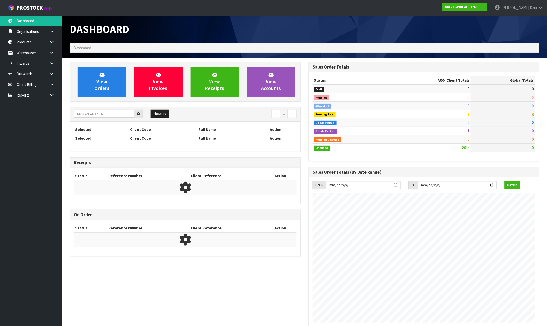
scroll to position [392, 239]
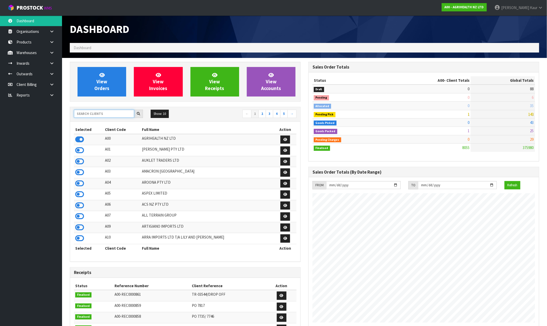
click at [92, 115] on input "text" at bounding box center [104, 114] width 60 height 8
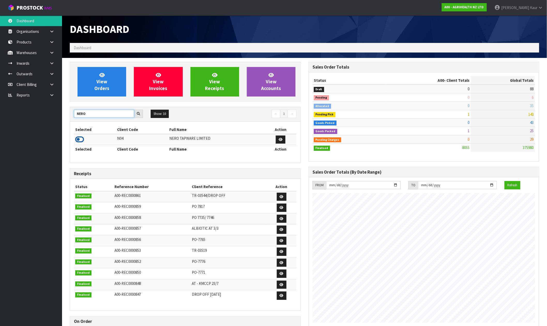
type input "NERO"
click at [82, 141] on icon at bounding box center [79, 140] width 9 height 8
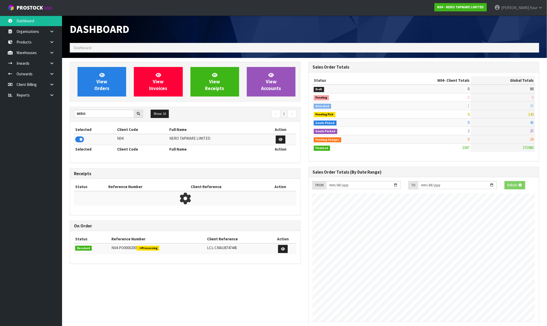
scroll to position [403, 239]
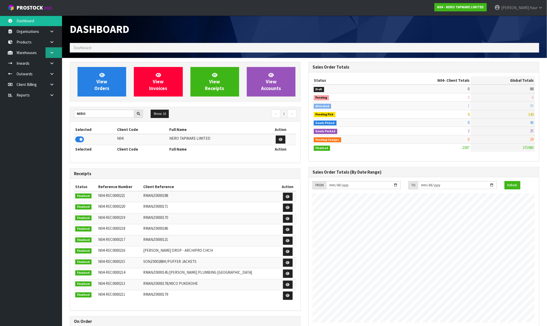
click at [49, 52] on link at bounding box center [54, 52] width 17 height 11
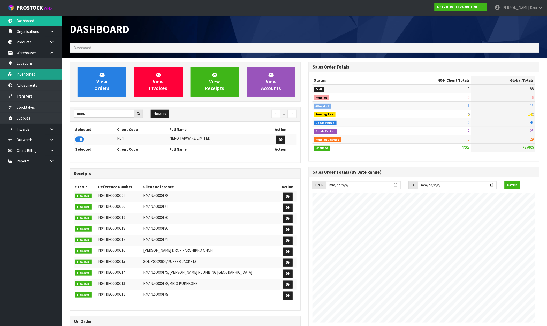
click at [38, 79] on link "Inventories" at bounding box center [31, 74] width 62 height 11
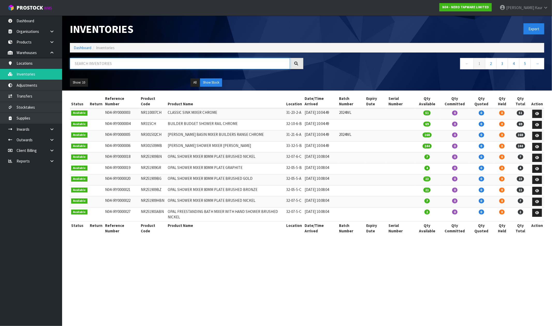
click at [121, 66] on input "text" at bounding box center [180, 63] width 220 height 11
click at [46, 131] on link at bounding box center [54, 129] width 17 height 11
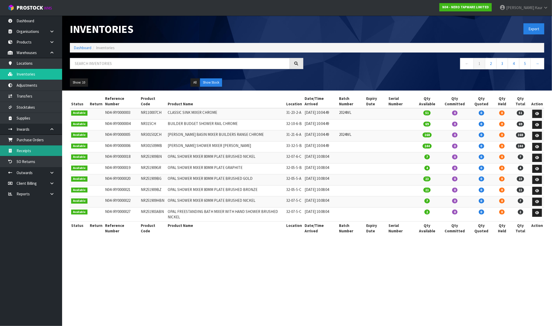
click at [47, 149] on link "Receipts" at bounding box center [31, 150] width 62 height 11
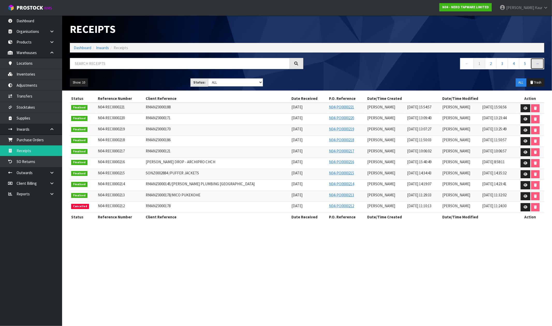
click at [540, 64] on link "→" at bounding box center [537, 63] width 14 height 11
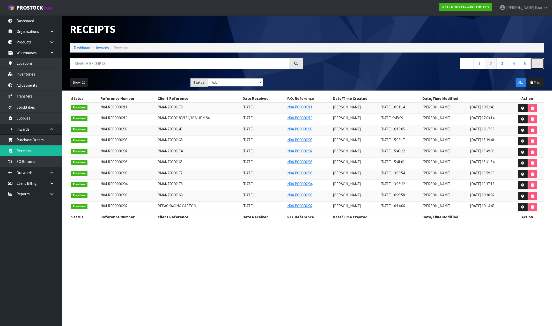
click at [540, 65] on link "→" at bounding box center [537, 63] width 14 height 11
click at [539, 65] on link "→" at bounding box center [537, 63] width 14 height 11
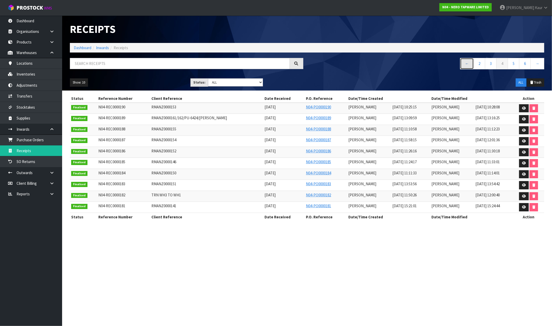
click at [467, 63] on link "←" at bounding box center [467, 63] width 14 height 11
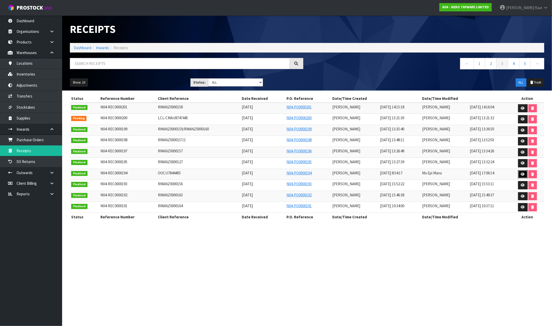
click at [521, 175] on icon at bounding box center [523, 174] width 4 height 3
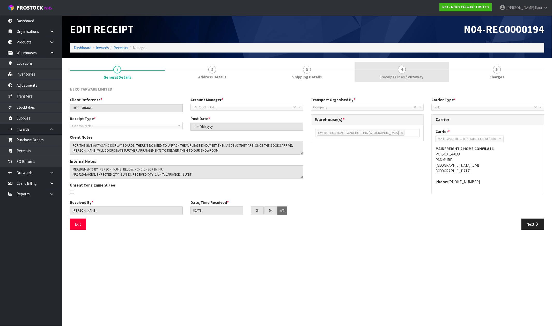
click at [420, 78] on span "Receipt Lines / Putaway" at bounding box center [401, 76] width 43 height 5
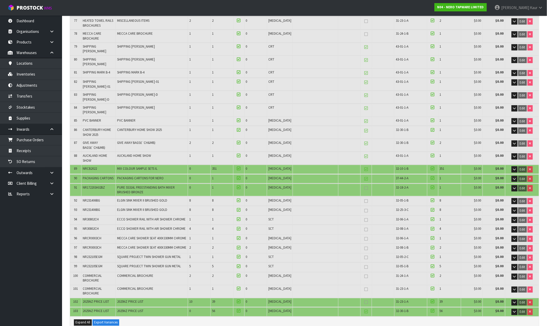
scroll to position [977, 0]
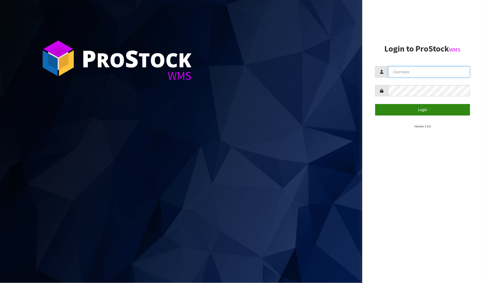
type input "PRABHNEET"
click at [403, 110] on button "Login" at bounding box center [422, 109] width 95 height 11
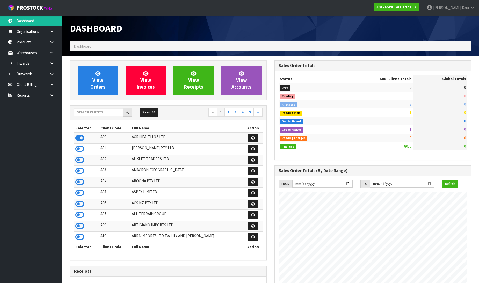
scroll to position [392, 204]
click at [50, 92] on link at bounding box center [54, 95] width 17 height 11
drag, startPoint x: 36, startPoint y: 116, endPoint x: 122, endPoint y: 102, distance: 87.3
click at [36, 116] on link "CWL" at bounding box center [31, 116] width 62 height 11
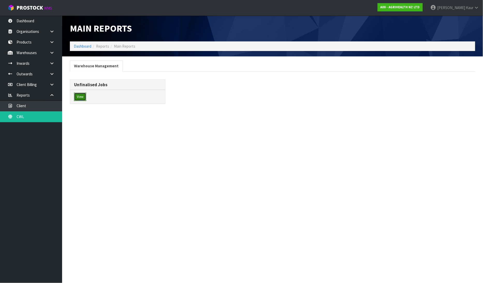
click at [77, 96] on button "View" at bounding box center [80, 97] width 12 height 8
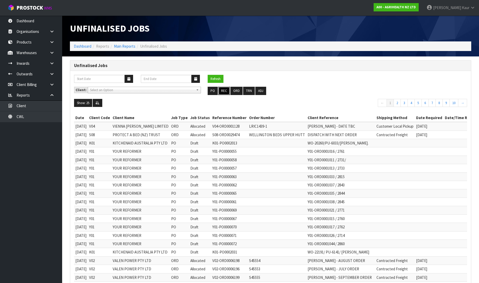
click at [225, 92] on button "REC" at bounding box center [224, 91] width 12 height 8
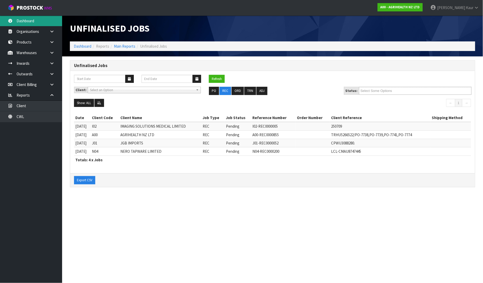
click at [40, 17] on link "Dashboard" at bounding box center [31, 21] width 62 height 11
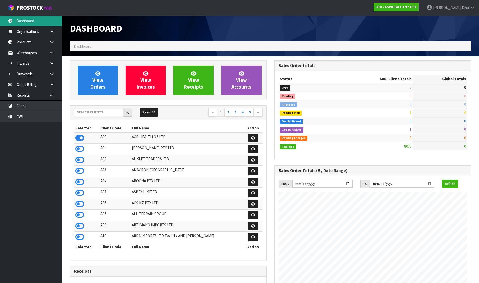
scroll to position [392, 204]
click at [86, 109] on input "text" at bounding box center [98, 112] width 49 height 8
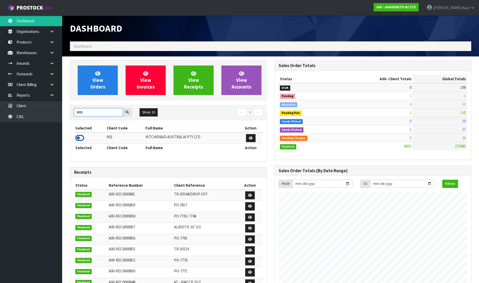
type input "K01"
click at [79, 139] on icon at bounding box center [79, 138] width 9 height 8
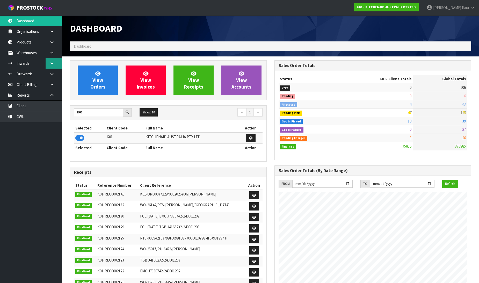
click at [51, 66] on link at bounding box center [54, 63] width 17 height 11
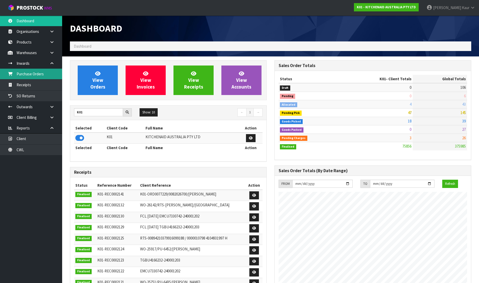
click at [44, 76] on link "Purchase Orders" at bounding box center [31, 74] width 62 height 11
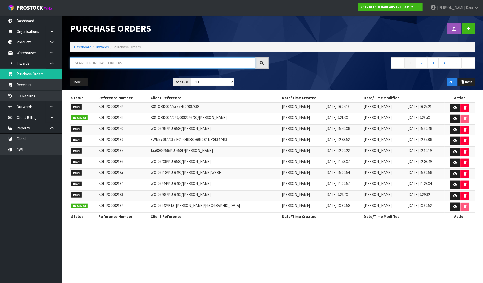
click at [101, 63] on input "text" at bounding box center [162, 62] width 185 height 11
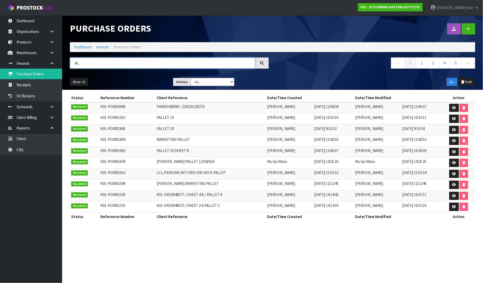
type input "A"
type input "PALLET"
click at [452, 118] on icon at bounding box center [454, 118] width 4 height 3
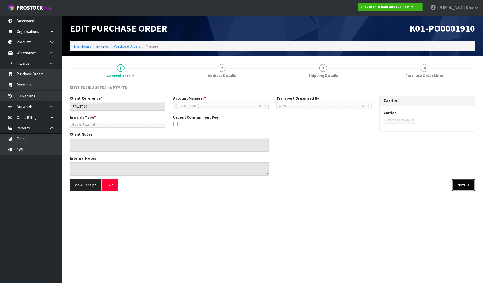
click at [457, 186] on button "Next" at bounding box center [463, 184] width 23 height 11
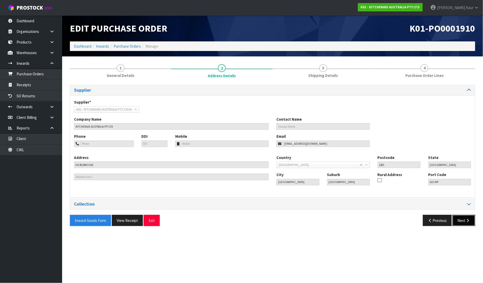
click at [462, 221] on button "Next" at bounding box center [463, 220] width 23 height 11
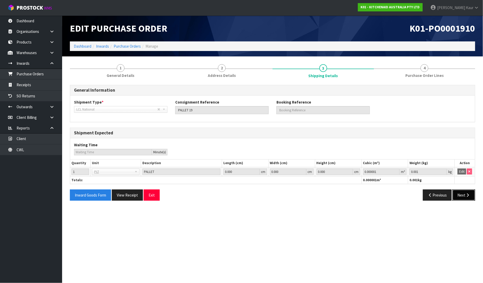
click at [460, 193] on button "Next" at bounding box center [463, 194] width 23 height 11
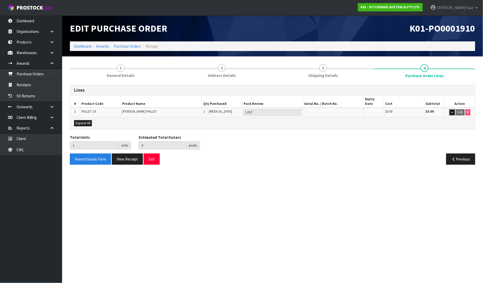
click at [451, 110] on icon "button" at bounding box center [452, 111] width 3 height 3
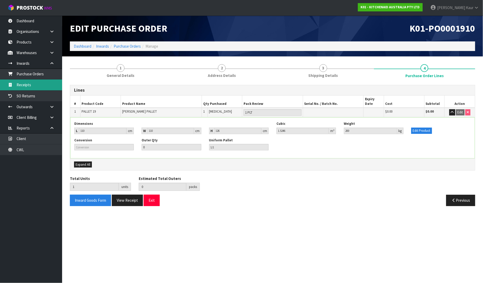
click at [34, 88] on link "Receipts" at bounding box center [31, 84] width 62 height 11
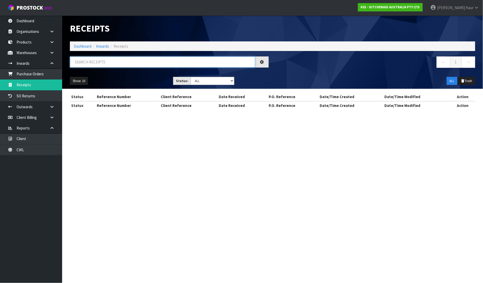
click at [91, 62] on input "text" at bounding box center [162, 61] width 185 height 11
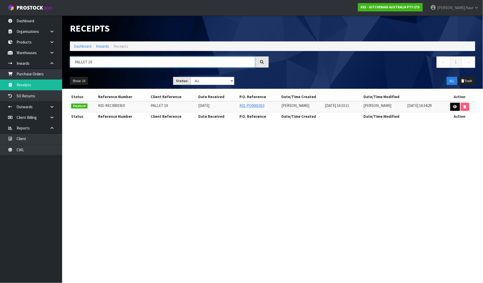
type input "PALLET 19"
click at [457, 107] on icon at bounding box center [455, 106] width 4 height 3
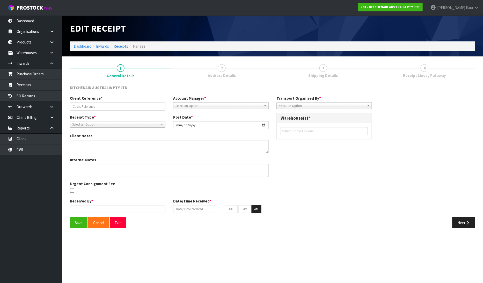
type input "PALLET 19"
type input "2024-11-29"
type input "[PERSON_NAME]"
type input "01/11/2024"
type input "04"
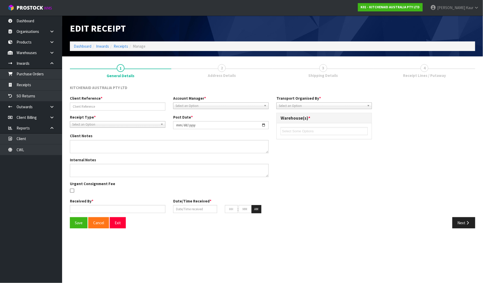
type input "33"
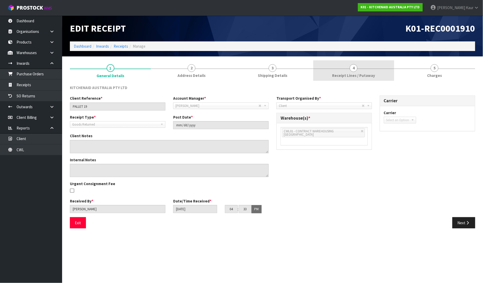
click at [359, 78] on link "4 Receipt Lines / Putaway" at bounding box center [353, 70] width 81 height 20
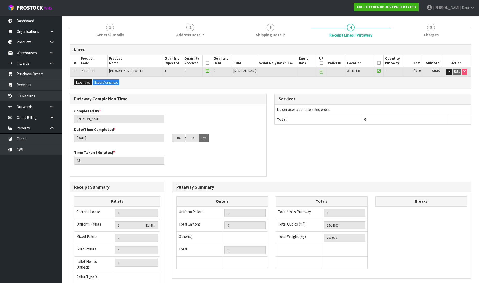
scroll to position [85, 0]
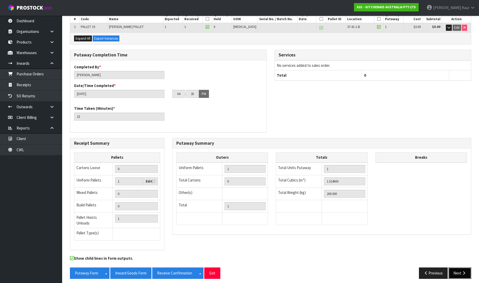
click at [463, 271] on icon "button" at bounding box center [463, 273] width 5 height 4
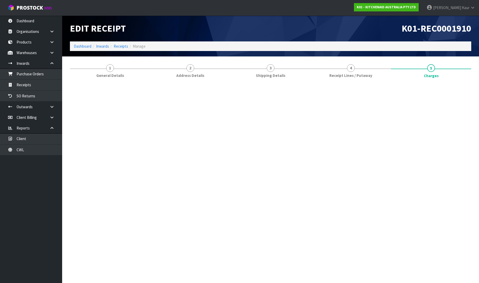
scroll to position [0, 0]
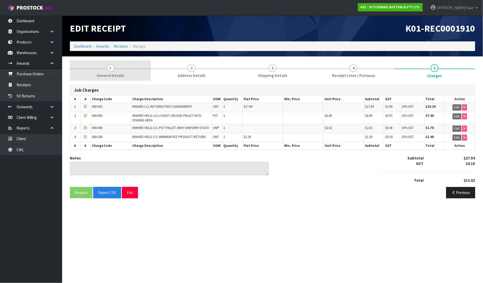
click at [113, 63] on link "1 General Details" at bounding box center [110, 70] width 81 height 20
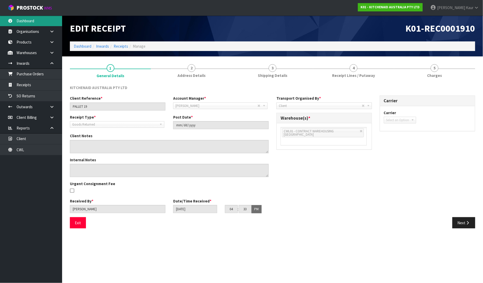
click at [32, 19] on link "Dashboard" at bounding box center [31, 21] width 62 height 11
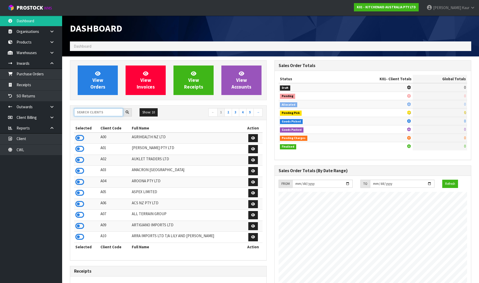
click at [88, 113] on input "text" at bounding box center [98, 112] width 49 height 8
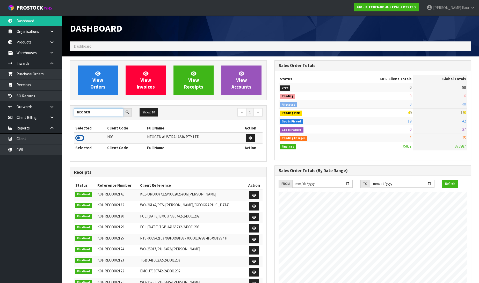
type input "NEOGEN"
click at [77, 136] on icon at bounding box center [79, 138] width 9 height 8
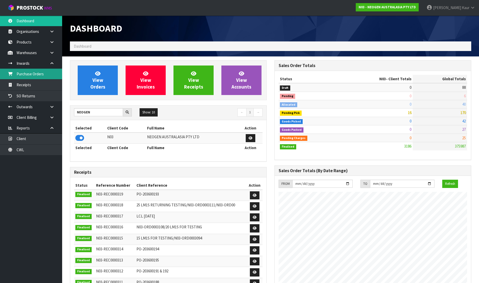
click at [39, 79] on link "Purchase Orders" at bounding box center [31, 74] width 62 height 11
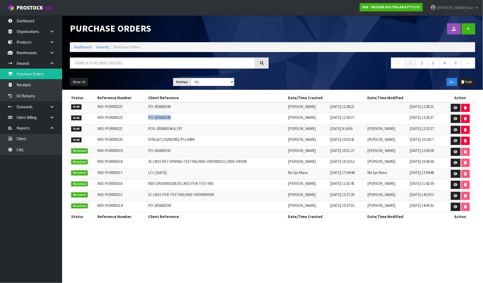
drag, startPoint x: 167, startPoint y: 117, endPoint x: 140, endPoint y: 117, distance: 27.4
click at [147, 117] on td "PO-203600198" at bounding box center [217, 118] width 140 height 11
copy td "PO-203600198"
click at [454, 117] on icon at bounding box center [456, 118] width 4 height 3
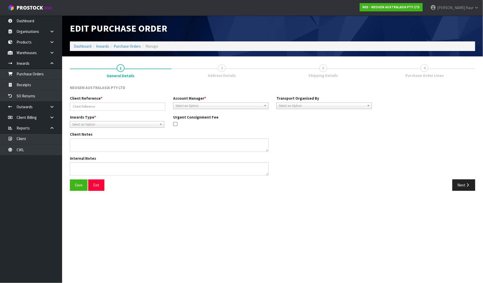
type input "PO-203600198"
type textarea "700002275 AND 700002277 PUT ON HELD QA UNTIL TESTING CLEARANCE"
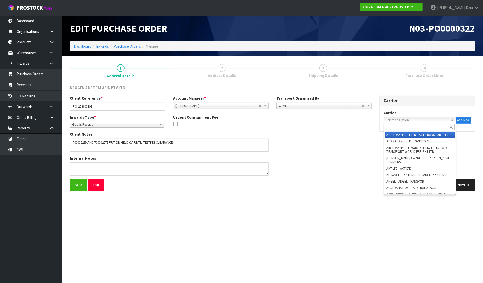
click at [391, 118] on span "Select an Option" at bounding box center [417, 120] width 63 height 6
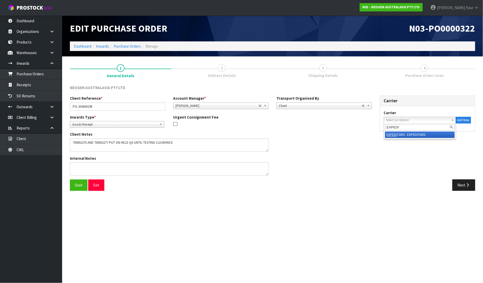
type input "EXPEDI"
click at [395, 133] on em "EXPEDI" at bounding box center [392, 134] width 10 height 4
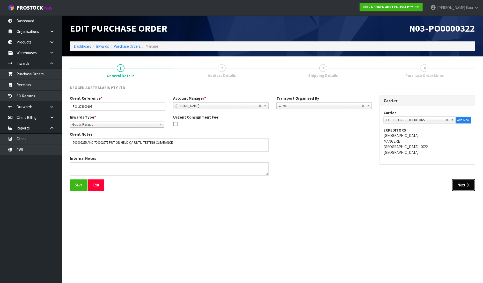
click at [462, 185] on button "Next" at bounding box center [463, 184] width 23 height 11
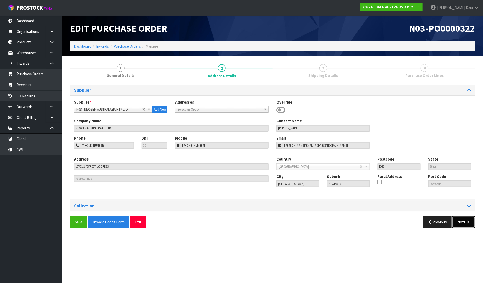
click at [462, 220] on button "Next" at bounding box center [463, 221] width 23 height 11
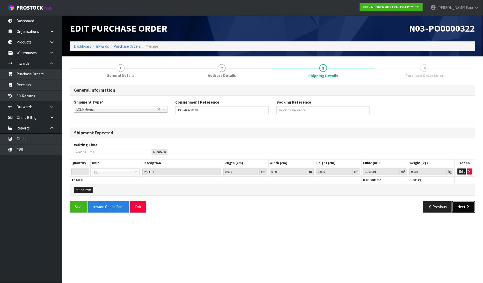
click at [469, 207] on icon "button" at bounding box center [467, 207] width 5 height 4
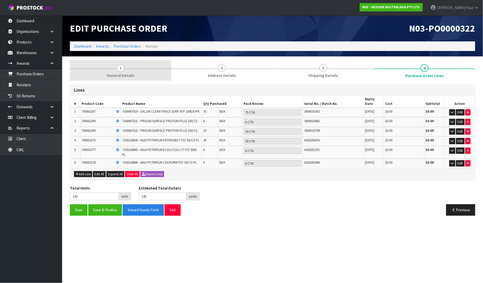
click at [105, 75] on link "1 General Details" at bounding box center [120, 70] width 101 height 20
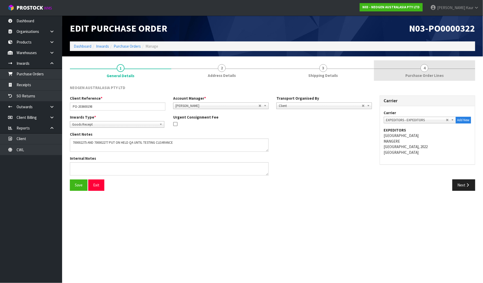
click at [426, 78] on span "Purchase Order Lines" at bounding box center [424, 75] width 38 height 5
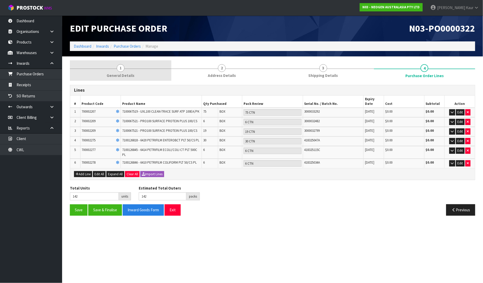
click at [130, 71] on link "1 General Details" at bounding box center [120, 70] width 101 height 20
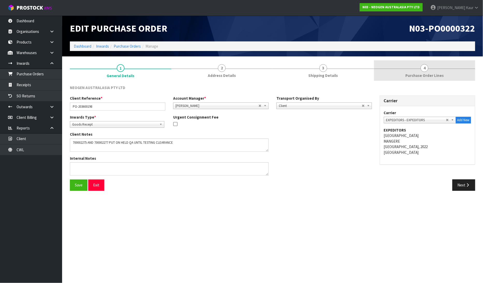
click at [434, 71] on link "4 Purchase Order Lines" at bounding box center [424, 70] width 101 height 20
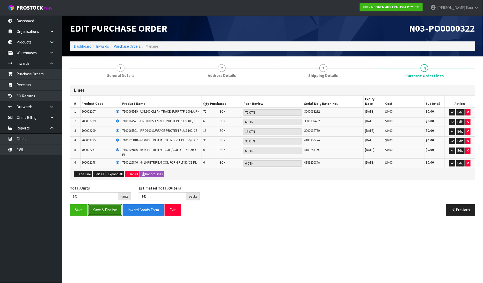
click at [101, 204] on button "Save & Finalise" at bounding box center [105, 209] width 34 height 11
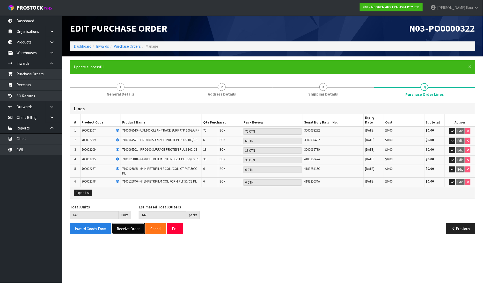
click at [133, 224] on button "Receive Order" at bounding box center [128, 228] width 33 height 11
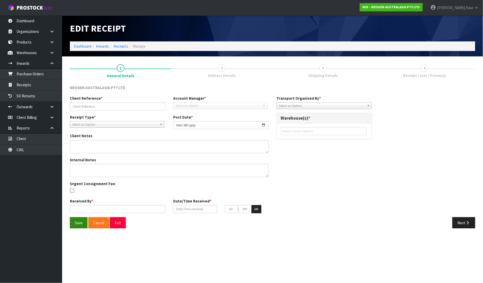
type input "PO-203600198"
type input "[DATE]"
type textarea "700002275 AND 700002277 PUT ON HELD QA UNTIL TESTING CLEARANCE"
type input "[PERSON_NAME]"
type input "[DATE]"
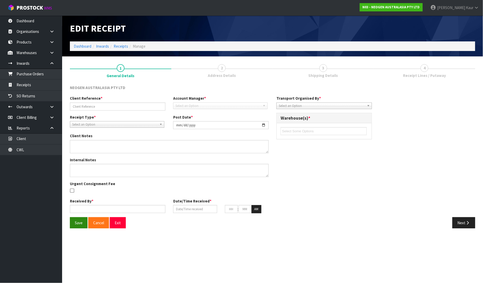
type input "10"
type input "08"
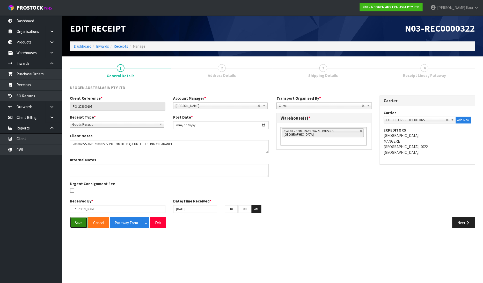
click at [72, 218] on button "Save" at bounding box center [79, 222] width 18 height 11
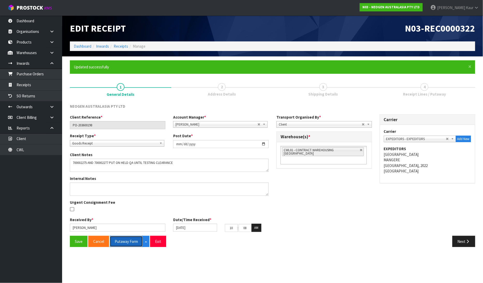
click at [122, 244] on button "Putaway Form" at bounding box center [126, 241] width 33 height 11
click at [126, 242] on button "Putaway Form" at bounding box center [129, 241] width 39 height 11
click at [28, 19] on link "Dashboard" at bounding box center [31, 21] width 62 height 11
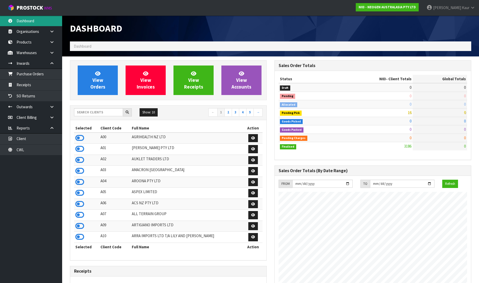
scroll to position [258338, 258526]
click at [78, 136] on icon at bounding box center [79, 138] width 9 height 8
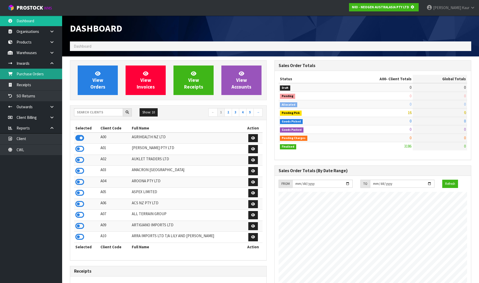
scroll to position [323, 204]
click at [29, 69] on link "Purchase Orders" at bounding box center [31, 74] width 62 height 11
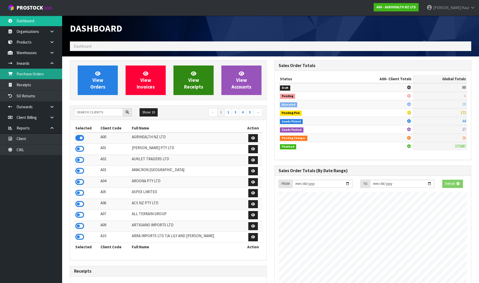
scroll to position [392, 204]
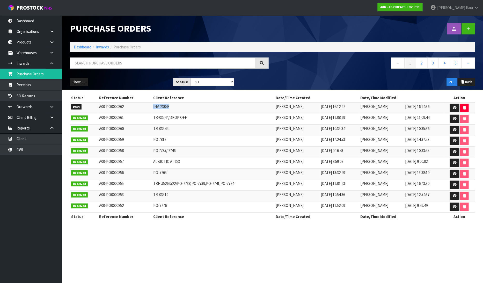
drag, startPoint x: 166, startPoint y: 105, endPoint x: 137, endPoint y: 106, distance: 29.2
click at [137, 105] on tr "Draft A00-PO0000862 INV-23848 Divjot Kaur 07/08/2025 16:12:47 Divjot Kaur 07/08…" at bounding box center [272, 107] width 405 height 11
copy tr "INV-23848"
click at [454, 108] on icon at bounding box center [455, 107] width 4 height 3
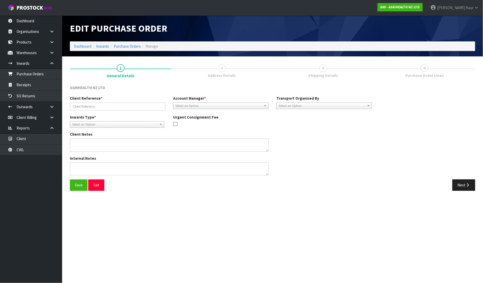
type input "INV-23848"
type textarea "COULD YOU PLEASE ARRANGE COLLECTION 1021 X 8 BAGS"
type textarea "CAN YOU PLEASE ARRANGE TO COLLECT X8 BAGS OF 1021: DOT FROM IMAGE HOLDINGS, AS …"
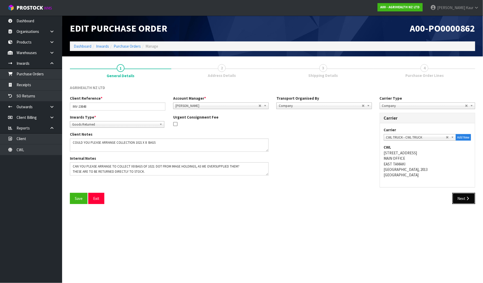
click at [458, 196] on button "Next" at bounding box center [463, 198] width 23 height 11
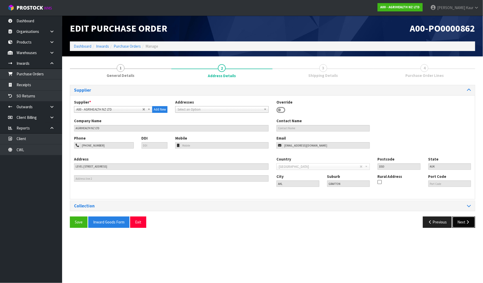
click at [460, 219] on button "Next" at bounding box center [463, 221] width 23 height 11
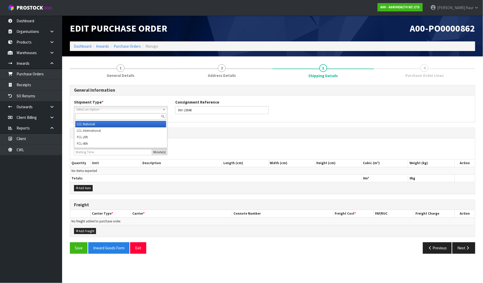
click at [125, 110] on span "Select an Option" at bounding box center [118, 109] width 84 height 6
click at [115, 123] on li "LCL National" at bounding box center [120, 124] width 91 height 6
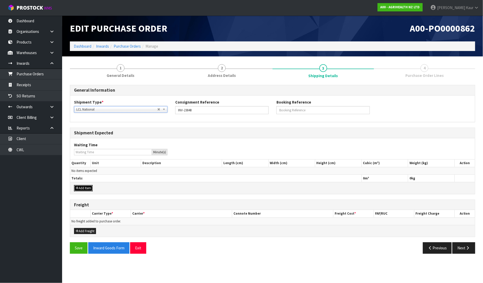
click at [82, 186] on button "Add Item" at bounding box center [83, 188] width 19 height 6
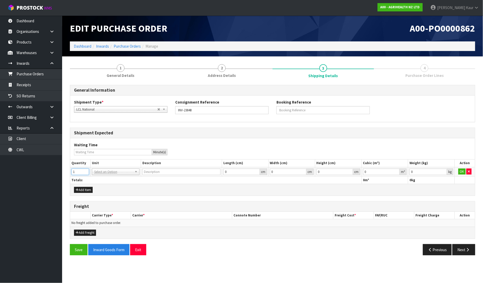
type input "1"
click at [86, 169] on input "1" at bounding box center [80, 171] width 18 height 6
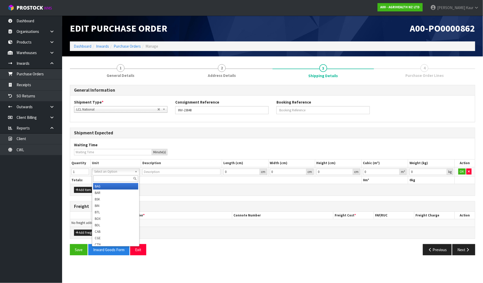
click at [100, 179] on input "text" at bounding box center [115, 178] width 45 height 6
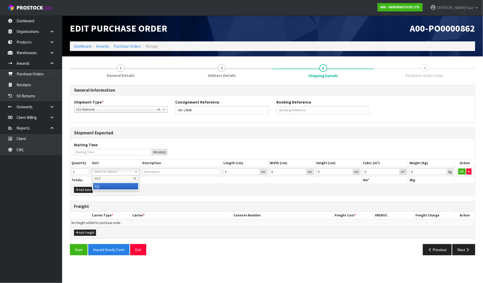
type input "PLT"
type input "PALLET"
type input "0.000001"
click at [396, 169] on input "0.000001" at bounding box center [381, 171] width 37 height 6
type input "0.001"
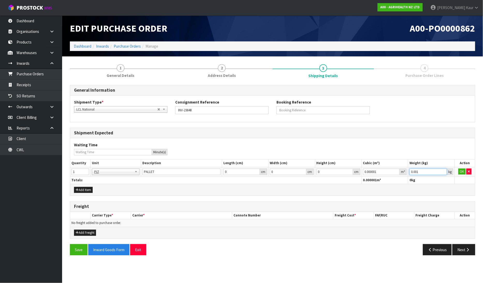
click at [442, 171] on input "0.001" at bounding box center [428, 171] width 38 height 6
click at [460, 169] on button "OK" at bounding box center [461, 171] width 7 height 6
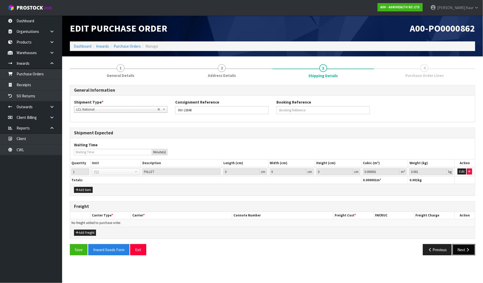
click at [462, 247] on button "Next" at bounding box center [463, 249] width 23 height 11
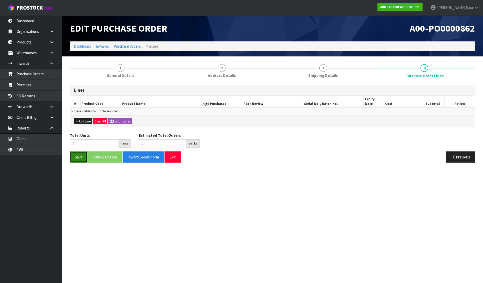
click at [73, 151] on button "Save" at bounding box center [79, 156] width 18 height 11
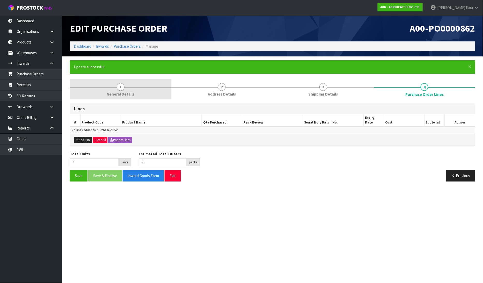
click at [118, 85] on span "1" at bounding box center [121, 87] width 8 height 8
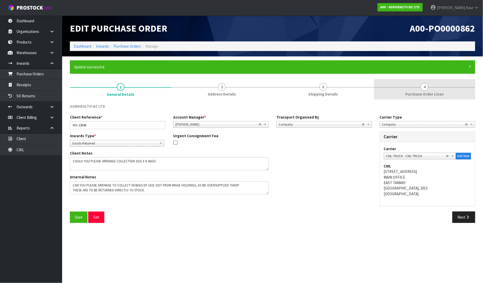
click at [431, 90] on link "4 Purchase Order Lines" at bounding box center [424, 89] width 101 height 20
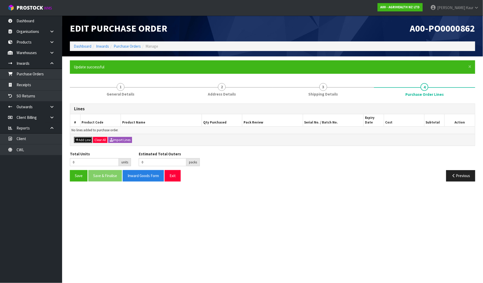
click at [89, 137] on button "Add Line" at bounding box center [83, 140] width 18 height 6
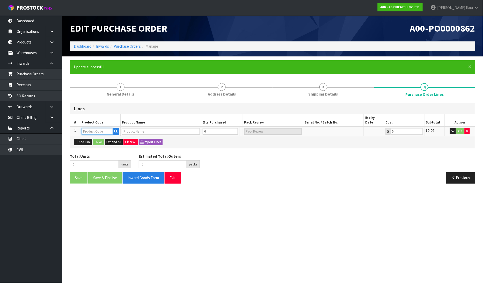
click at [94, 128] on input "text" at bounding box center [97, 131] width 31 height 6
type input "1021"
type input "DOT (DINITOLMIDE) 25KG BAGS API"
type input "0.00"
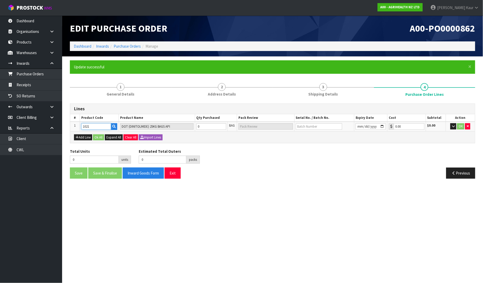
type input "1021"
click at [177, 127] on tr "1 1021 DOT (DINITOLMIDE) 25KG BAGS API 0 BAG 0.00 $0.00 OK" at bounding box center [272, 127] width 405 height 10
type input "8"
type input "8 BAG"
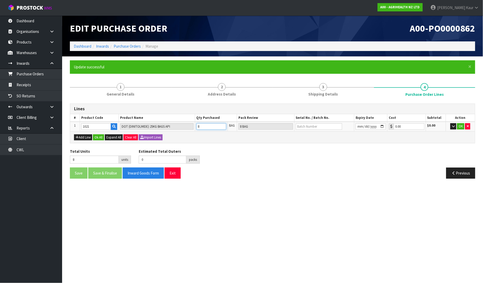
type input "8"
click at [303, 127] on input "text" at bounding box center [319, 126] width 46 height 6
type input "RR22112401"
click at [359, 126] on input "date" at bounding box center [370, 126] width 30 height 6
type input "2024-11-23"
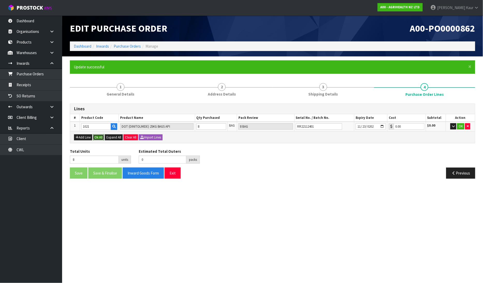
click at [98, 136] on button "Ok All" at bounding box center [98, 137] width 11 height 6
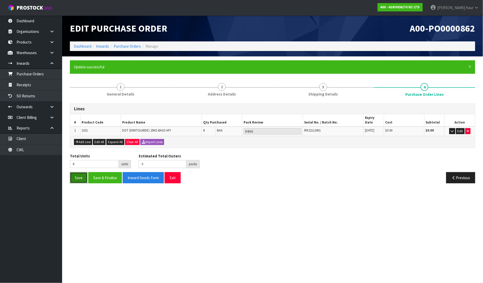
click at [82, 172] on button "Save" at bounding box center [79, 177] width 18 height 11
drag, startPoint x: 73, startPoint y: 173, endPoint x: 57, endPoint y: 165, distance: 17.7
click at [73, 173] on button "Save" at bounding box center [79, 177] width 18 height 11
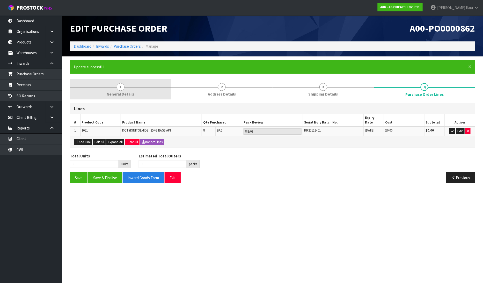
click at [129, 84] on link "1 General Details" at bounding box center [120, 89] width 101 height 20
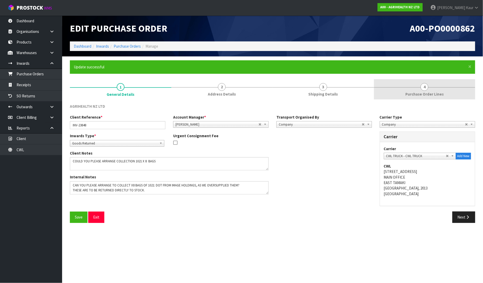
click at [426, 88] on span "4" at bounding box center [424, 87] width 8 height 8
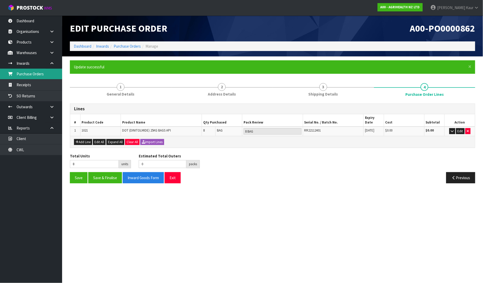
click at [48, 75] on link "Purchase Orders" at bounding box center [31, 74] width 62 height 11
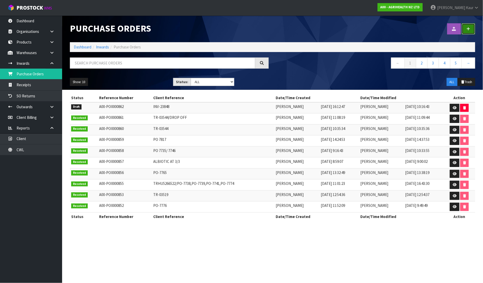
click at [474, 27] on link at bounding box center [468, 28] width 13 height 11
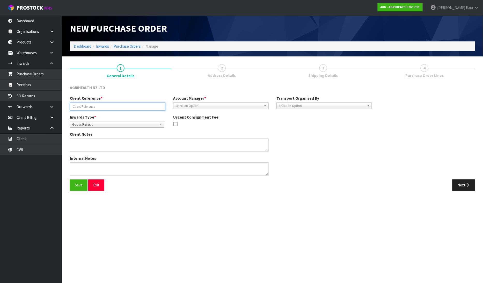
click at [80, 106] on input "text" at bounding box center [117, 106] width 95 height 8
paste input "PO 7806"
type input "PO 7806"
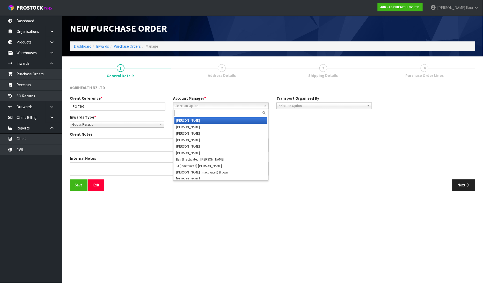
click at [218, 105] on span "Select an Option" at bounding box center [218, 106] width 86 height 6
type input "v"
click at [207, 118] on li "V ineeta Lingam" at bounding box center [220, 120] width 93 height 6
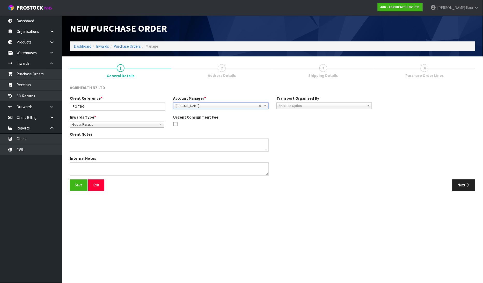
click at [315, 103] on span "Select an Option" at bounding box center [322, 106] width 86 height 6
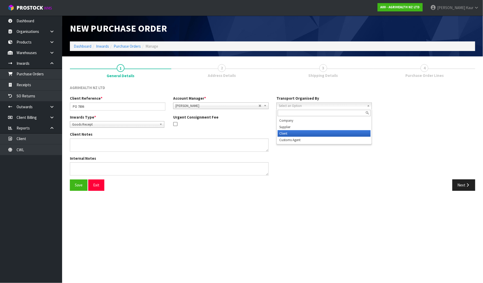
click at [307, 132] on li "Client" at bounding box center [324, 133] width 93 height 6
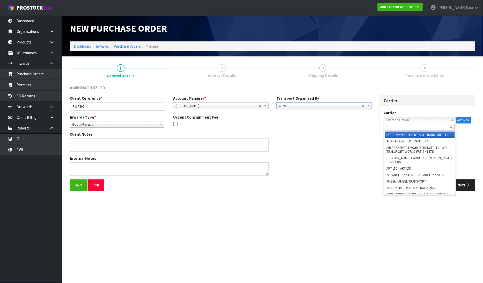
click at [422, 119] on span "Select an Option" at bounding box center [417, 120] width 63 height 6
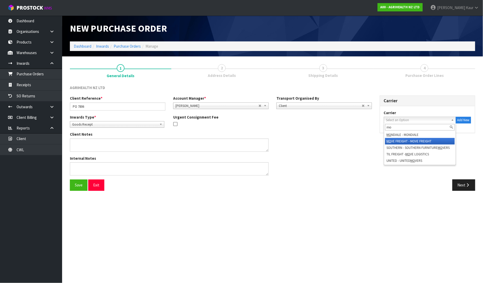
type input "mo"
click at [408, 143] on li "MO VE FREIGHT - MOVE FREIGHT" at bounding box center [420, 141] width 70 height 6
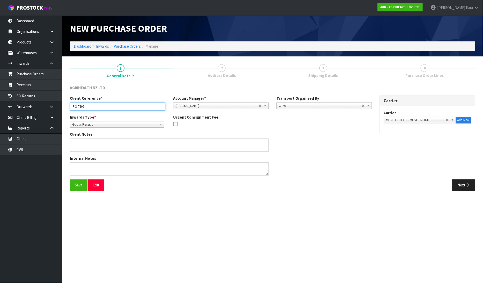
drag, startPoint x: 103, startPoint y: 108, endPoint x: 64, endPoint y: 107, distance: 38.6
click at [64, 107] on section "1 General Details 2 Address Details 3 Shipping Details 4 Purchase Order Lines A…" at bounding box center [272, 127] width 421 height 142
click at [466, 188] on button "Next" at bounding box center [463, 184] width 23 height 11
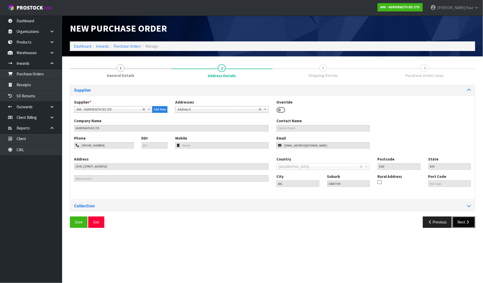
click at [464, 226] on button "Next" at bounding box center [463, 221] width 23 height 11
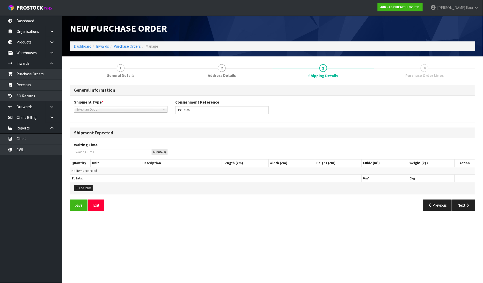
click at [107, 107] on span "Select an Option" at bounding box center [118, 109] width 84 height 6
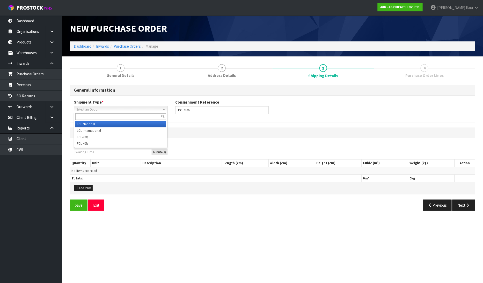
click at [100, 123] on li "LCL National" at bounding box center [120, 124] width 91 height 6
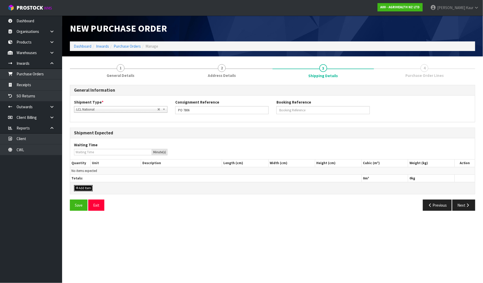
drag, startPoint x: 86, startPoint y: 189, endPoint x: 88, endPoint y: 184, distance: 5.8
click at [86, 188] on button "Add Item" at bounding box center [83, 188] width 19 height 6
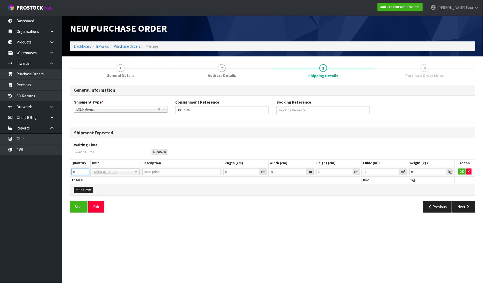
click at [84, 169] on input "0" at bounding box center [80, 171] width 18 height 6
type input "1"
click at [86, 170] on input "1" at bounding box center [80, 171] width 18 height 6
type input "BAG"
click at [103, 177] on input "text" at bounding box center [115, 178] width 45 height 6
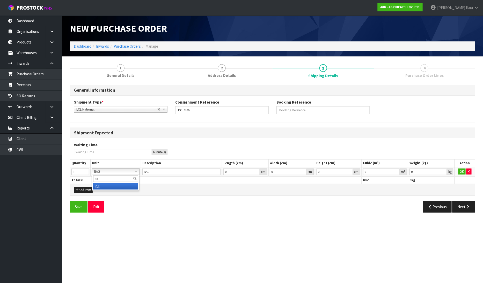
type input "plt"
type input "PALLET"
type input "0.000001"
click at [397, 170] on input "0.000001" at bounding box center [381, 171] width 37 height 6
type input "0.001"
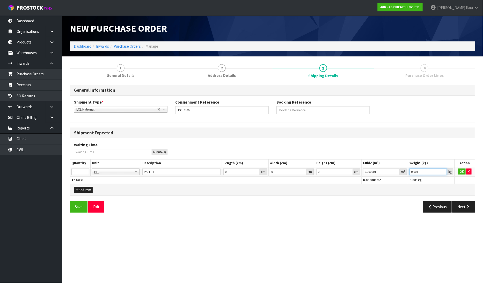
click at [443, 169] on input "0.001" at bounding box center [428, 171] width 38 height 6
drag, startPoint x: 458, startPoint y: 171, endPoint x: 459, endPoint y: 177, distance: 6.3
click at [458, 171] on button "OK" at bounding box center [461, 171] width 7 height 6
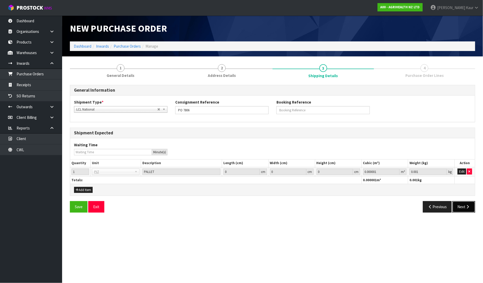
click at [462, 206] on button "Next" at bounding box center [463, 206] width 23 height 11
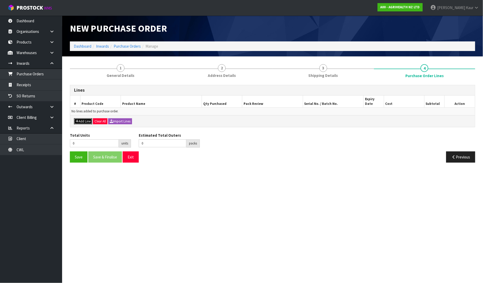
click at [86, 118] on button "Add Line" at bounding box center [83, 121] width 18 height 6
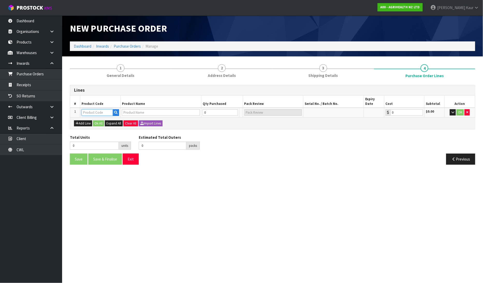
click at [93, 109] on input "text" at bounding box center [97, 112] width 31 height 6
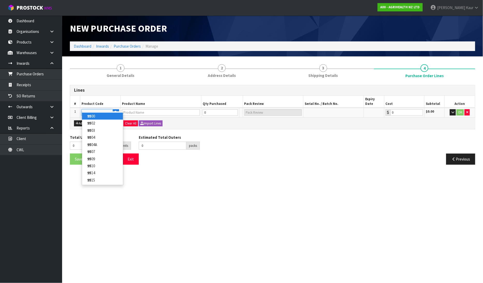
type input "9510"
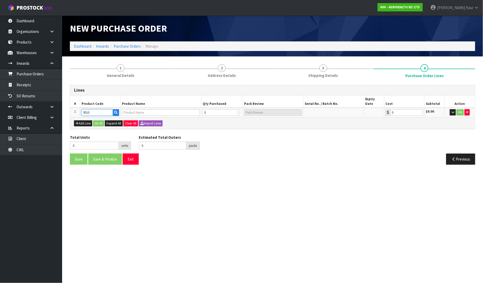
type input "MILKING APRON – KETOMAX PROMO"
type input "0.00"
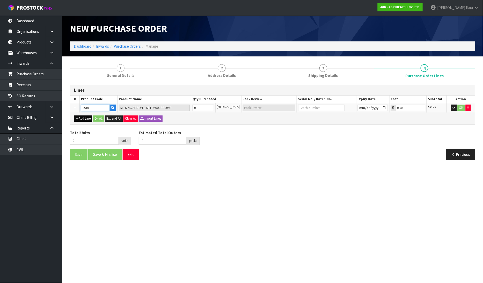
type input "9510"
click at [90, 118] on button "Add Line" at bounding box center [83, 118] width 18 height 6
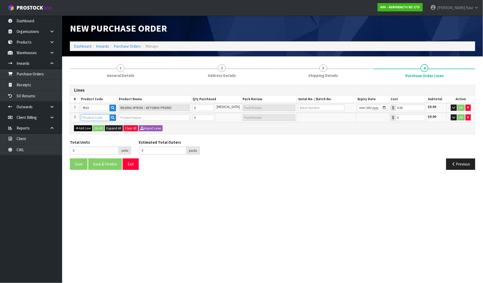
click at [91, 116] on input "text" at bounding box center [95, 117] width 29 height 6
type input "9510"
type input "MILKING APRON – KETOMAX PROMO"
type input "0.00"
type input "9510"
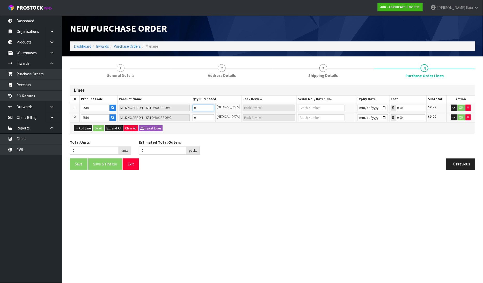
click at [193, 108] on tr "1 9510 MILKING APRON – KETOMAX PROMO 0 PCE 0.00 $0.00 OK" at bounding box center [272, 108] width 405 height 10
type input "4"
type input "4 PCE"
type input "40"
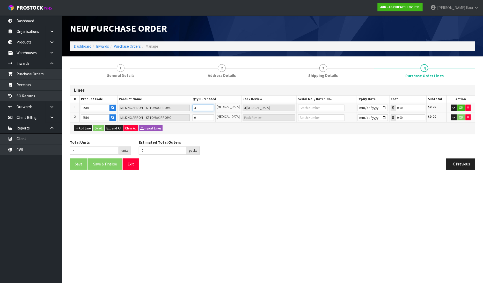
type input "40"
type input "40 PCE"
type input "400"
type input "8"
type input "400"
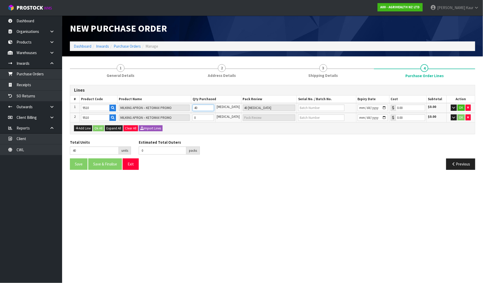
type input "8 CTN"
type input "400"
click at [198, 118] on input "0" at bounding box center [202, 117] width 21 height 6
type input "404"
type input "4"
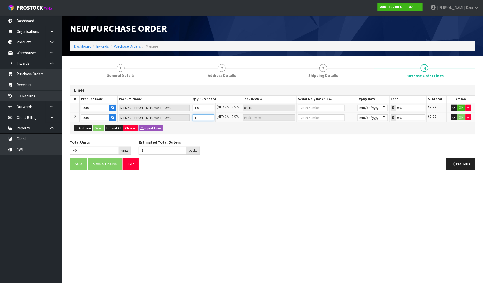
type input "4 PCE"
type input "440"
type input "40"
type input "40 PCE"
type input "801"
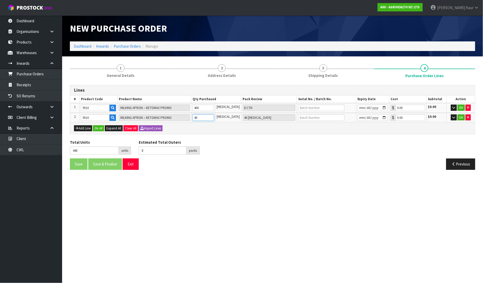
type input "16"
type input "401"
type input "8 CTN + 1 PCE"
type input "401"
click at [242, 137] on div "Lines # Product Code Product Name Qty Purchased Pack Review Serial No. / Batch …" at bounding box center [272, 129] width 405 height 89
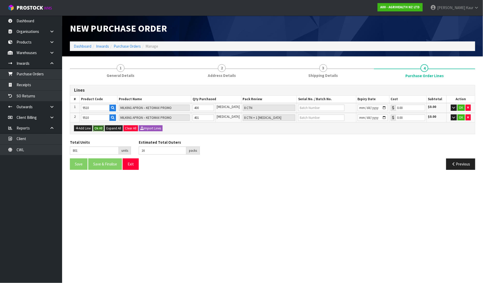
click at [96, 128] on button "Ok All" at bounding box center [98, 128] width 11 height 6
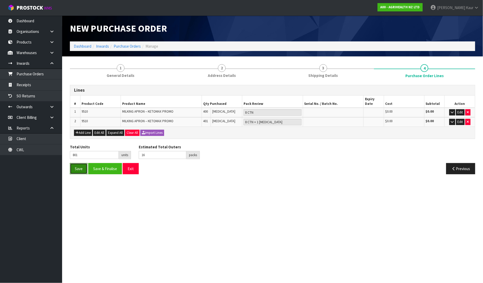
click at [80, 163] on button "Save" at bounding box center [79, 168] width 18 height 11
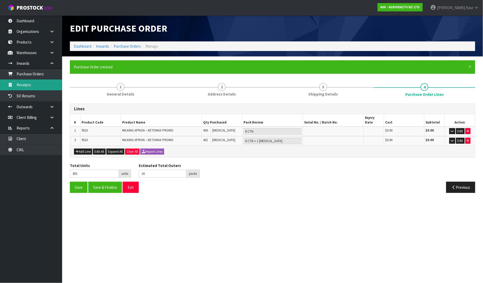
type input "0"
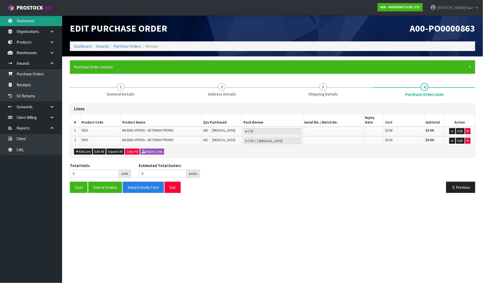
click at [23, 16] on link "Dashboard" at bounding box center [31, 21] width 62 height 11
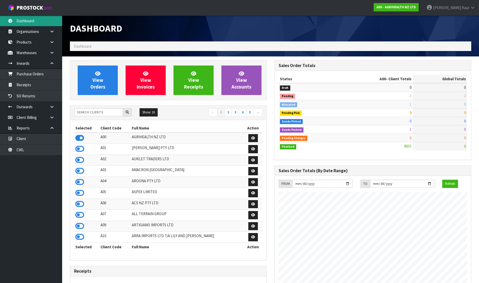
scroll to position [392, 204]
click at [92, 112] on input "text" at bounding box center [98, 112] width 49 height 8
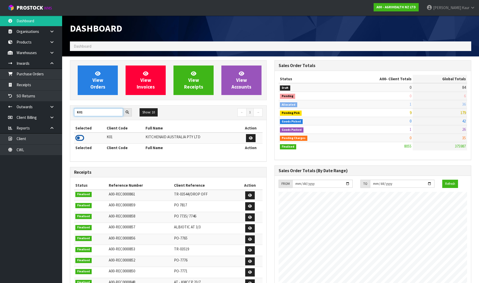
type input "K01"
click at [80, 138] on icon at bounding box center [79, 138] width 9 height 8
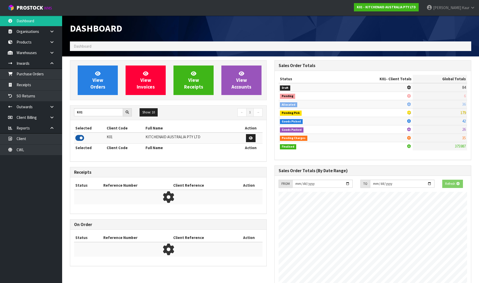
scroll to position [323, 204]
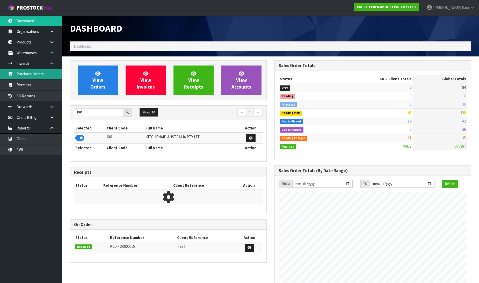
click at [31, 70] on link "Purchase Orders" at bounding box center [31, 74] width 62 height 11
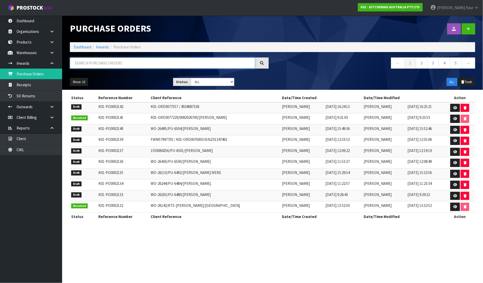
click at [97, 63] on input "text" at bounding box center [162, 62] width 185 height 11
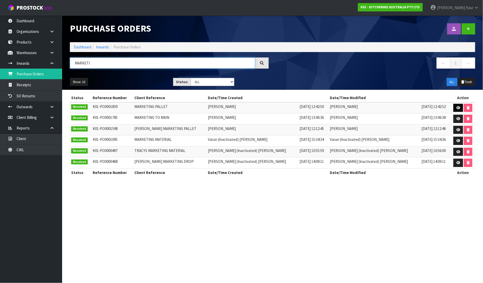
type input "MARKETI"
click at [456, 109] on icon at bounding box center [458, 107] width 4 height 3
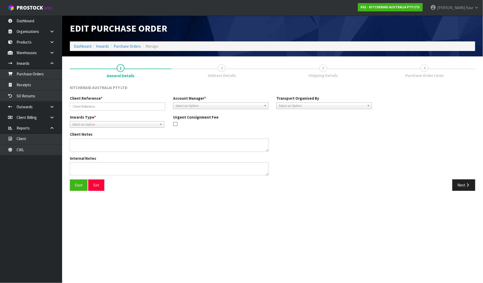
type input "MARKETING PALLET"
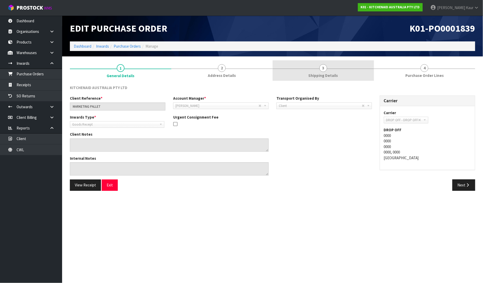
click at [327, 73] on span "Shipping Details" at bounding box center [322, 75] width 29 height 5
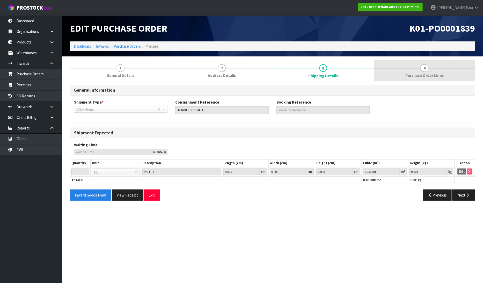
click at [422, 76] on span "Purchase Order Lines" at bounding box center [424, 75] width 38 height 5
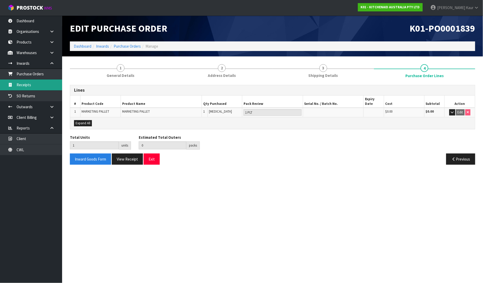
click at [37, 84] on link "Receipts" at bounding box center [31, 84] width 62 height 11
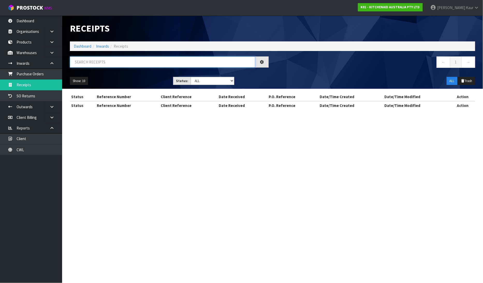
click at [82, 62] on input "text" at bounding box center [162, 61] width 185 height 11
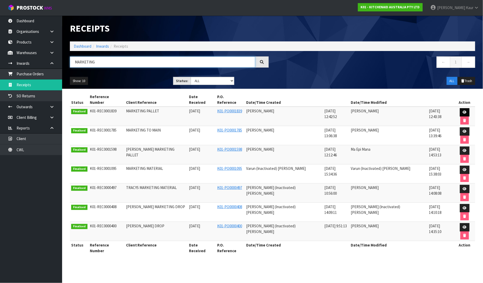
type input "MARKETING"
click at [463, 110] on icon at bounding box center [465, 111] width 4 height 3
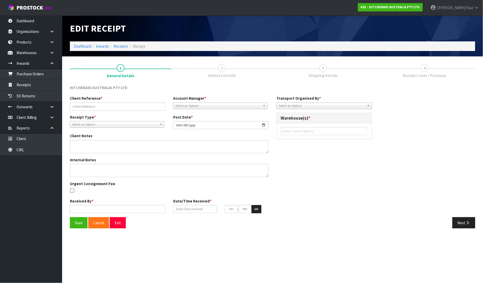
type input "MARKETING PALLET"
type input "2024-10-03"
type input "[PERSON_NAME]"
type input "01/10/2024"
type input "12"
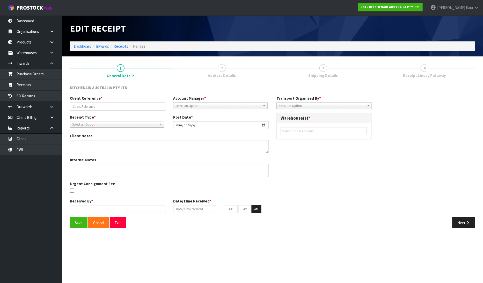
type input "42"
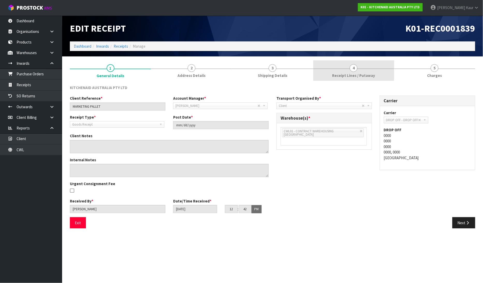
click at [367, 76] on span "Receipt Lines / Putaway" at bounding box center [353, 75] width 43 height 5
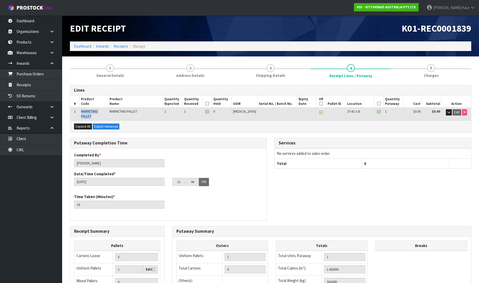
drag, startPoint x: 97, startPoint y: 115, endPoint x: 81, endPoint y: 111, distance: 16.4
click at [81, 111] on td "MARKETING PALLET" at bounding box center [93, 114] width 29 height 12
copy span "MARKETING PALLET"
click at [53, 53] on icon at bounding box center [51, 53] width 5 height 4
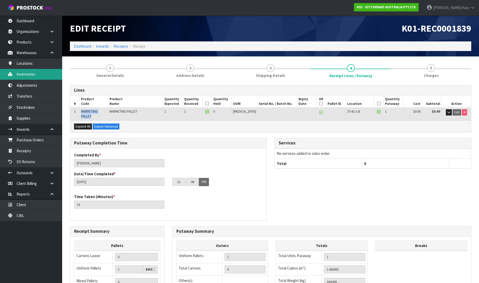
click at [32, 72] on link "Inventories" at bounding box center [31, 74] width 62 height 11
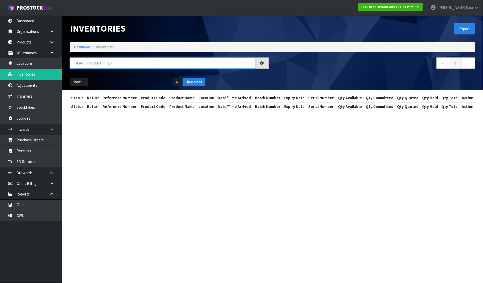
click at [113, 62] on input "text" at bounding box center [162, 62] width 185 height 11
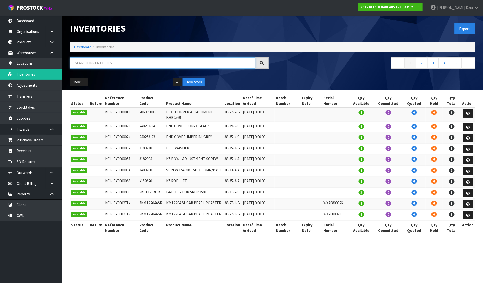
paste input "MARKETING PALLET"
type input "MARKETING PALLET"
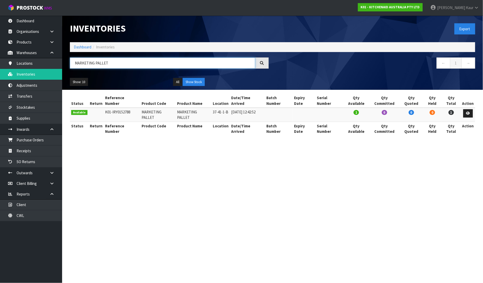
drag, startPoint x: 109, startPoint y: 64, endPoint x: 68, endPoint y: 57, distance: 42.0
click at [68, 57] on div "Inventories Export Dashboard Inventories MARKETING PALLET ← 1 → Show: 10 5 10 2…" at bounding box center [272, 53] width 413 height 74
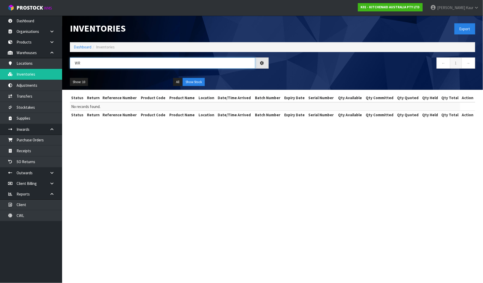
type input "W"
type input "NO SALEAB"
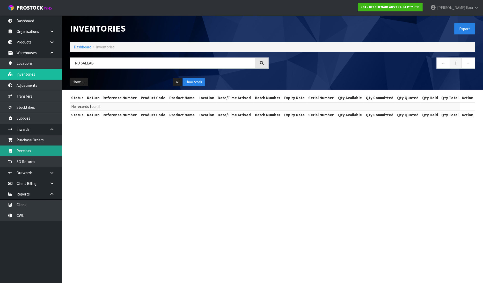
click at [50, 145] on link "Receipts" at bounding box center [31, 150] width 62 height 11
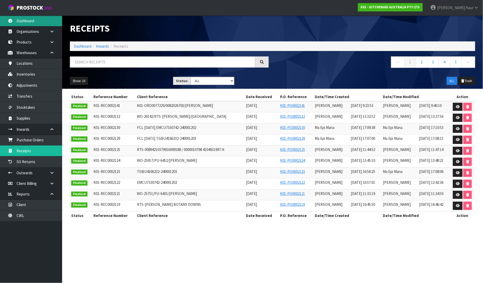
click at [24, 19] on link "Dashboard" at bounding box center [31, 21] width 62 height 11
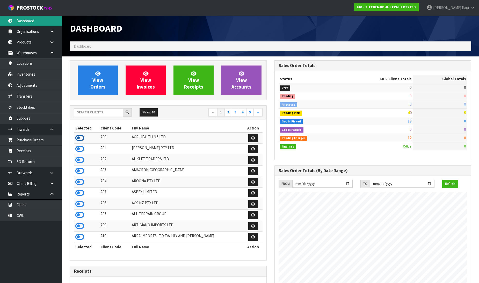
scroll to position [258338, 258526]
click at [81, 138] on icon at bounding box center [79, 138] width 9 height 8
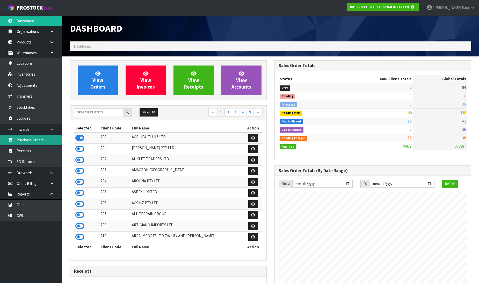
scroll to position [323, 204]
click at [43, 136] on link "Purchase Orders" at bounding box center [31, 140] width 62 height 11
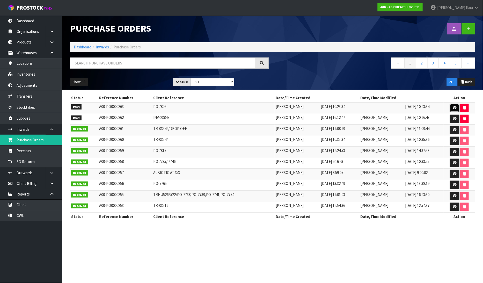
click at [452, 106] on link at bounding box center [455, 108] width 10 height 8
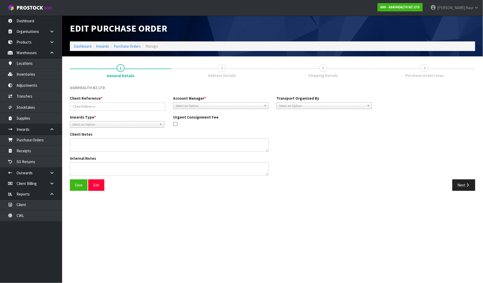
type input "PO 7806"
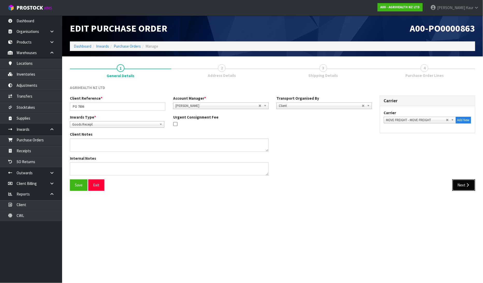
click at [457, 187] on button "Next" at bounding box center [463, 184] width 23 height 11
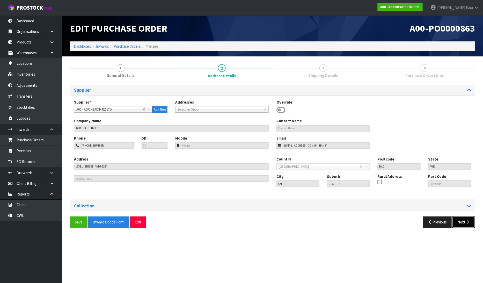
click at [457, 220] on button "Next" at bounding box center [463, 221] width 23 height 11
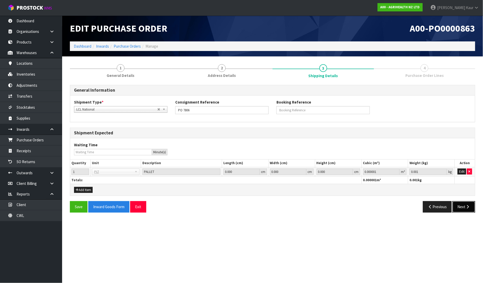
click at [468, 206] on icon "button" at bounding box center [467, 207] width 5 height 4
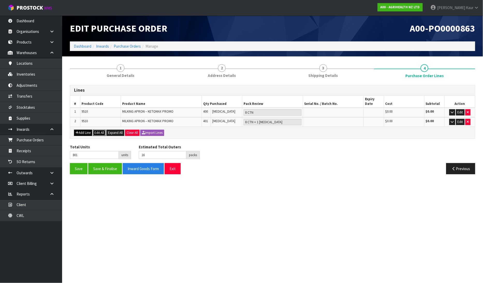
drag, startPoint x: 98, startPoint y: 127, endPoint x: 86, endPoint y: 128, distance: 11.9
click at [98, 130] on button "Edit All" at bounding box center [99, 133] width 13 height 6
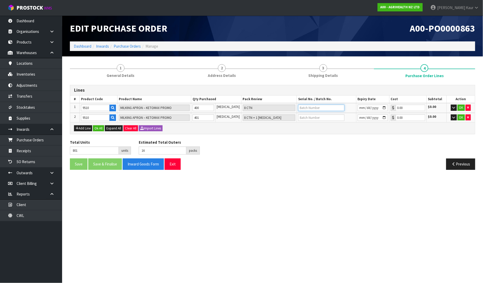
click at [307, 108] on input "text" at bounding box center [321, 108] width 46 height 6
paste input "2058JAEDON-BLACK"
type input "2058JAEDON-BLACK"
click at [321, 118] on input "text" at bounding box center [321, 117] width 46 height 6
paste input "2508JAEDON-GREEN"
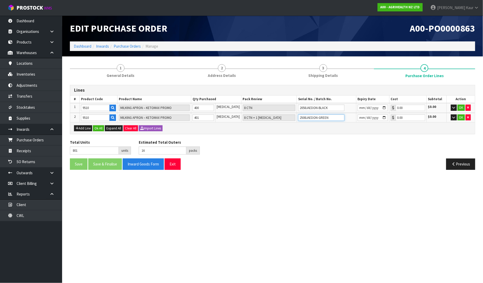
drag, startPoint x: 331, startPoint y: 117, endPoint x: 294, endPoint y: 116, distance: 37.8
click at [297, 116] on td "2508JAEDON-GREEN" at bounding box center [327, 118] width 60 height 10
type input "2508JAEDON-GREEN"
click at [319, 106] on input "2058JAEDON-BLACK" at bounding box center [321, 108] width 46 height 6
drag, startPoint x: 327, startPoint y: 108, endPoint x: 285, endPoint y: 105, distance: 41.2
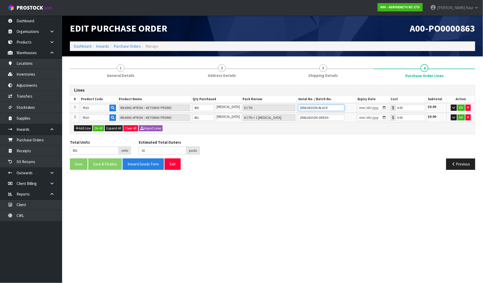
click at [285, 105] on tr "1 9510 MILKING APRON – KETOMAX PROMO 400 PCE 8 CTN 2058JAEDON-BLACK 0.00 $0.00 …" at bounding box center [272, 108] width 405 height 10
paste input "508JAEDON-GREEN"
type input "2508JAEDON-GREEN"
drag, startPoint x: 331, startPoint y: 117, endPoint x: 287, endPoint y: 113, distance: 44.6
click at [287, 113] on tr "2 9510 MILKING APRON – KETOMAX PROMO 401 PCE 8 CTN + 1 PCE 2508JAEDON-GREEN 0.0…" at bounding box center [272, 118] width 405 height 10
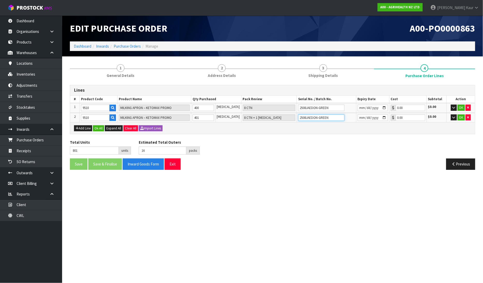
paste input "058JAEDON-BLACK"
type input "2058JAEDON-BLACK"
click at [99, 125] on button "Ok All" at bounding box center [98, 128] width 11 height 6
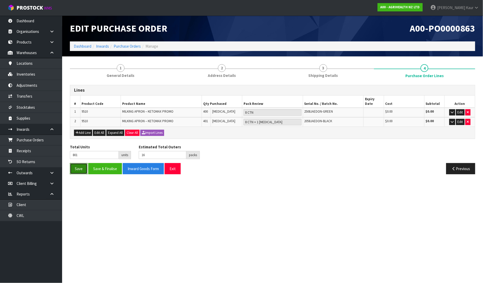
click at [75, 163] on button "Save" at bounding box center [79, 168] width 18 height 11
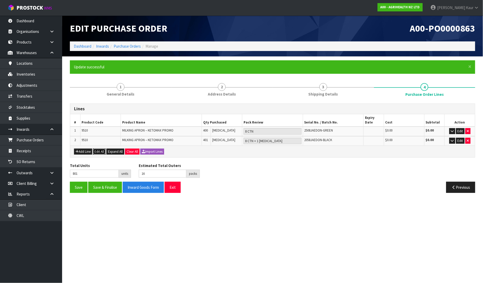
click at [97, 149] on button "Edit All" at bounding box center [99, 152] width 13 height 6
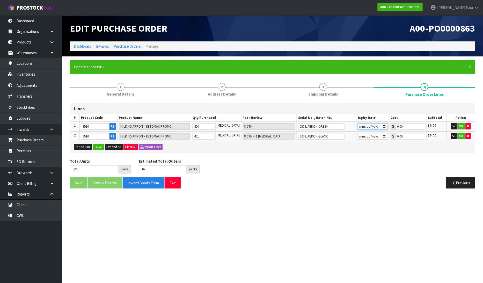
click at [358, 125] on input "date" at bounding box center [373, 126] width 30 height 6
type input "2030-05-31"
click at [358, 135] on input "date" at bounding box center [373, 136] width 30 height 6
type input "2030-05-31"
click at [103, 148] on button "Ok All" at bounding box center [98, 147] width 11 height 6
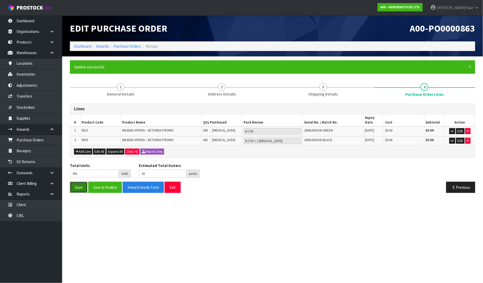
click at [76, 183] on button "Save" at bounding box center [79, 187] width 18 height 11
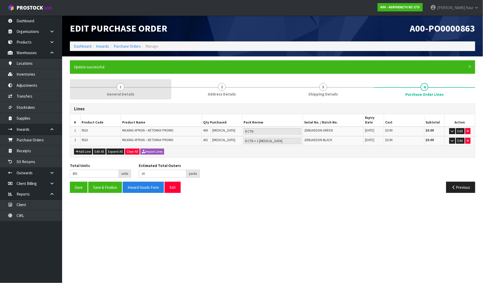
click at [117, 89] on span "1" at bounding box center [121, 87] width 8 height 8
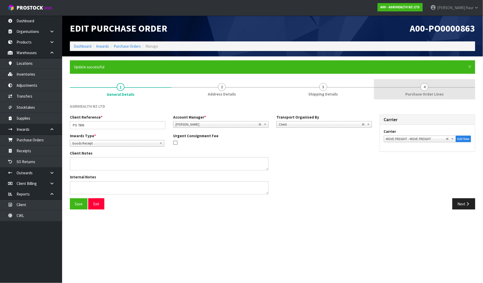
click at [433, 98] on link "4 Purchase Order Lines" at bounding box center [424, 89] width 101 height 20
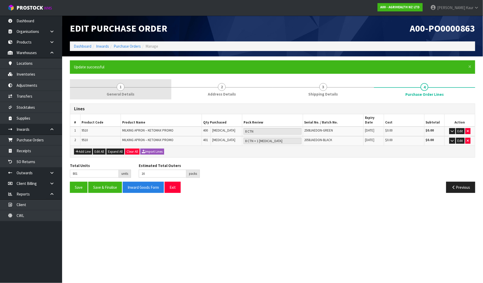
click at [112, 96] on span "General Details" at bounding box center [121, 93] width 28 height 5
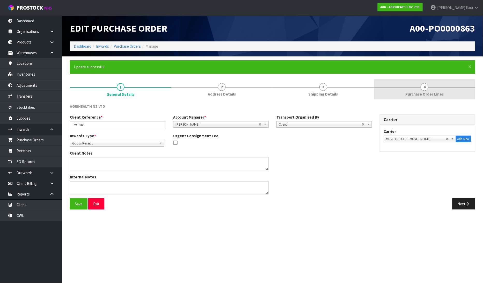
click at [432, 86] on link "4 Purchase Order Lines" at bounding box center [424, 89] width 101 height 20
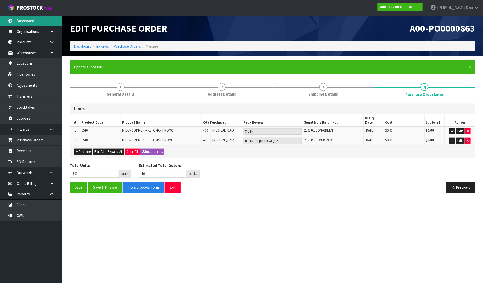
click at [28, 22] on link "Dashboard" at bounding box center [31, 21] width 62 height 11
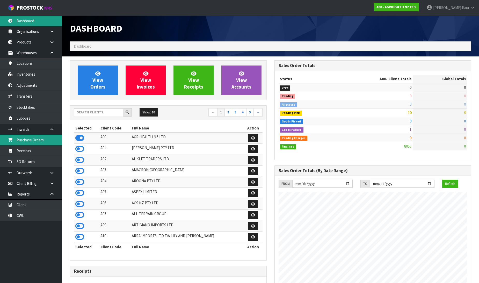
scroll to position [392, 204]
click at [38, 141] on link "Purchase Orders" at bounding box center [31, 140] width 62 height 11
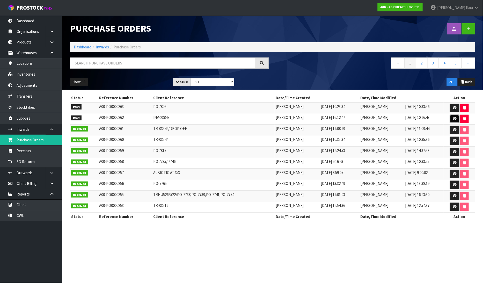
click at [454, 118] on icon at bounding box center [455, 118] width 4 height 3
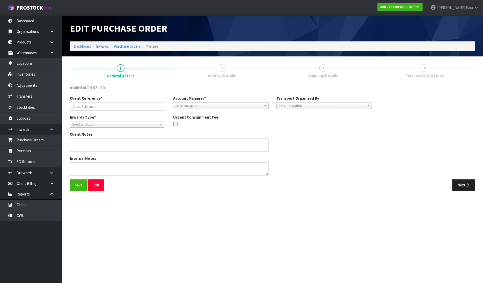
type input "INV-23848"
type textarea "COULD YOU PLEASE ARRANGE COLLECTION 1021 X 8 BAGS"
type textarea "CAN YOU PLEASE ARRANGE TO COLLECT X8 BAGS OF 1021: DOT FROM IMAGE HOLDINGS, AS …"
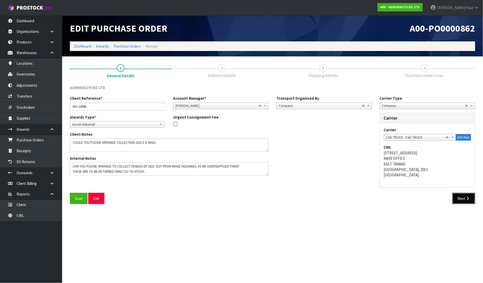
click at [456, 196] on button "Next" at bounding box center [463, 198] width 23 height 11
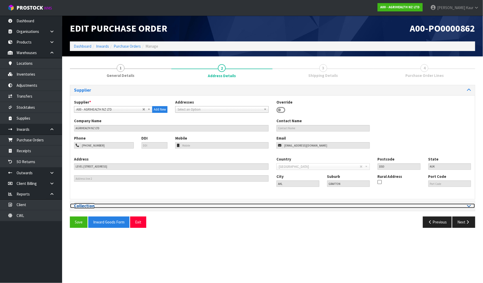
click at [468, 205] on icon at bounding box center [469, 205] width 4 height 4
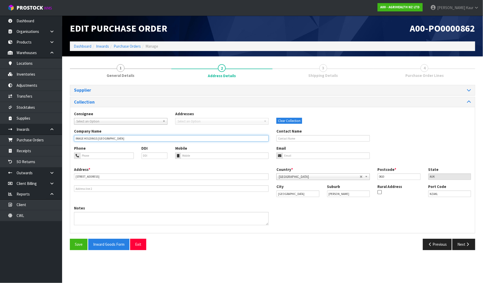
drag, startPoint x: 112, startPoint y: 137, endPoint x: 70, endPoint y: 137, distance: 41.4
click at [70, 137] on div "Company Name IMAGE HOLDINGS AUCKLAND" at bounding box center [171, 134] width 202 height 13
click at [358, 24] on h1 "A00-PO0000862" at bounding box center [375, 28] width 199 height 10
click at [465, 247] on button "Next" at bounding box center [463, 244] width 23 height 11
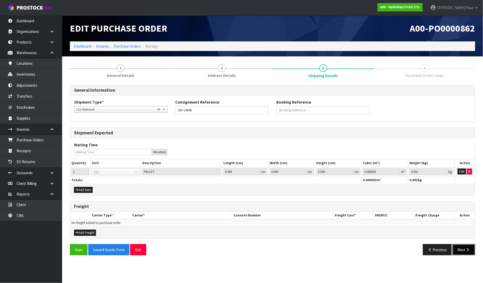
click at [469, 249] on icon "button" at bounding box center [467, 250] width 5 height 4
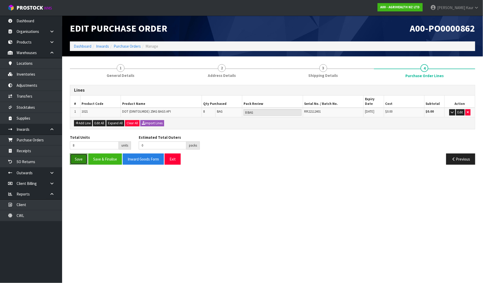
click at [71, 154] on button "Save" at bounding box center [79, 158] width 18 height 11
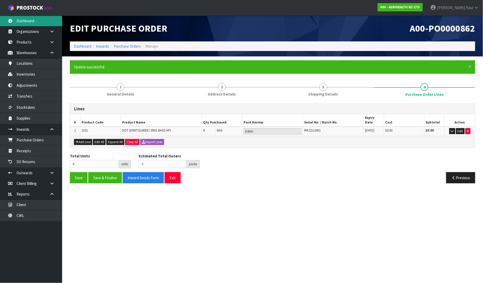
click at [40, 22] on link "Dashboard" at bounding box center [31, 21] width 62 height 11
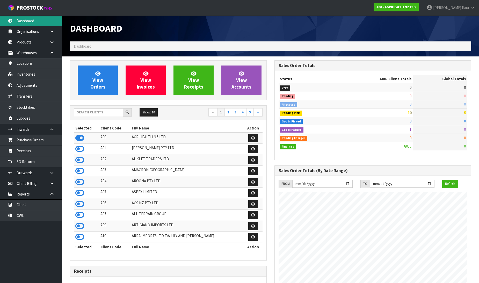
scroll to position [392, 204]
click at [83, 110] on input "text" at bounding box center [98, 112] width 49 height 8
click at [80, 113] on input "text" at bounding box center [98, 112] width 49 height 8
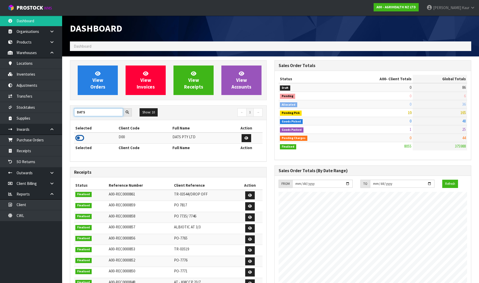
type input "DATS"
click at [77, 138] on icon at bounding box center [79, 138] width 9 height 8
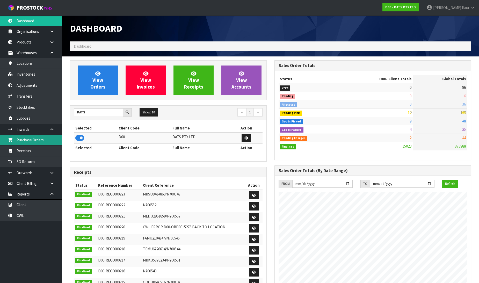
drag, startPoint x: 39, startPoint y: 138, endPoint x: 89, endPoint y: 134, distance: 50.1
click at [40, 138] on link "Purchase Orders" at bounding box center [31, 140] width 62 height 11
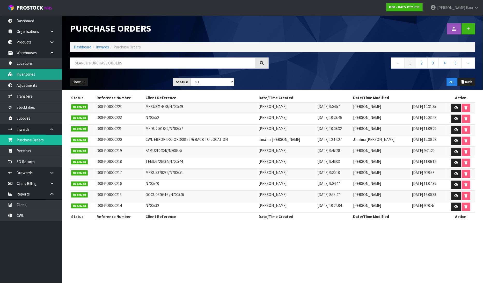
drag, startPoint x: 35, startPoint y: 71, endPoint x: 105, endPoint y: 68, distance: 70.2
click at [35, 71] on link "Inventories" at bounding box center [31, 74] width 62 height 11
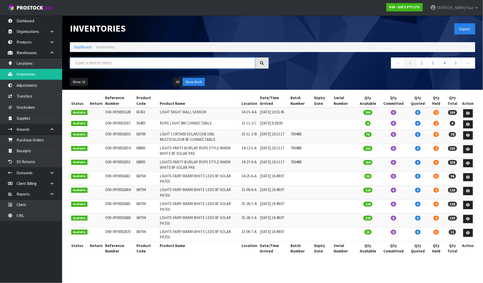
click at [129, 65] on input "text" at bounding box center [162, 62] width 185 height 11
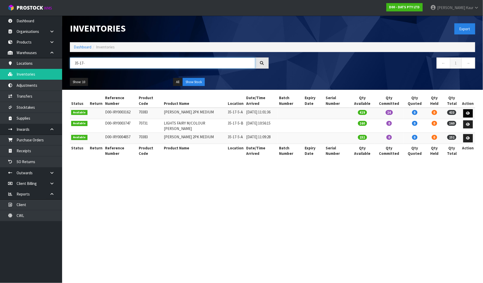
type input "35-17-"
click at [465, 109] on link at bounding box center [468, 113] width 10 height 8
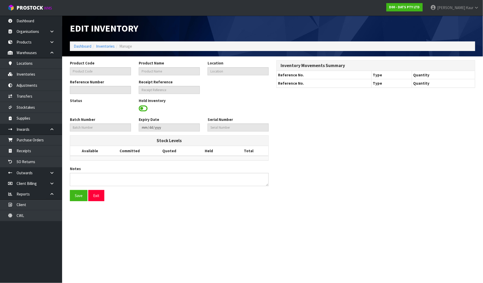
type input "70383"
type input "CHUCKIT WHISTLER 2PK MEDIUM"
type input "35-17-5-A"
type input "D00-IRY0003162"
type input "D00-REC0000174"
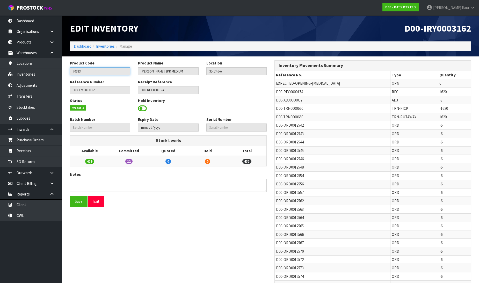
drag, startPoint x: 86, startPoint y: 75, endPoint x: 65, endPoint y: 79, distance: 20.9
click at [31, 43] on link "Products" at bounding box center [31, 42] width 62 height 11
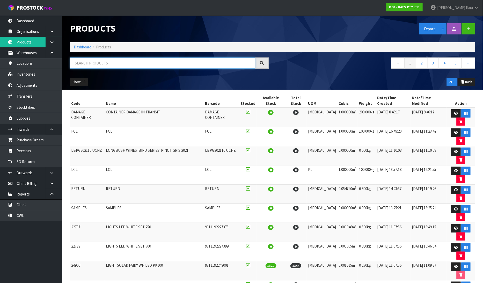
click at [102, 64] on input "text" at bounding box center [162, 62] width 185 height 11
paste input "70383"
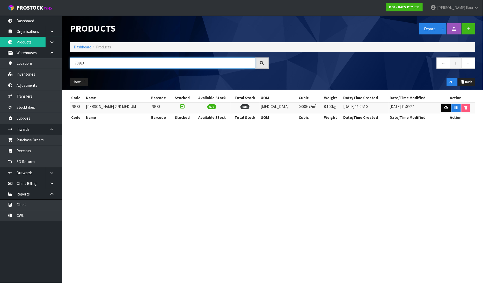
type input "70383"
click at [444, 109] on icon at bounding box center [446, 107] width 4 height 3
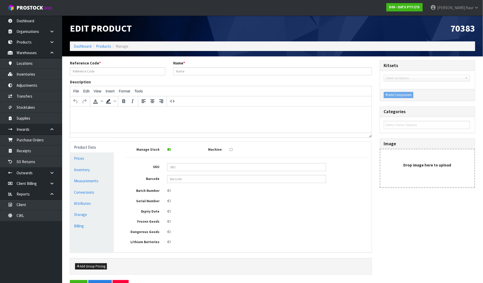
type input "70383"
type input "CHUCKIT WHISTLER 2PK MEDIUM"
type input "8.33"
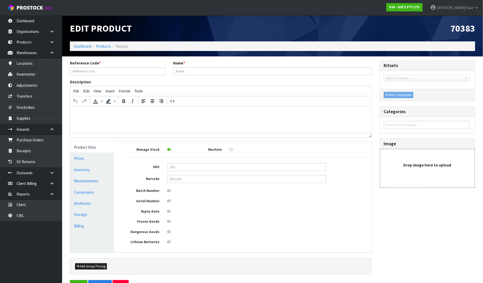
type input "0.000578"
type input "0.19"
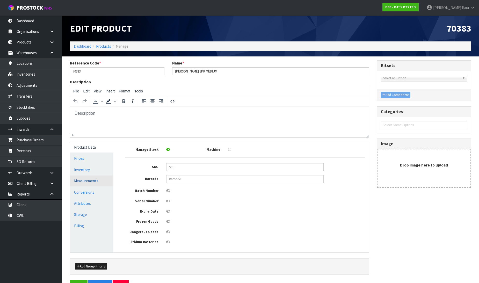
click at [82, 182] on link "Measurements" at bounding box center [91, 180] width 43 height 11
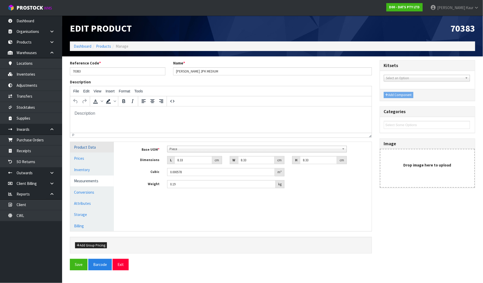
click at [91, 144] on link "Product Data" at bounding box center [92, 147] width 44 height 11
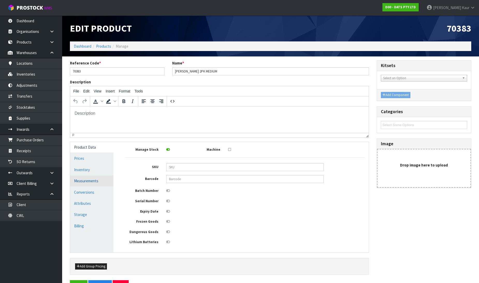
click at [92, 181] on link "Measurements" at bounding box center [91, 180] width 43 height 11
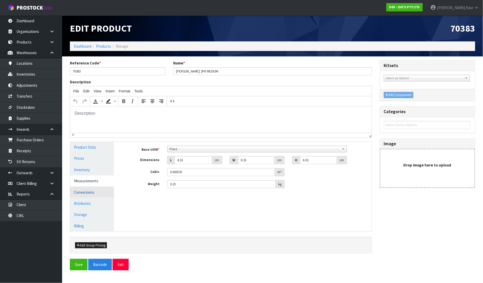
click at [73, 191] on link "Conversions" at bounding box center [92, 192] width 44 height 11
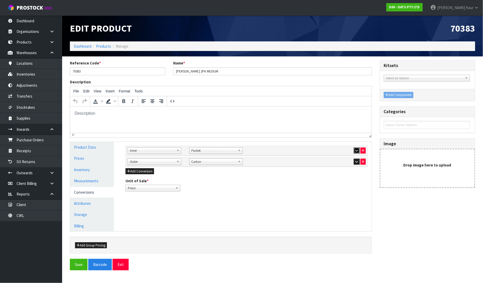
click at [356, 149] on icon "button" at bounding box center [356, 150] width 3 height 3
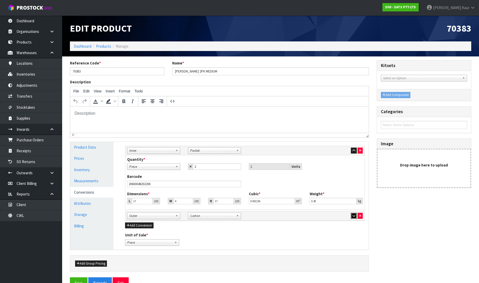
click at [352, 216] on icon "button" at bounding box center [353, 215] width 3 height 3
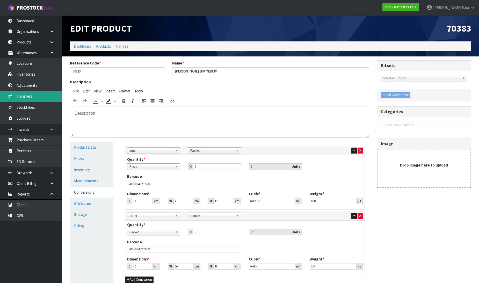
click at [42, 99] on link "Transfers" at bounding box center [31, 96] width 62 height 11
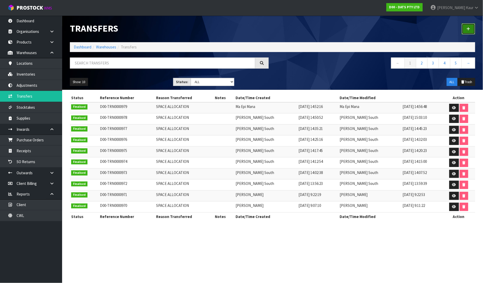
click at [468, 29] on icon at bounding box center [468, 29] width 4 height 4
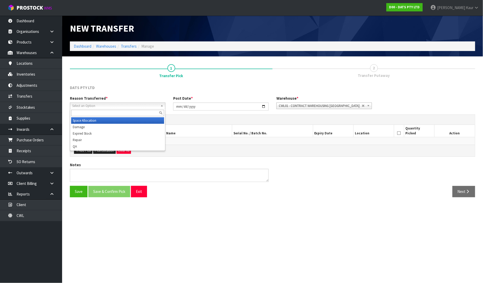
click at [122, 107] on span "Select an Option" at bounding box center [115, 106] width 86 height 6
click at [100, 127] on li "Damage" at bounding box center [117, 127] width 93 height 6
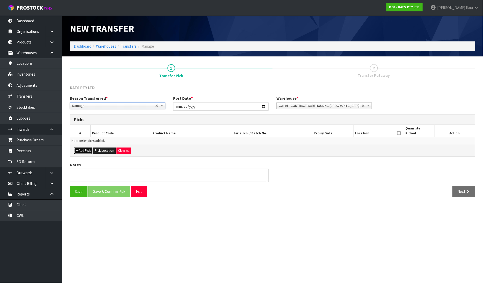
click at [86, 150] on button "Add Pick" at bounding box center [83, 150] width 18 height 6
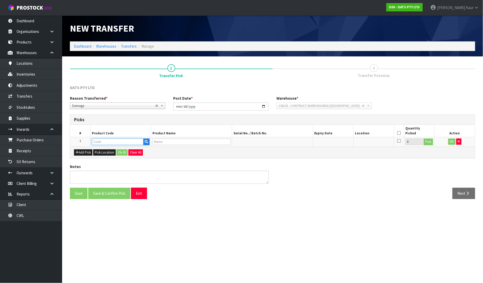
drag, startPoint x: 100, startPoint y: 142, endPoint x: 100, endPoint y: 138, distance: 3.9
click at [100, 142] on input "text" at bounding box center [118, 141] width 52 height 6
type input "70383"
type input "CHUCKIT WHISTLER 2PK MEDIUM"
type input "70383"
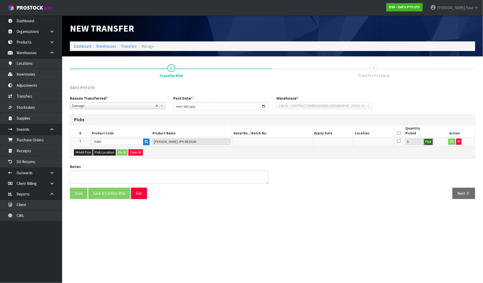
click at [427, 144] on button "Pick" at bounding box center [428, 141] width 9 height 7
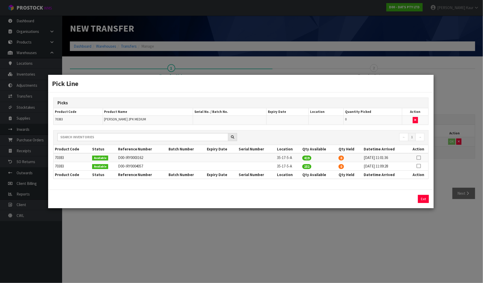
click at [419, 158] on icon at bounding box center [419, 158] width 4 height 0
click at [418, 158] on icon at bounding box center [419, 158] width 4 height 0
click at [418, 166] on icon at bounding box center [419, 166] width 4 height 0
drag, startPoint x: 352, startPoint y: 200, endPoint x: 330, endPoint y: 199, distance: 21.5
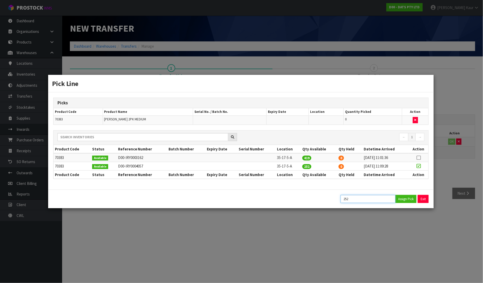
click at [330, 199] on div "252 Assign Pick Exit" at bounding box center [240, 199] width 383 height 8
type input "2"
click at [412, 198] on button "Assign Pick" at bounding box center [405, 199] width 21 height 8
type input "2"
click at [399, 235] on div "Pick Line Picks Product Code Product Name Serial No. / Batch No. Expiry Date Lo…" at bounding box center [241, 141] width 483 height 283
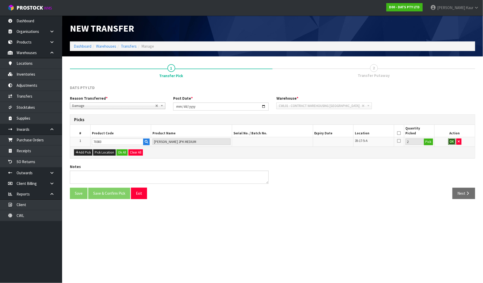
click at [451, 140] on button "OK" at bounding box center [451, 141] width 7 height 6
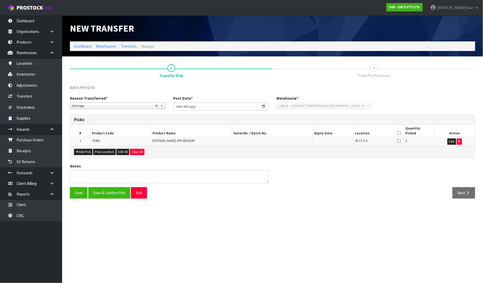
click at [400, 133] on icon at bounding box center [399, 133] width 4 height 0
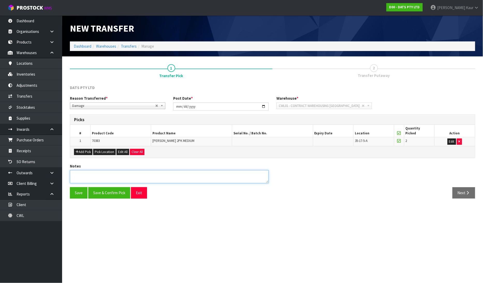
click at [165, 182] on textarea at bounding box center [169, 176] width 199 height 13
type textarea "WHILE PICKING ,THE PACKAGE FELL OFF THE PALLET AND GOT UNDER PALLET JACK AND DA…"
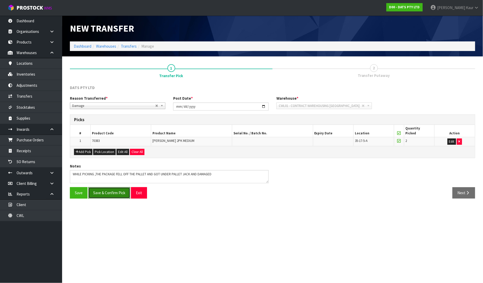
click at [101, 194] on button "Save & Confirm Pick" at bounding box center [109, 192] width 42 height 11
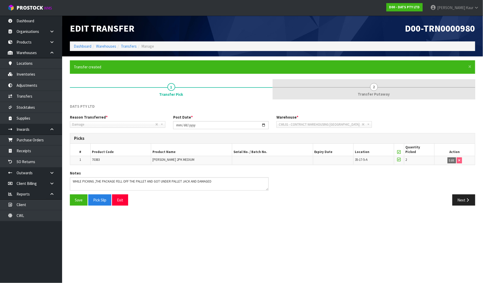
click at [378, 85] on link "2 Transfer Putaway" at bounding box center [373, 89] width 203 height 20
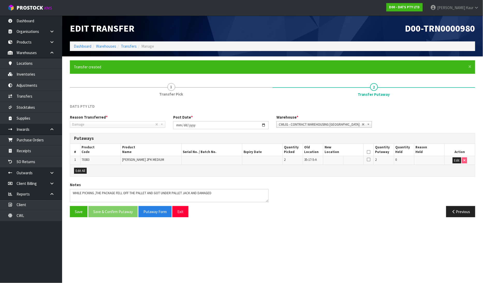
click at [367, 152] on icon at bounding box center [369, 152] width 4 height 0
drag, startPoint x: 369, startPoint y: 153, endPoint x: 438, endPoint y: 155, distance: 68.6
click at [369, 152] on icon at bounding box center [369, 152] width 4 height 0
click at [459, 162] on button "Edit" at bounding box center [457, 160] width 9 height 6
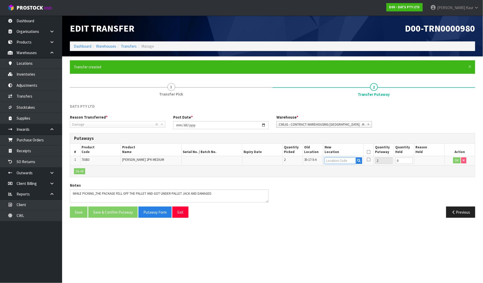
click at [337, 160] on input "text" at bounding box center [339, 160] width 31 height 6
type input "51-03-"
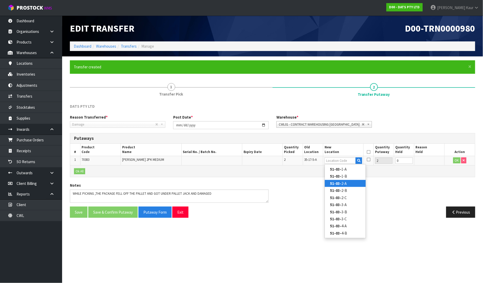
click at [343, 181] on link "51-03- 2-A" at bounding box center [345, 183] width 41 height 7
type input "51-03-2-A"
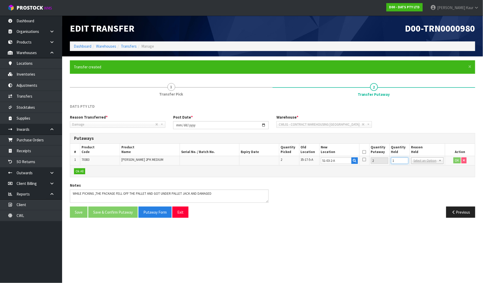
click at [408, 159] on input "1" at bounding box center [399, 160] width 17 height 6
type input "2"
click at [404, 159] on input "2" at bounding box center [399, 160] width 17 height 6
drag, startPoint x: 428, startPoint y: 232, endPoint x: 433, endPoint y: 217, distance: 15.6
click at [456, 160] on button "OK" at bounding box center [456, 160] width 7 height 6
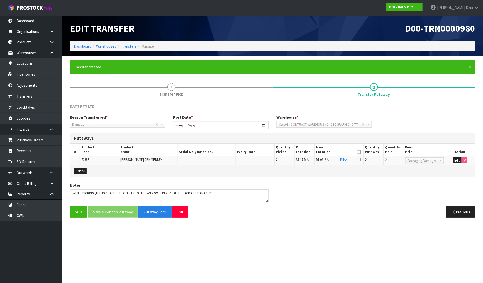
click at [358, 152] on icon at bounding box center [359, 152] width 4 height 0
click at [105, 212] on button "Save & Confirm Putaway" at bounding box center [112, 211] width 49 height 11
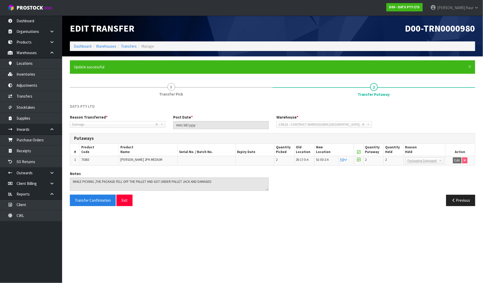
drag, startPoint x: 169, startPoint y: 159, endPoint x: 115, endPoint y: 159, distance: 53.3
click at [115, 159] on tr "1 70383 CHUCKIT WHISTLER 2PK MEDIUM 2 35-17-5-A 51-03-2-A Fill 2 2 Bulk Goods D…" at bounding box center [272, 160] width 405 height 9
copy tr "CHUCKIT WHISTLER 2PK MEDIUM"
click at [89, 163] on td "70383" at bounding box center [99, 160] width 39 height 9
drag, startPoint x: 87, startPoint y: 172, endPoint x: 92, endPoint y: 163, distance: 10.6
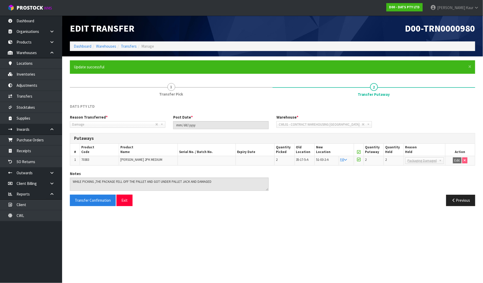
click at [87, 172] on div "Notes" at bounding box center [169, 181] width 206 height 20
drag, startPoint x: 90, startPoint y: 160, endPoint x: 75, endPoint y: 159, distance: 15.3
click at [75, 159] on tr "1 70383 CHUCKIT WHISTLER 2PK MEDIUM 2 35-17-5-A 51-03-2-A Fill 2 2 Bulk Goods D…" at bounding box center [272, 160] width 405 height 9
click at [93, 166] on div "DATS PTY LTD Reason Transferred * Space Allocation Damage Expired Stock Repair …" at bounding box center [272, 156] width 405 height 106
drag, startPoint x: 92, startPoint y: 160, endPoint x: 78, endPoint y: 159, distance: 14.0
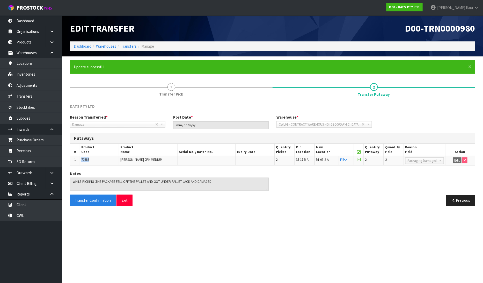
click at [78, 159] on tr "1 70383 CHUCKIT WHISTLER 2PK MEDIUM 2 35-17-5-A 51-03-2-A Fill 2 2 Bulk Goods D…" at bounding box center [272, 160] width 405 height 9
copy tr "70383"
click at [22, 17] on link "Dashboard" at bounding box center [31, 21] width 62 height 11
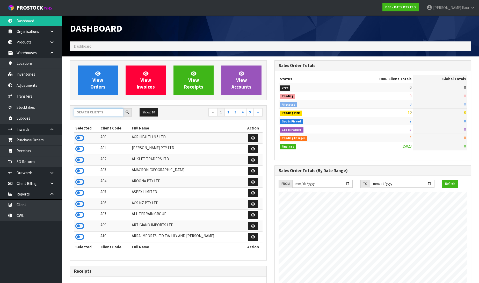
scroll to position [392, 204]
click at [85, 113] on input "text" at bounding box center [98, 112] width 49 height 8
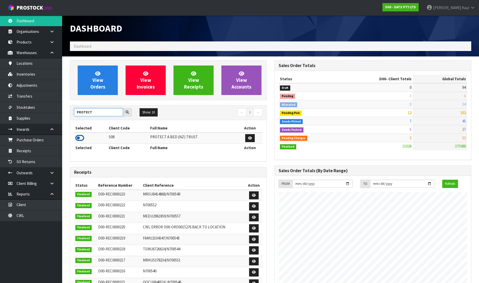
type input "PROTECT"
click at [79, 139] on icon at bounding box center [79, 138] width 9 height 8
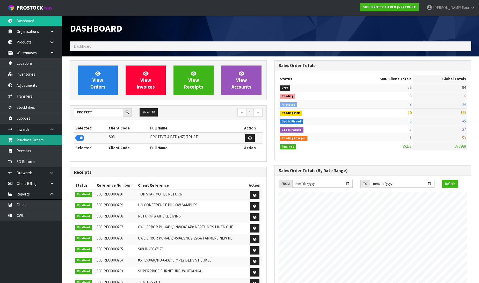
scroll to position [403, 204]
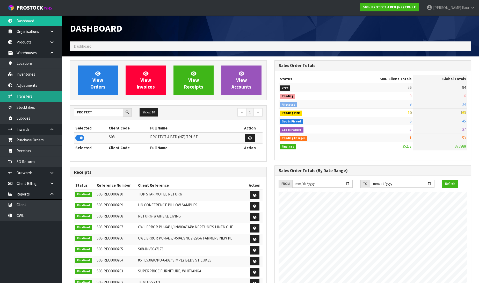
click at [18, 96] on link "Transfers" at bounding box center [31, 96] width 62 height 11
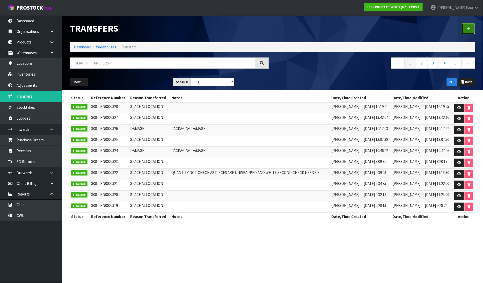
click at [469, 32] on link at bounding box center [468, 28] width 13 height 11
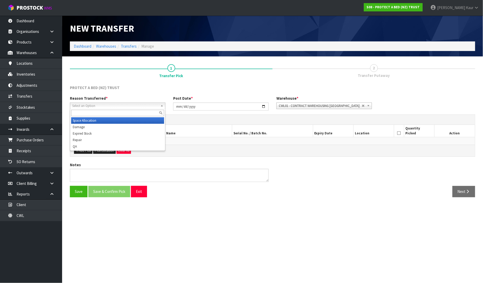
click at [123, 105] on span "Select an Option" at bounding box center [115, 106] width 86 height 6
click at [108, 128] on li "Damage" at bounding box center [117, 127] width 93 height 6
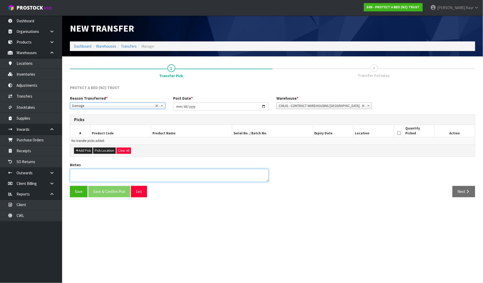
click at [103, 179] on textarea at bounding box center [169, 175] width 199 height 13
type textarea "PACKAGING DAMAGE"
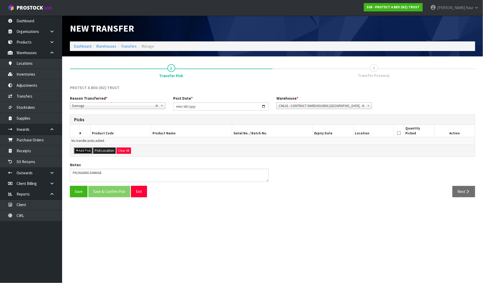
click at [89, 150] on button "Add Pick" at bounding box center [83, 150] width 18 height 6
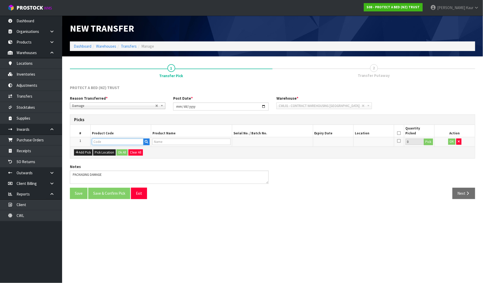
click at [97, 143] on input "text" at bounding box center [118, 141] width 52 height 6
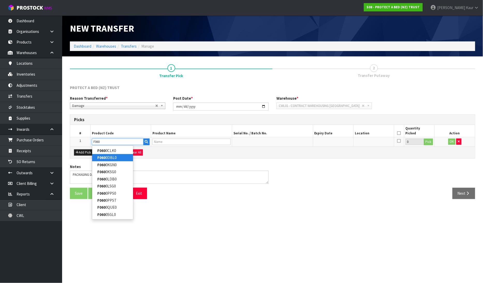
type input "F060"
click at [116, 159] on link "F060 0DBL0" at bounding box center [112, 157] width 41 height 7
type input "F0600DBL0"
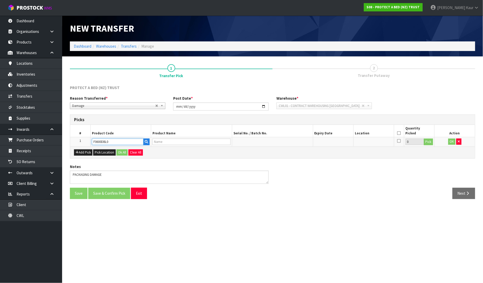
type input "BAMBOO JERSEY BXD DOUBLE"
drag, startPoint x: 120, startPoint y: 143, endPoint x: 79, endPoint y: 142, distance: 40.4
click at [79, 142] on tr "1 F0600DBL0 BAMBOO JERSEY BXD DOUBLE 0 Pick OK" at bounding box center [272, 141] width 405 height 9
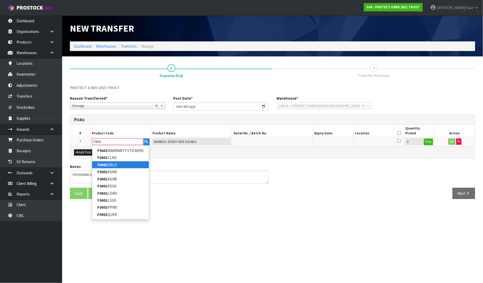
type input "F0601"
click at [100, 164] on strong "F0601" at bounding box center [102, 164] width 10 height 5
type input "F0601DBL0"
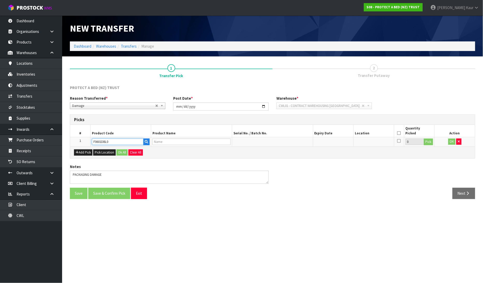
type input "CUMFYSAFE BXD DOUBLE"
click at [432, 142] on button "Pick" at bounding box center [428, 141] width 9 height 7
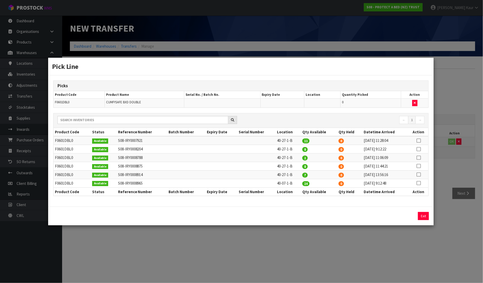
click at [420, 158] on icon at bounding box center [419, 158] width 4 height 0
drag, startPoint x: 354, startPoint y: 220, endPoint x: 346, endPoint y: 216, distance: 9.6
click at [346, 218] on div "2 Assign Pick Exit" at bounding box center [241, 215] width 386 height 19
drag, startPoint x: 345, startPoint y: 214, endPoint x: 336, endPoint y: 214, distance: 9.1
click at [336, 214] on div "2 Assign Pick Exit" at bounding box center [240, 216] width 383 height 8
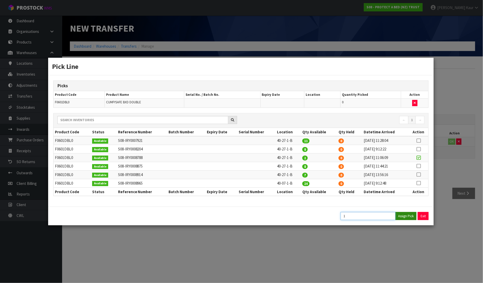
type input "1"
click at [413, 216] on button "Assign Pick" at bounding box center [405, 216] width 21 height 8
type input "1"
click at [455, 140] on div "Pick Line Picks Product Code Product Name Serial No. / Batch No. Expiry Date Lo…" at bounding box center [241, 141] width 483 height 283
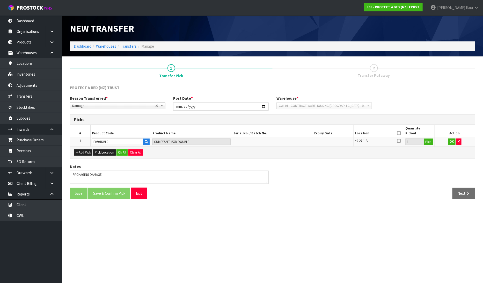
click at [399, 133] on icon at bounding box center [399, 133] width 4 height 0
click at [125, 151] on button "Ok All" at bounding box center [121, 152] width 11 height 6
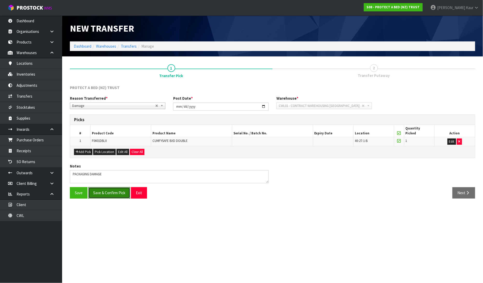
click at [106, 193] on button "Save & Confirm Pick" at bounding box center [109, 192] width 42 height 11
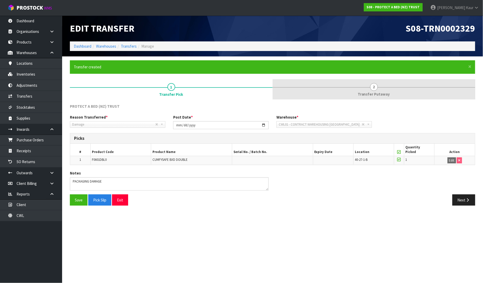
click at [377, 90] on link "2 Transfer Putaway" at bounding box center [373, 89] width 203 height 20
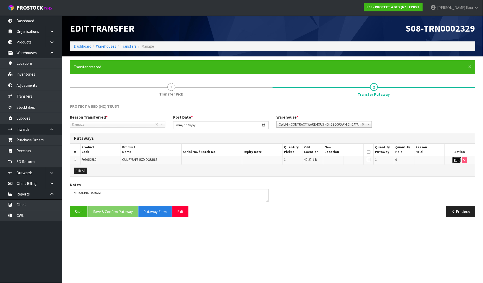
click at [456, 158] on button "Edit" at bounding box center [457, 160] width 9 height 6
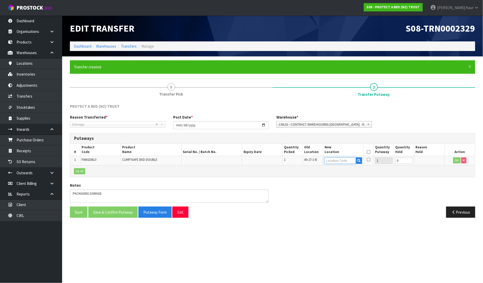
click at [331, 159] on input "text" at bounding box center [339, 160] width 31 height 6
type input "32-34-4"
click at [329, 175] on link "32-34-4 -B" at bounding box center [345, 176] width 41 height 7
type input "32-34-4-B"
type input "1"
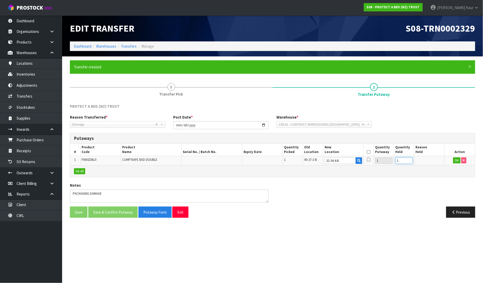
click at [408, 158] on input "1" at bounding box center [403, 160] width 17 height 6
click at [458, 159] on button "OK" at bounding box center [456, 160] width 7 height 6
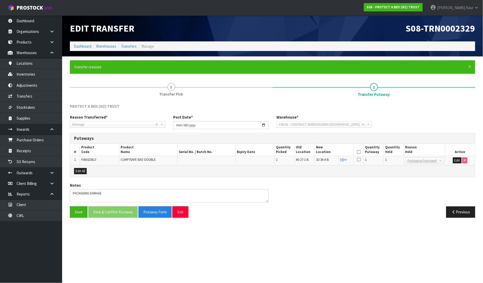
click at [358, 152] on icon at bounding box center [359, 152] width 4 height 0
click at [107, 212] on button "Save & Confirm Putaway" at bounding box center [112, 211] width 49 height 11
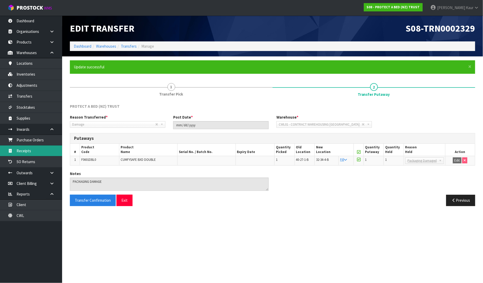
click at [21, 149] on link "Receipts" at bounding box center [31, 150] width 62 height 11
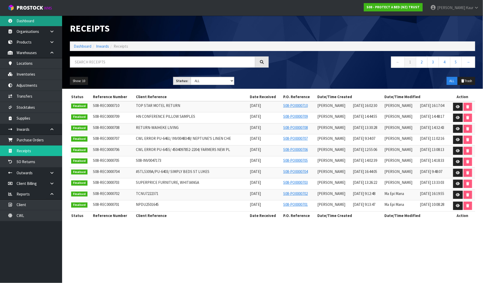
click at [32, 24] on link "Dashboard" at bounding box center [31, 21] width 62 height 11
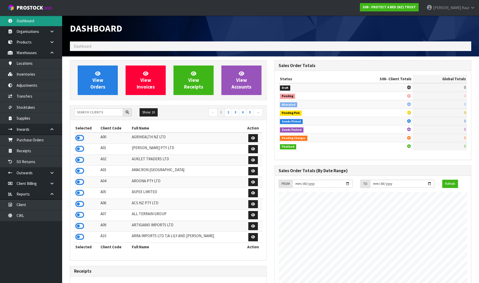
scroll to position [323, 204]
drag, startPoint x: 83, startPoint y: 113, endPoint x: 89, endPoint y: 108, distance: 7.8
click at [83, 112] on input "text" at bounding box center [98, 112] width 49 height 8
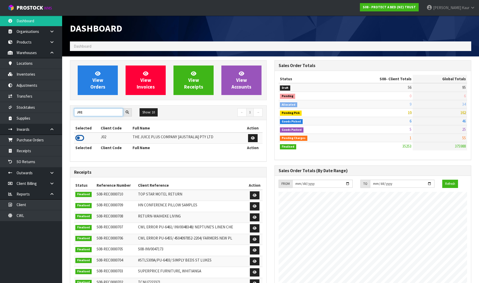
type input "J02"
click at [80, 135] on icon at bounding box center [79, 138] width 9 height 8
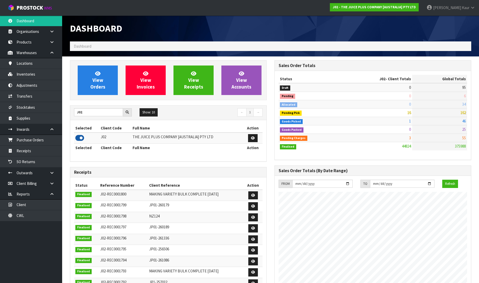
scroll to position [392, 204]
click at [36, 140] on link "Purchase Orders" at bounding box center [31, 140] width 62 height 11
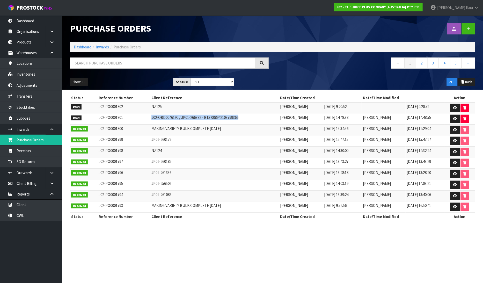
drag, startPoint x: 236, startPoint y: 118, endPoint x: 140, endPoint y: 122, distance: 95.6
click at [140, 122] on tr "Draft J02-PO0001801 J02-ORD0046190 / JP01-266382 - RTS 008942103799366 Divjot K…" at bounding box center [272, 118] width 405 height 11
copy tr "J02-ORD0046190 / JP01-266382 - RTS 008942103799366"
click at [454, 119] on icon at bounding box center [455, 118] width 4 height 3
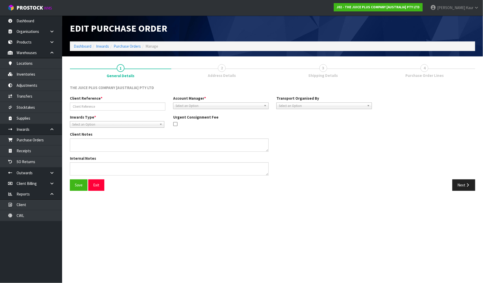
type input "J02-ORD0046190 / JP01-266382 - RTS 008942103799366"
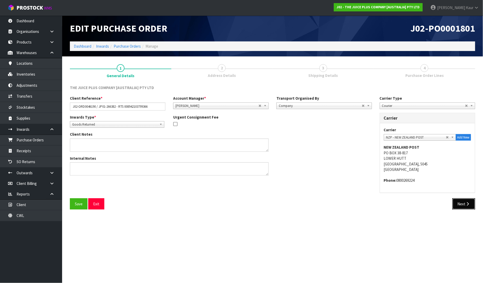
click at [454, 200] on button "Next" at bounding box center [463, 203] width 23 height 11
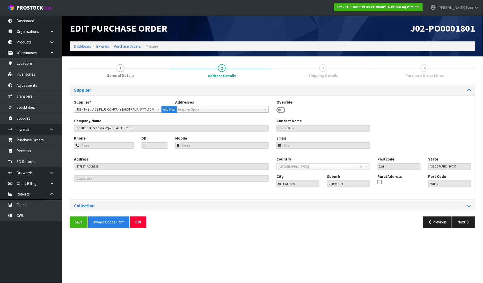
drag, startPoint x: 454, startPoint y: 210, endPoint x: 455, endPoint y: 215, distance: 4.9
click at [455, 213] on div "Supplier Supplier * A00 - AGRIHEALTH NZ LTD A01 - AGAIN FASTER PTY LTD A02 - AU…" at bounding box center [272, 158] width 405 height 147
click at [461, 223] on button "Next" at bounding box center [463, 221] width 23 height 11
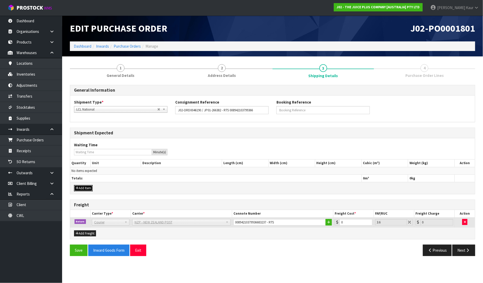
click at [87, 187] on button "Add Item" at bounding box center [83, 188] width 19 height 6
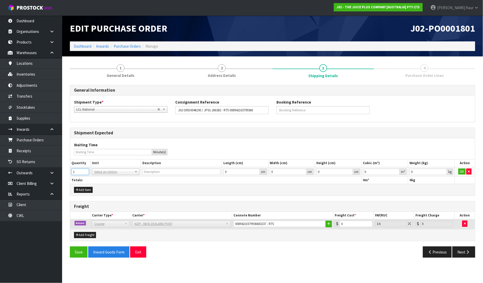
type input "1"
click at [84, 171] on input "1" at bounding box center [80, 171] width 18 height 6
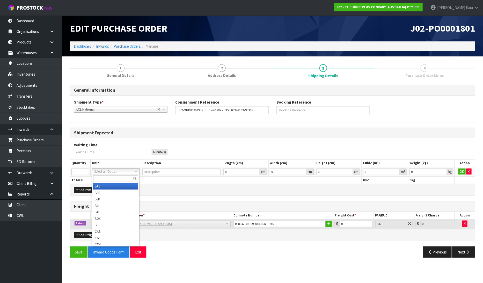
click at [109, 181] on input "text" at bounding box center [115, 178] width 45 height 6
type input "CTN"
drag, startPoint x: 104, startPoint y: 188, endPoint x: 402, endPoint y: 182, distance: 298.1
type input "CARTON"
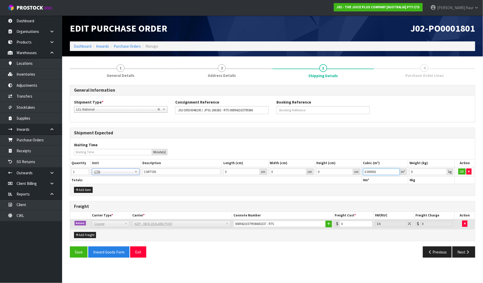
type input "0.000001"
click at [395, 170] on input "0.000001" at bounding box center [381, 171] width 37 height 6
type input "0.001"
click at [443, 170] on input "0.001" at bounding box center [428, 171] width 38 height 6
click at [461, 169] on button "OK" at bounding box center [461, 171] width 7 height 6
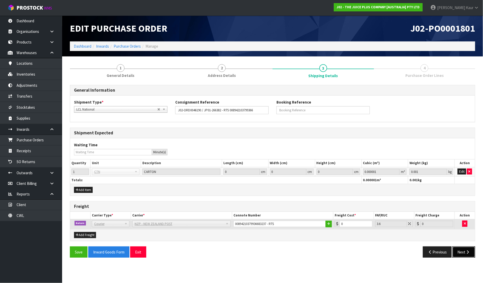
click at [465, 250] on icon "button" at bounding box center [467, 252] width 5 height 4
drag, startPoint x: 78, startPoint y: 252, endPoint x: 78, endPoint y: 239, distance: 12.4
click at [78, 251] on button "Save" at bounding box center [79, 251] width 18 height 11
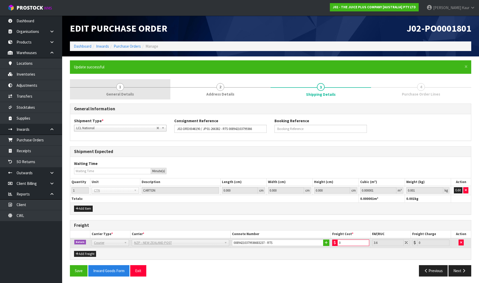
click at [117, 92] on span "General Details" at bounding box center [120, 93] width 28 height 5
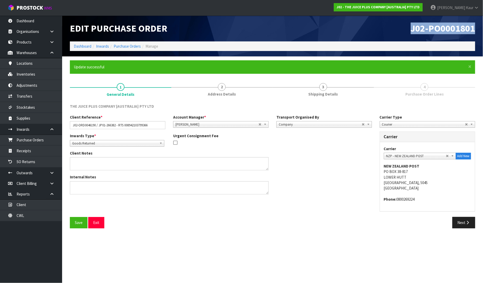
drag, startPoint x: 476, startPoint y: 27, endPoint x: 402, endPoint y: 29, distance: 73.8
click at [402, 29] on div "J02-PO0001801" at bounding box center [375, 29] width 206 height 26
copy span "J02-PO0001801"
click at [278, 22] on div "J02-PO0001801" at bounding box center [375, 29] width 206 height 26
drag, startPoint x: 151, startPoint y: 127, endPoint x: 66, endPoint y: 122, distance: 84.7
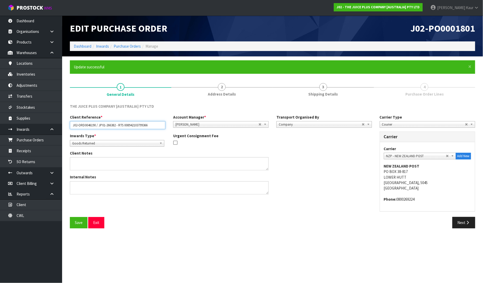
click at [66, 122] on div "Client Reference * J02-ORD0046190 / JP01-266382 - RTS 008942103799366" at bounding box center [117, 121] width 103 height 15
click at [29, 214] on link "CWL" at bounding box center [31, 215] width 62 height 11
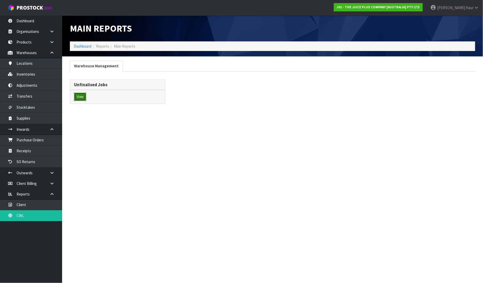
click at [82, 99] on button "View" at bounding box center [80, 97] width 12 height 8
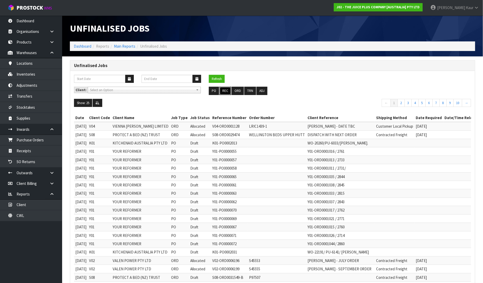
click at [225, 94] on button "REC" at bounding box center [225, 91] width 12 height 8
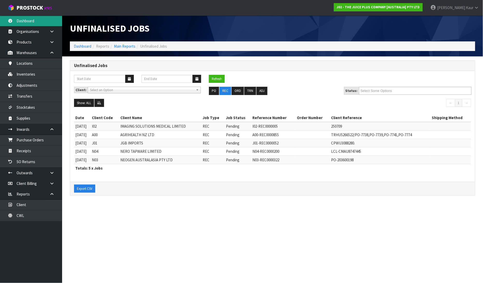
click at [42, 20] on link "Dashboard" at bounding box center [31, 21] width 62 height 11
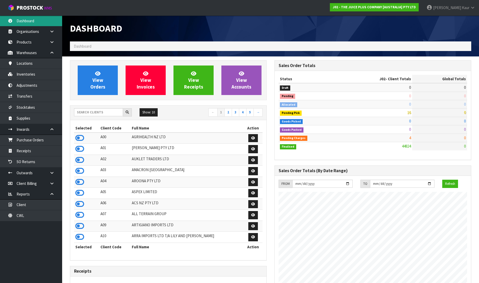
scroll to position [258338, 258526]
click at [78, 138] on icon at bounding box center [79, 138] width 9 height 8
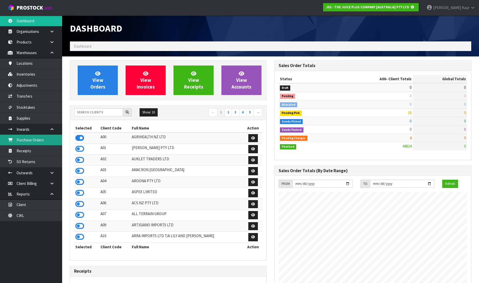
scroll to position [323, 204]
click at [47, 138] on link "Purchase Orders" at bounding box center [31, 140] width 62 height 11
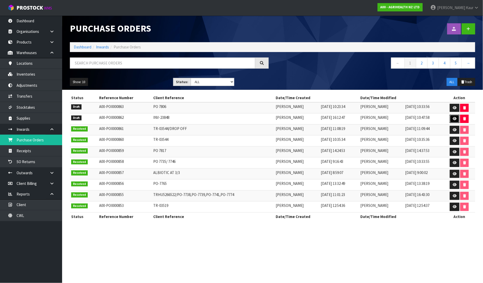
click at [452, 117] on link at bounding box center [455, 119] width 10 height 8
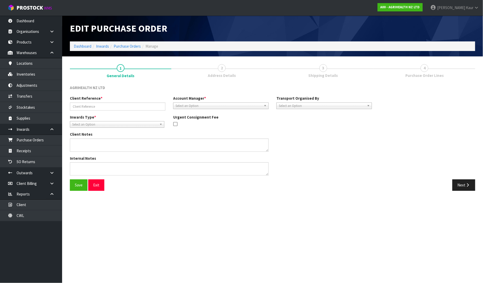
type input "INV-23848"
type textarea "COULD YOU PLEASE ARRANGE COLLECTION 1021 X 8 BAGS"
type textarea "CAN YOU PLEASE ARRANGE TO COLLECT X8 BAGS OF 1021: DOT FROM IMAGE HOLDINGS, AS …"
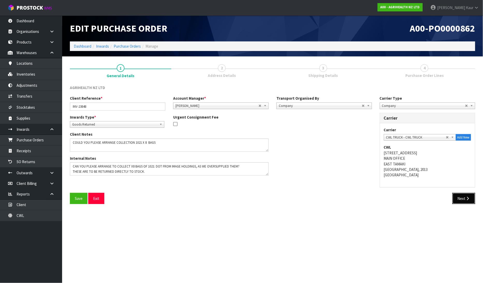
click at [455, 201] on button "Next" at bounding box center [463, 198] width 23 height 11
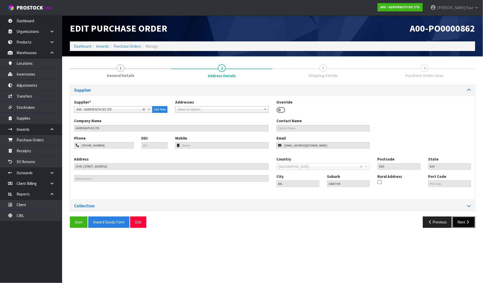
drag, startPoint x: 460, startPoint y: 224, endPoint x: 461, endPoint y: 219, distance: 4.7
click at [461, 223] on button "Next" at bounding box center [463, 221] width 23 height 11
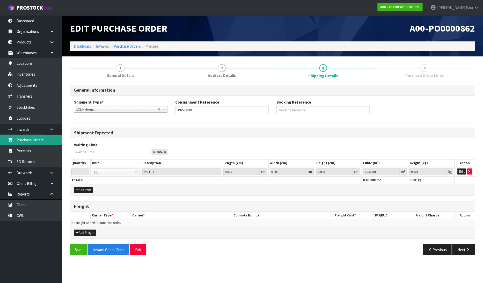
drag, startPoint x: 42, startPoint y: 143, endPoint x: 63, endPoint y: 132, distance: 24.4
click at [42, 143] on link "Purchase Orders" at bounding box center [31, 140] width 62 height 11
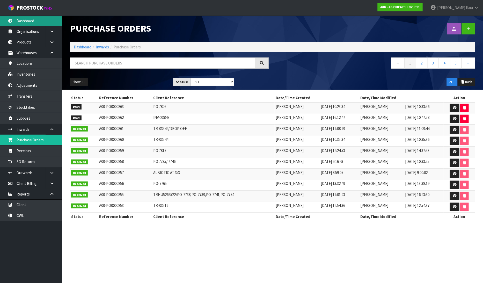
click at [27, 19] on link "Dashboard" at bounding box center [31, 21] width 62 height 11
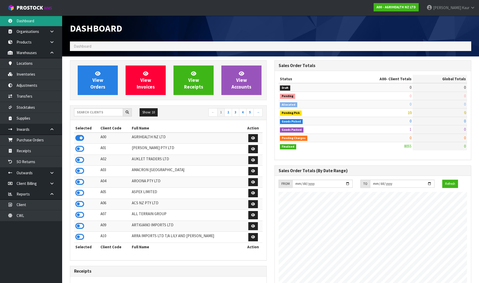
scroll to position [392, 204]
click at [100, 108] on input "text" at bounding box center [98, 112] width 49 height 8
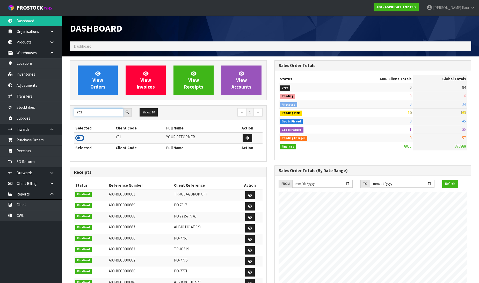
type input "Y01"
click at [80, 138] on icon at bounding box center [79, 138] width 9 height 8
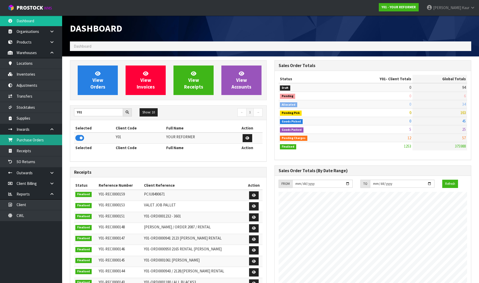
click at [35, 140] on link "Purchase Orders" at bounding box center [31, 140] width 62 height 11
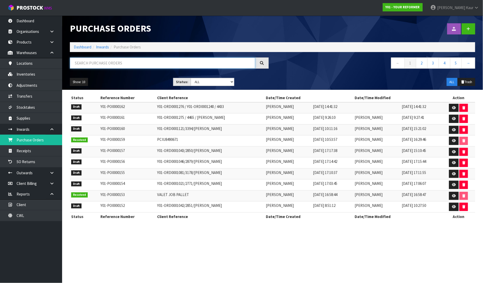
click at [106, 63] on input "text" at bounding box center [162, 62] width 185 height 11
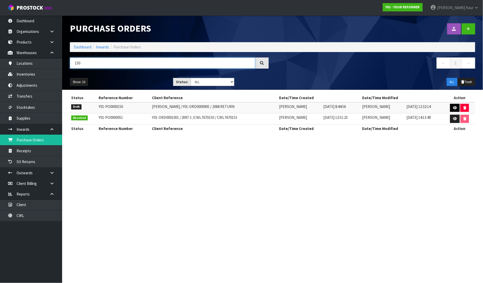
type input "150"
click at [456, 107] on icon at bounding box center [455, 107] width 4 height 3
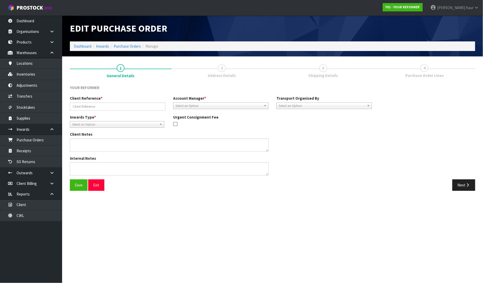
type input "MEGAN MUIR / Y01-ORD0000905 / 2068 RETURN"
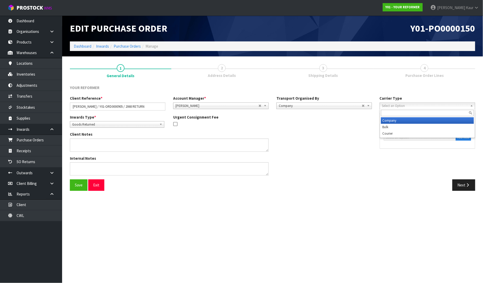
click at [402, 103] on span "Select an Option" at bounding box center [425, 106] width 86 height 6
click at [389, 120] on li "Company" at bounding box center [427, 120] width 93 height 6
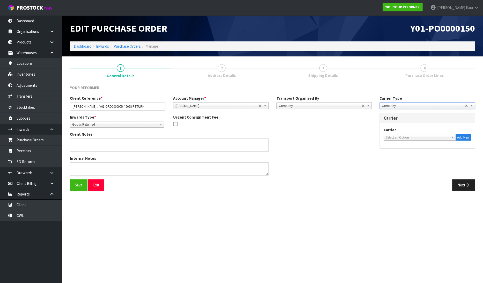
click at [393, 138] on span "Select an Option" at bounding box center [417, 137] width 63 height 6
type input "CW"
click at [395, 151] on li "CW L TRUCK - CWL TRUCK" at bounding box center [420, 152] width 70 height 6
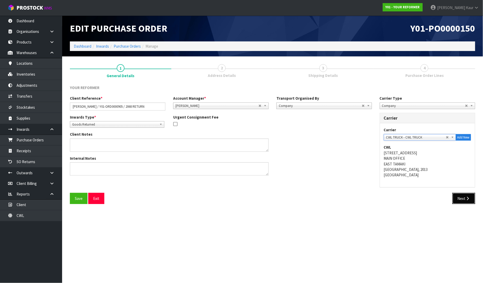
click at [463, 197] on button "Next" at bounding box center [463, 198] width 23 height 11
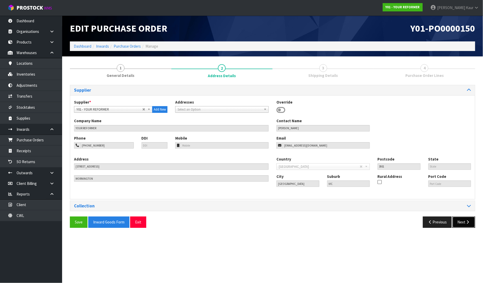
click at [471, 220] on button "Next" at bounding box center [463, 221] width 23 height 11
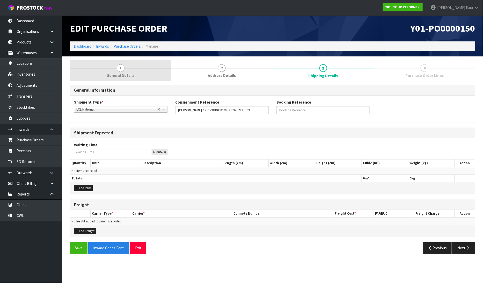
click at [120, 68] on span "1" at bounding box center [121, 68] width 8 height 8
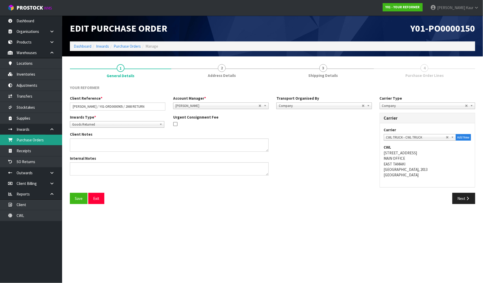
click at [41, 140] on link "Purchase Orders" at bounding box center [31, 140] width 62 height 11
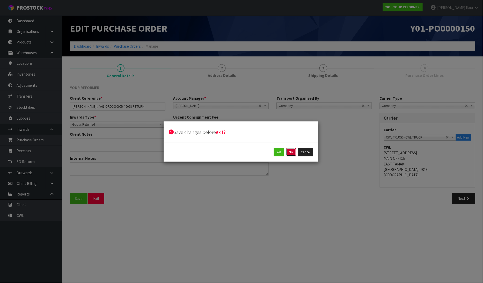
click at [288, 153] on button "No" at bounding box center [291, 152] width 10 height 8
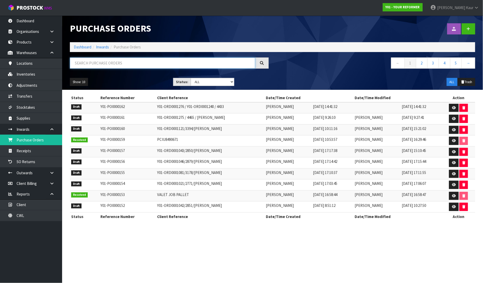
click at [105, 64] on input "text" at bounding box center [162, 62] width 185 height 11
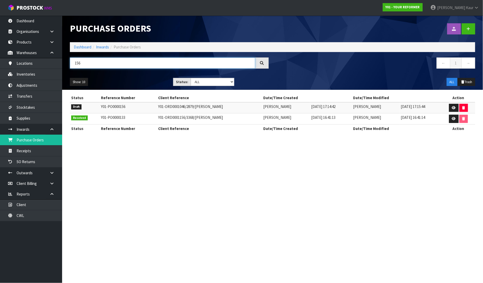
type input "156"
drag, startPoint x: 216, startPoint y: 103, endPoint x: 144, endPoint y: 103, distance: 71.9
click at [144, 103] on tr "Draft Y01-PO0000156 Y01-ORD0001046/2879/MAREE HULTON Rocio Lopez 31/07/2025 17:…" at bounding box center [272, 107] width 405 height 11
copy tr "Y01-ORD0001046/2879/MAREE HULTON"
click at [452, 106] on link at bounding box center [454, 108] width 10 height 8
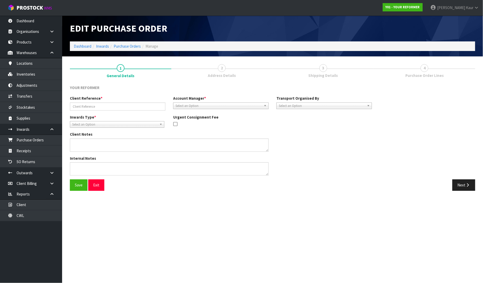
type input "Y01-ORD0001046/2879/MAREE HULTON"
type textarea "Y01-ORD0001046 MAREE HULTON 41A HAURAKI ROAD HAURAKI AUK AUCKLAND 0622 NEW ZEAL…"
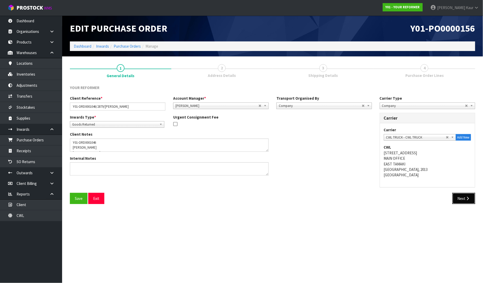
click at [462, 196] on button "Next" at bounding box center [463, 198] width 23 height 11
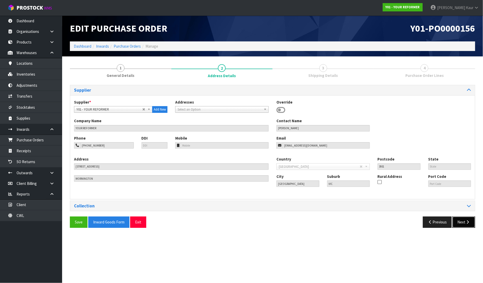
click at [460, 219] on button "Next" at bounding box center [463, 221] width 23 height 11
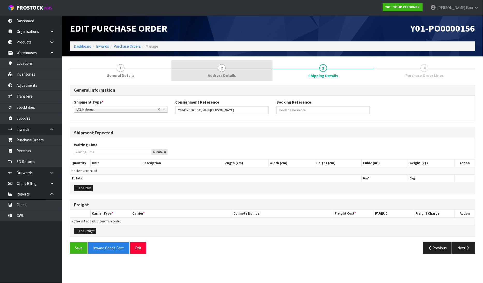
click at [223, 65] on span "2" at bounding box center [222, 68] width 8 height 8
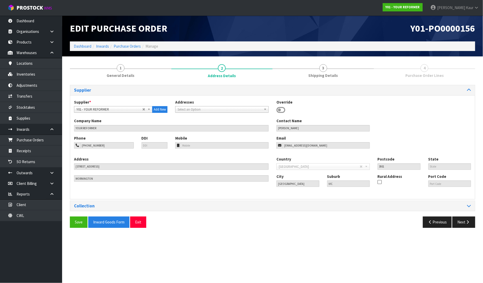
click at [463, 203] on div "Collection" at bounding box center [272, 206] width 405 height 10
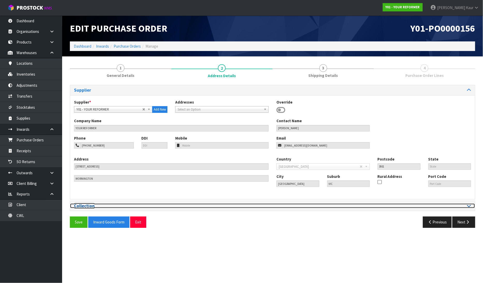
click at [469, 206] on icon at bounding box center [469, 205] width 4 height 4
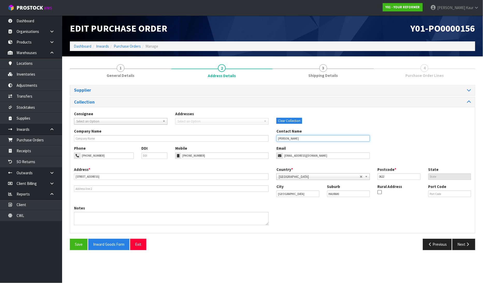
drag, startPoint x: 302, startPoint y: 138, endPoint x: 268, endPoint y: 141, distance: 33.8
click at [268, 141] on div "Company Name Contact Name MAREE HULTON" at bounding box center [272, 136] width 405 height 17
click at [27, 17] on link "Dashboard" at bounding box center [31, 21] width 62 height 11
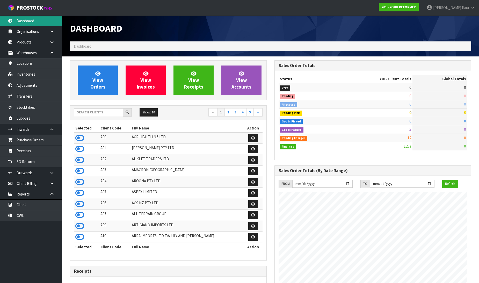
scroll to position [392, 204]
click at [80, 136] on icon at bounding box center [79, 138] width 9 height 8
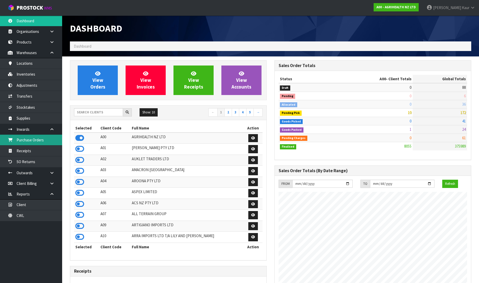
click at [40, 142] on link "Purchase Orders" at bounding box center [31, 140] width 62 height 11
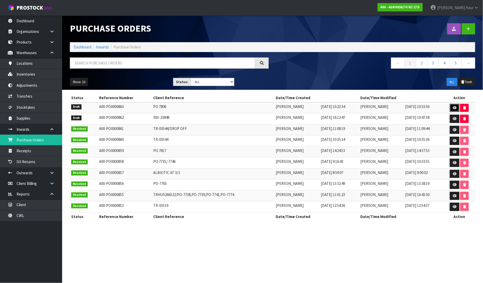
click at [457, 107] on link at bounding box center [455, 108] width 10 height 8
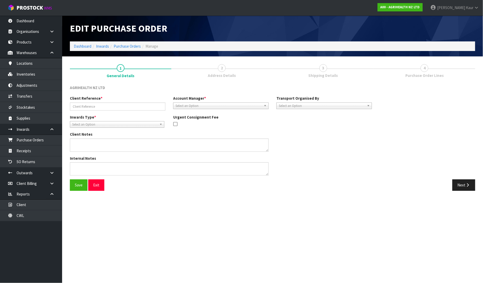
type input "PO 7806"
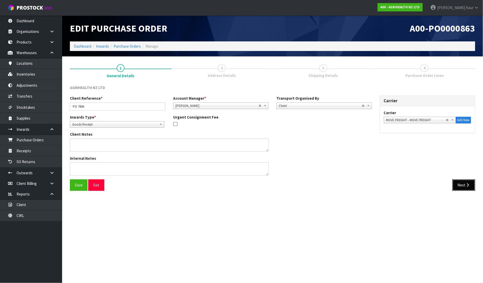
click at [460, 185] on button "Next" at bounding box center [463, 184] width 23 height 11
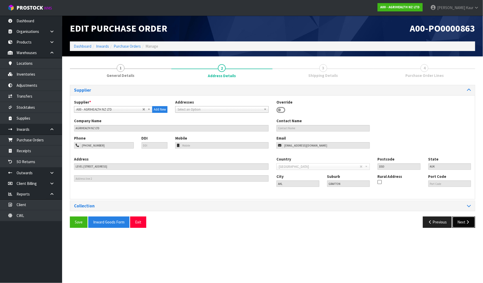
click at [460, 220] on button "Next" at bounding box center [463, 221] width 23 height 11
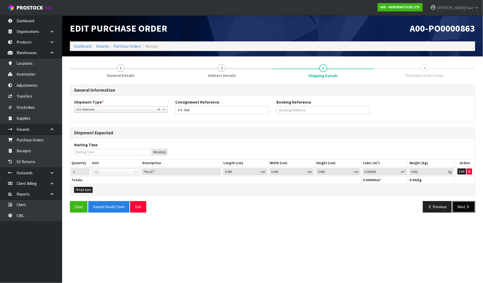
click at [462, 207] on button "Next" at bounding box center [463, 206] width 23 height 11
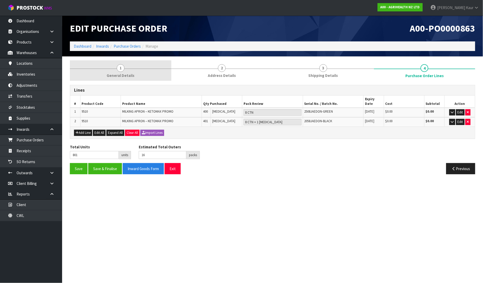
click at [117, 69] on span "1" at bounding box center [121, 68] width 8 height 8
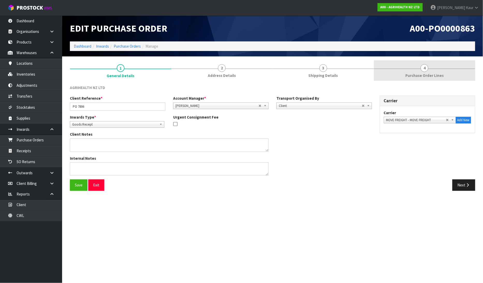
drag, startPoint x: 425, startPoint y: 69, endPoint x: 421, endPoint y: 71, distance: 4.2
click at [424, 68] on span "4" at bounding box center [424, 68] width 8 height 8
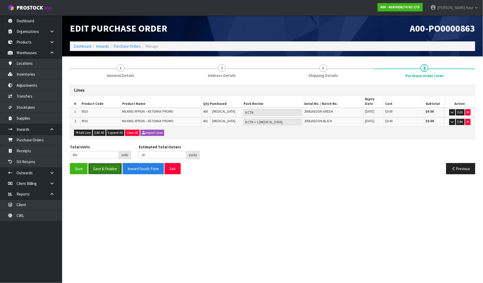
click at [106, 164] on button "Save & Finalise" at bounding box center [105, 168] width 34 height 11
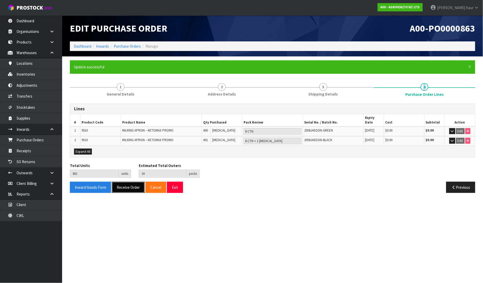
click at [127, 182] on button "Receive Order" at bounding box center [128, 187] width 33 height 11
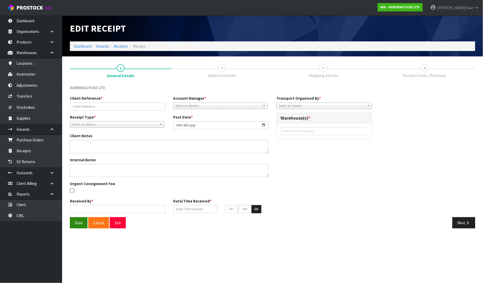
type input "PO 7806"
type input "[DATE]"
type input "[PERSON_NAME]"
type input "[DATE]"
type input "11"
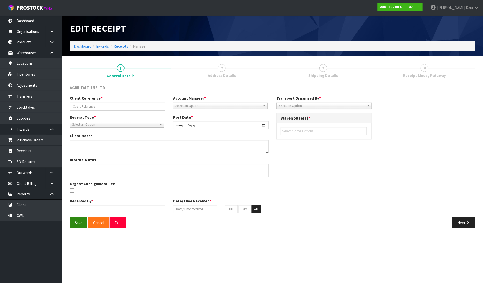
type input "22"
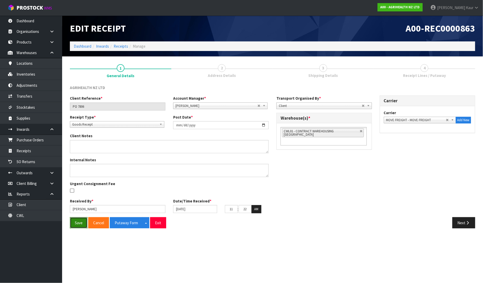
click at [80, 221] on button "Save" at bounding box center [79, 222] width 18 height 11
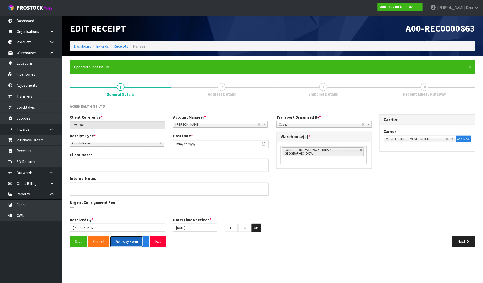
drag, startPoint x: 123, startPoint y: 239, endPoint x: 317, endPoint y: 174, distance: 204.5
click at [123, 239] on button "Putaway Form" at bounding box center [126, 241] width 33 height 11
click at [125, 244] on button "Putaway Form" at bounding box center [129, 241] width 39 height 11
click at [24, 215] on link "CWL" at bounding box center [31, 215] width 62 height 11
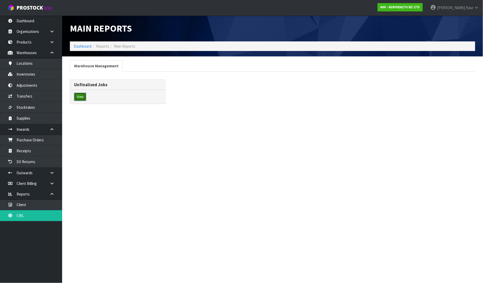
click at [77, 95] on button "View" at bounding box center [80, 97] width 12 height 8
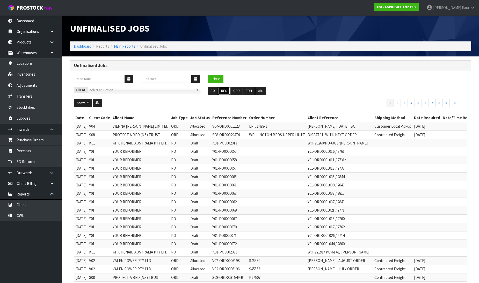
click at [225, 93] on button "REC" at bounding box center [224, 91] width 12 height 8
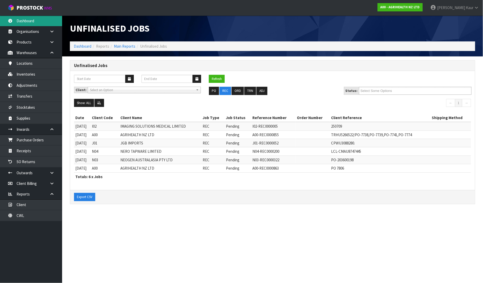
click at [20, 20] on link "Dashboard" at bounding box center [31, 21] width 62 height 11
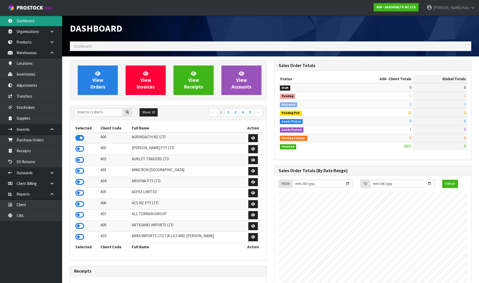
scroll to position [392, 204]
click at [98, 116] on input "text" at bounding box center [98, 112] width 49 height 8
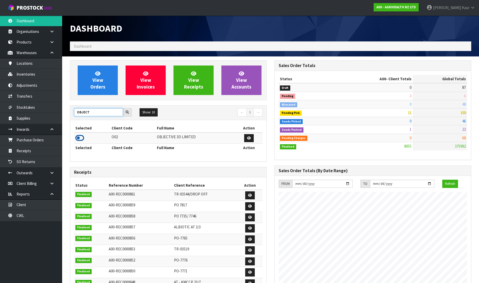
type input "OBJECT"
click at [78, 136] on icon at bounding box center [79, 138] width 9 height 8
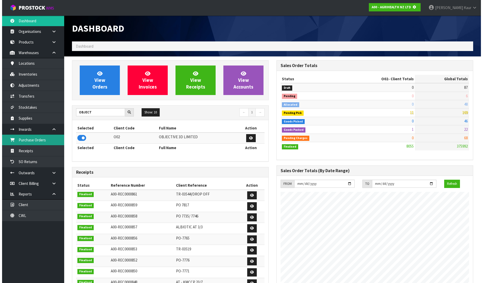
scroll to position [258408, 258526]
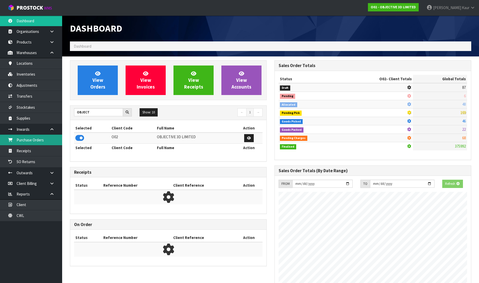
click at [45, 142] on link "Purchase Orders" at bounding box center [31, 140] width 62 height 11
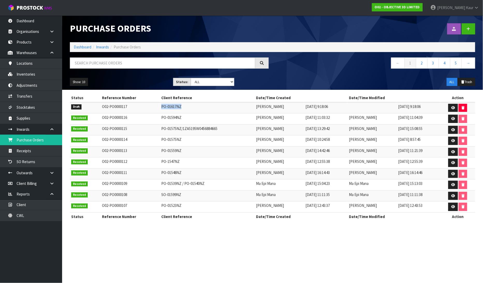
drag, startPoint x: 173, startPoint y: 106, endPoint x: 149, endPoint y: 108, distance: 23.7
click at [149, 108] on tr "Draft O02-PO0000117 PO-01617NZ [PERSON_NAME] [DATE] 9:18:06 [DATE] 9:18:06" at bounding box center [272, 107] width 405 height 11
copy tr "PO-01617NZ"
click at [452, 108] on icon at bounding box center [453, 107] width 4 height 3
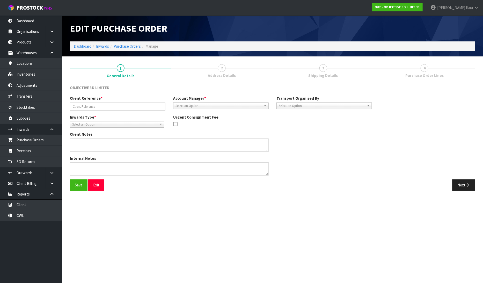
type input "PO-01617NZ"
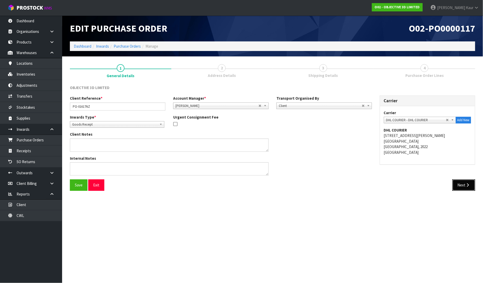
click at [461, 181] on button "Next" at bounding box center [463, 184] width 23 height 11
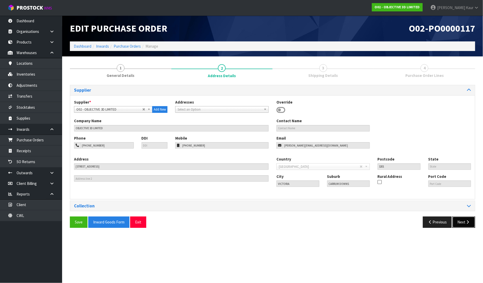
click at [460, 221] on button "Next" at bounding box center [463, 221] width 23 height 11
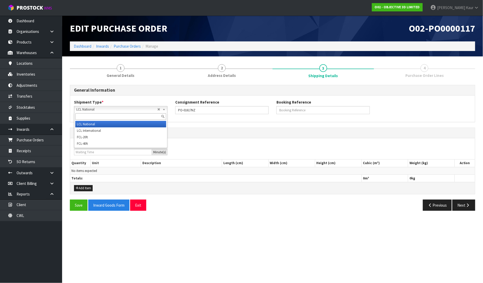
click at [97, 109] on span "LCL National" at bounding box center [116, 109] width 81 height 6
click at [94, 127] on li "LCL International" at bounding box center [120, 130] width 91 height 6
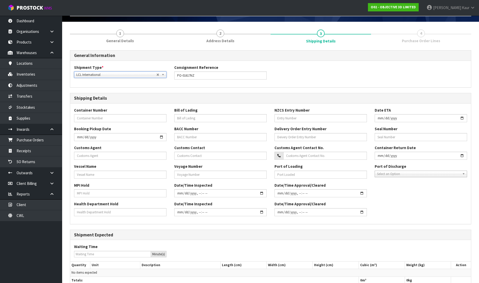
scroll to position [72, 0]
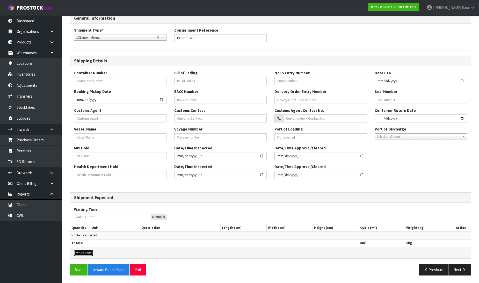
click at [83, 251] on button "Add Item" at bounding box center [83, 253] width 19 height 6
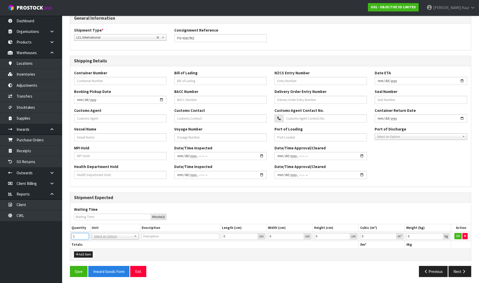
type input "1"
click at [83, 234] on input "1" at bounding box center [79, 236] width 17 height 6
click at [106, 242] on input "text" at bounding box center [115, 243] width 45 height 6
type input "CTN"
drag, startPoint x: 110, startPoint y: 249, endPoint x: 344, endPoint y: 246, distance: 233.1
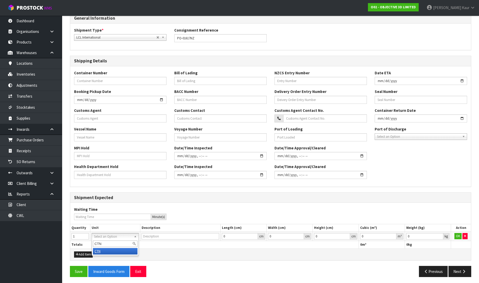
type input "CARTON"
drag, startPoint x: 392, startPoint y: 235, endPoint x: 409, endPoint y: 233, distance: 17.2
type input "0.000001"
click at [392, 234] on input "0.000001" at bounding box center [378, 236] width 36 height 6
type input "0.001"
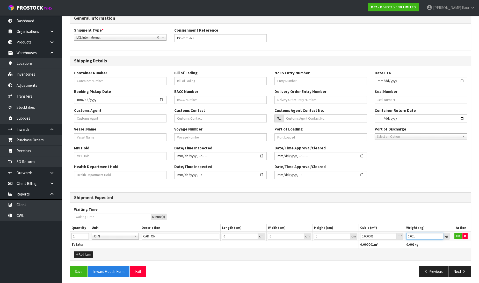
click at [438, 235] on input "0.001" at bounding box center [424, 236] width 37 height 6
click at [457, 235] on button "OK" at bounding box center [457, 236] width 7 height 6
click at [461, 274] on button "Next" at bounding box center [459, 271] width 23 height 11
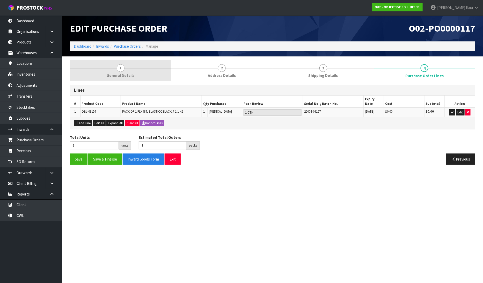
click at [127, 66] on link "1 General Details" at bounding box center [120, 70] width 101 height 20
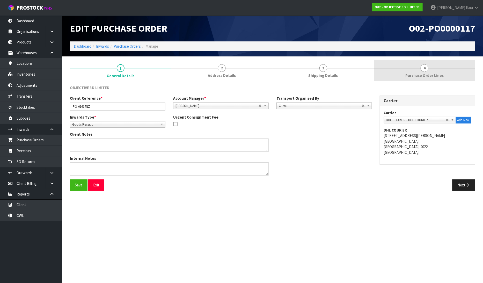
click at [432, 71] on link "4 Purchase Order Lines" at bounding box center [424, 70] width 101 height 20
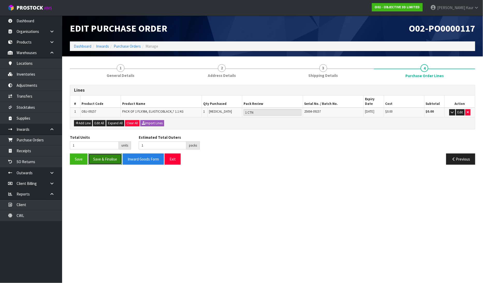
click at [110, 156] on button "Save & Finalise" at bounding box center [105, 158] width 34 height 11
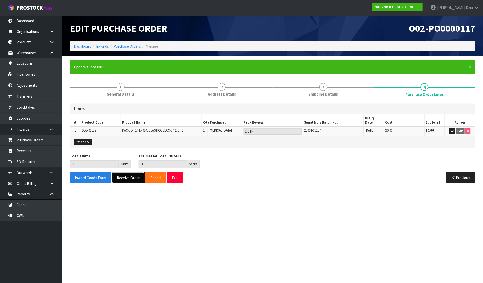
click at [119, 175] on button "Receive Order" at bounding box center [128, 177] width 33 height 11
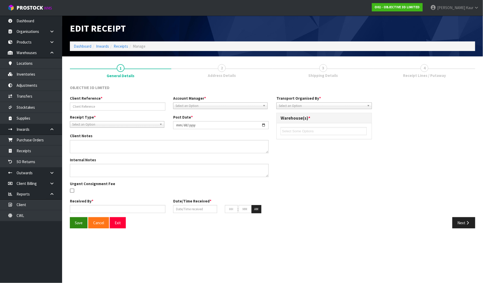
type input "PO-01617NZ"
type input "[DATE]"
type input "[PERSON_NAME]"
type input "[DATE]"
type input "11"
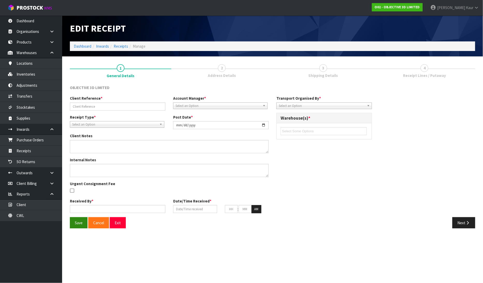
type input "45"
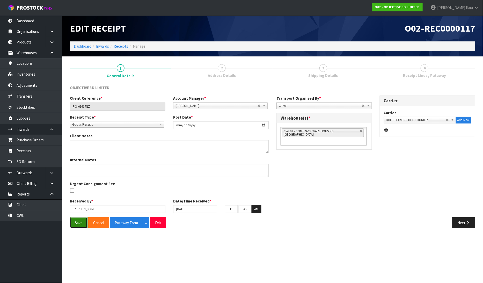
click at [79, 222] on button "Save" at bounding box center [79, 222] width 18 height 11
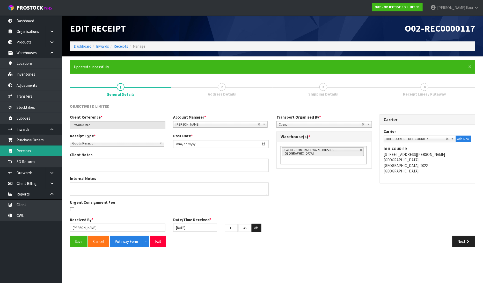
click at [29, 149] on link "Receipts" at bounding box center [31, 150] width 62 height 11
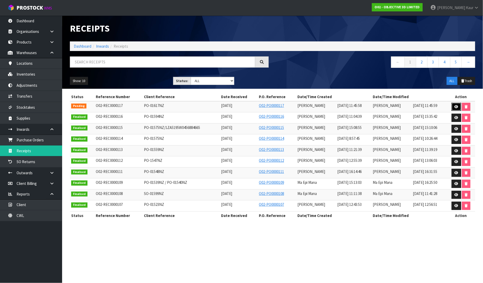
click at [456, 107] on icon at bounding box center [456, 106] width 4 height 3
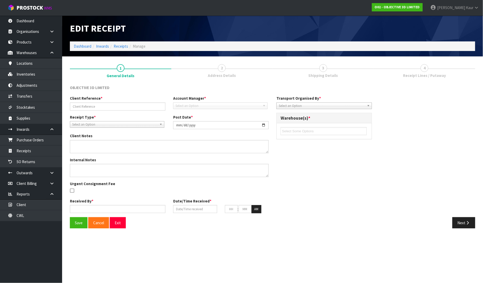
type input "PO-01617NZ"
type input "[DATE]"
type input "[PERSON_NAME]"
type input "[DATE]"
type input "11"
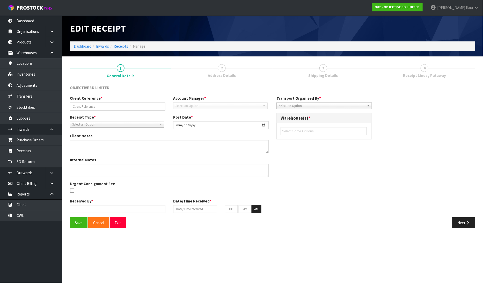
type input "45"
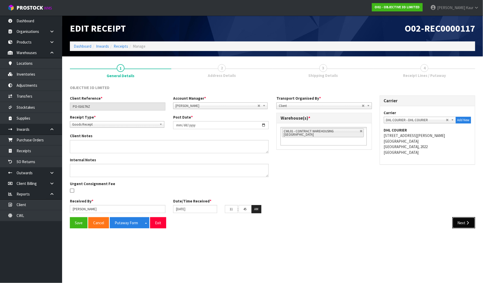
click at [466, 221] on icon "button" at bounding box center [467, 223] width 5 height 4
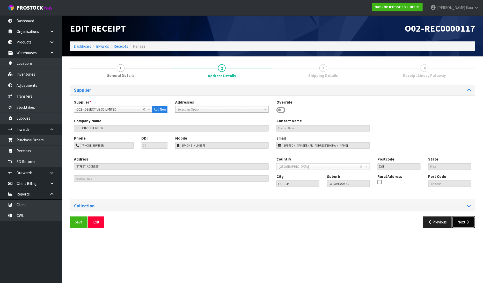
click at [471, 220] on button "Next" at bounding box center [463, 221] width 23 height 11
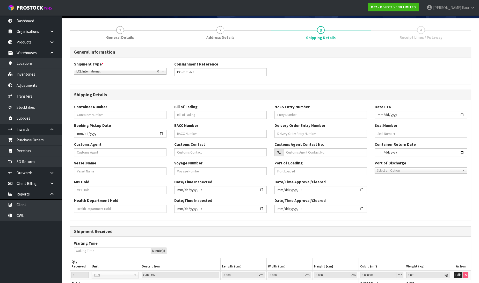
scroll to position [78, 0]
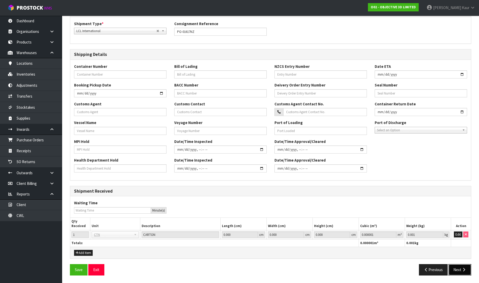
click at [462, 270] on icon "button" at bounding box center [463, 270] width 5 height 4
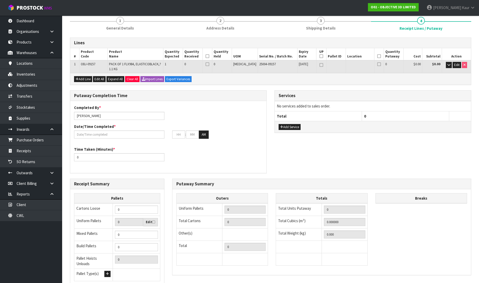
scroll to position [0, 0]
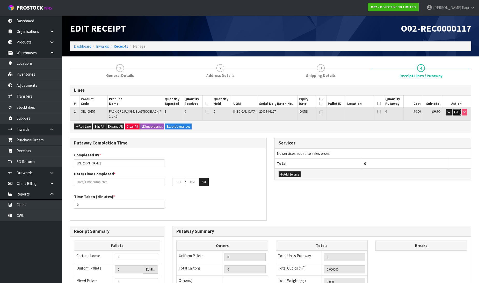
click at [458, 112] on span "Edit" at bounding box center [456, 112] width 5 height 4
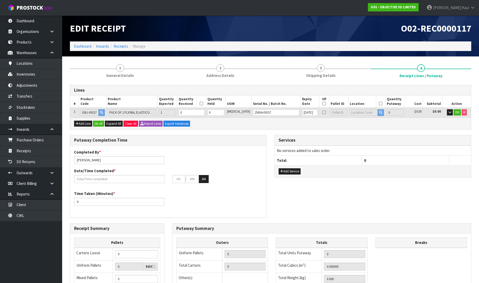
click at [203, 115] on td "0" at bounding box center [191, 113] width 29 height 10
click at [200, 113] on input "0" at bounding box center [192, 112] width 26 height 6
type input "1"
type input "0.00203"
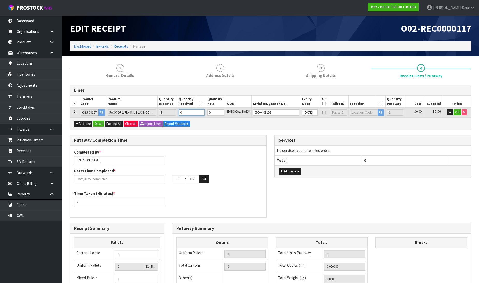
type input "1.42"
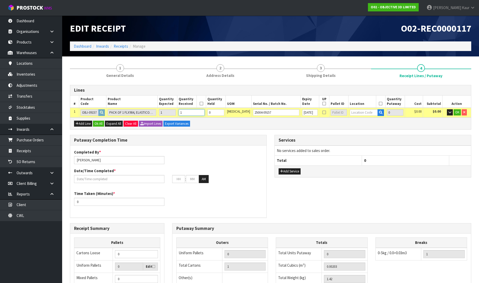
type input "1"
click at [351, 114] on input "text" at bounding box center [364, 112] width 28 height 6
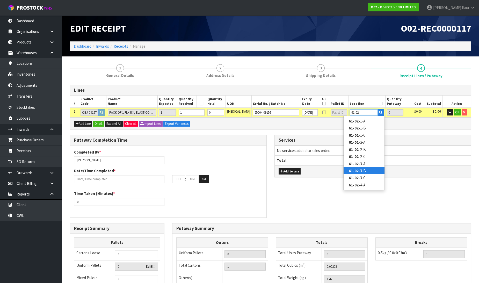
type input "61-02-"
click at [364, 169] on link "61-02- 3-B" at bounding box center [363, 170] width 41 height 7
type input "1"
type input "61-02-3-B"
type input "1"
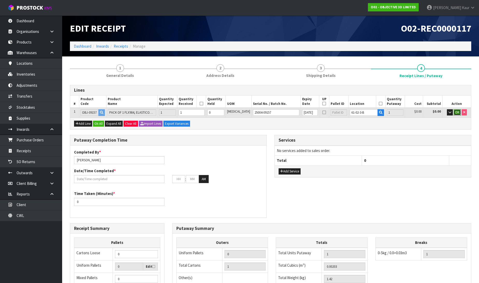
click at [456, 110] on span "OK" at bounding box center [457, 112] width 4 height 4
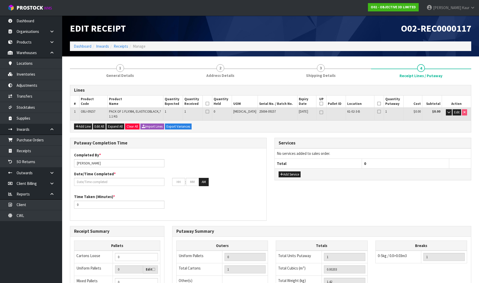
click at [209, 103] on icon at bounding box center [207, 103] width 4 height 0
click at [377, 104] on icon at bounding box center [379, 103] width 4 height 0
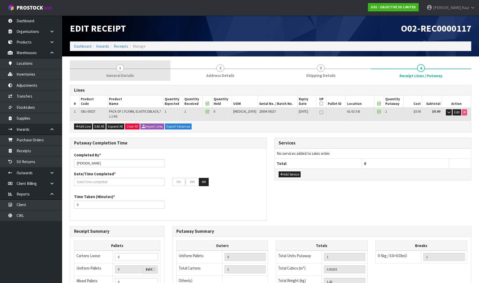
click at [124, 68] on link "1 General Details" at bounding box center [120, 70] width 100 height 20
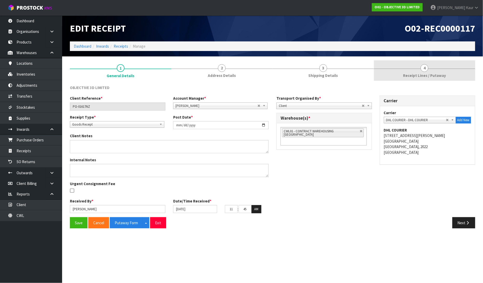
click at [434, 73] on span "Receipt Lines / Putaway" at bounding box center [424, 75] width 43 height 5
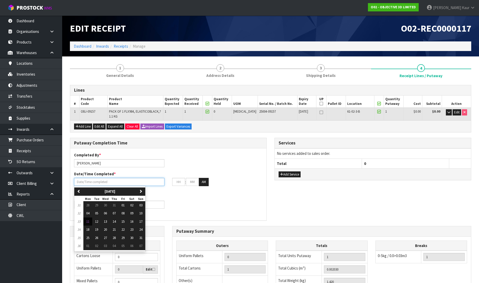
click at [98, 180] on input "text" at bounding box center [119, 182] width 90 height 8
drag, startPoint x: 87, startPoint y: 221, endPoint x: 87, endPoint y: 216, distance: 4.9
click at [87, 221] on span "11" at bounding box center [87, 221] width 3 height 4
type input "[DATE]"
type input "12"
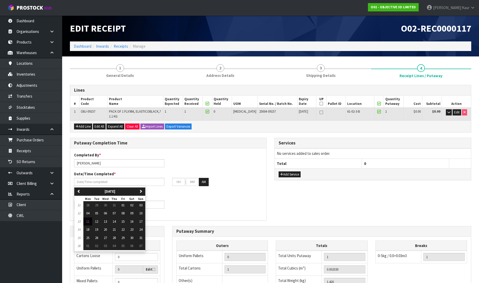
type input "00"
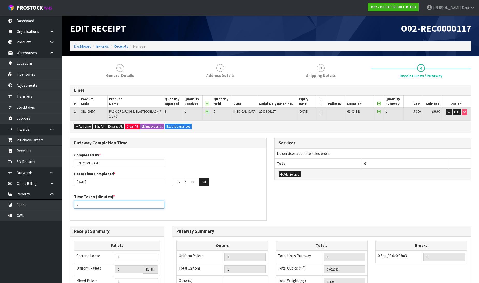
drag, startPoint x: 82, startPoint y: 206, endPoint x: 76, endPoint y: 206, distance: 6.0
click at [76, 206] on input "0" at bounding box center [119, 205] width 90 height 8
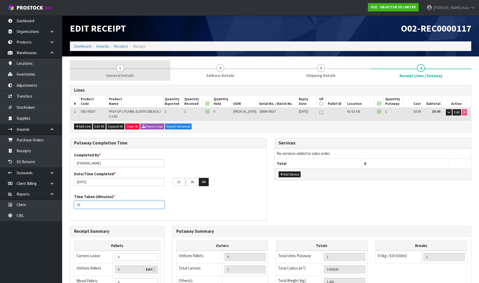
type input "10"
click at [117, 72] on link "1 General Details" at bounding box center [120, 70] width 100 height 20
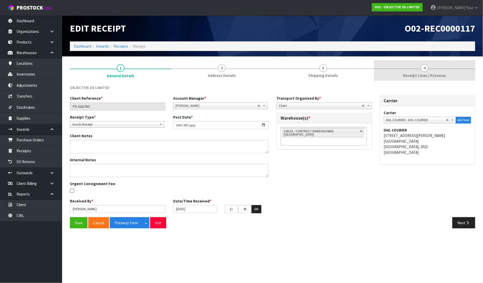
click at [412, 73] on span "Receipt Lines / Putaway" at bounding box center [424, 75] width 43 height 5
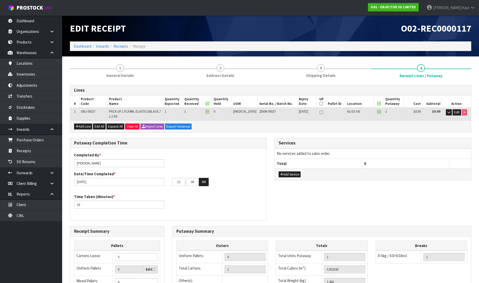
type input "11"
type input "00"
type input "10"
type input "45"
drag, startPoint x: 182, startPoint y: 183, endPoint x: 173, endPoint y: 182, distance: 8.8
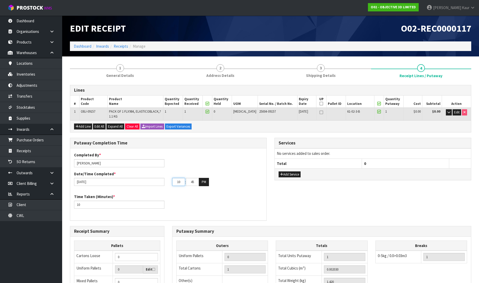
click at [173, 182] on input "10" at bounding box center [178, 182] width 13 height 8
type input "11"
drag, startPoint x: 195, startPoint y: 182, endPoint x: 185, endPoint y: 180, distance: 9.7
click at [185, 180] on tr "11 : 45 : 00 PM" at bounding box center [190, 182] width 37 height 8
type input "50"
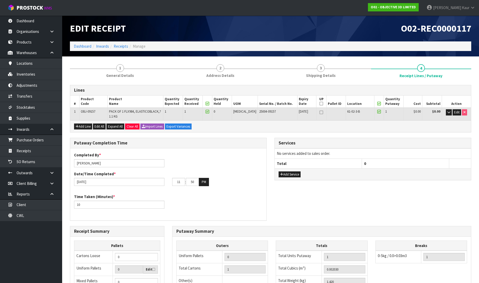
click at [195, 194] on div "Time Taken (Minutes) * 10" at bounding box center [168, 203] width 196 height 19
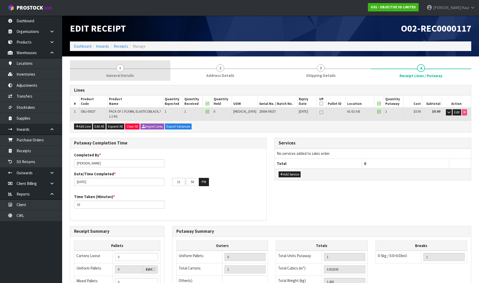
click at [118, 65] on span "1" at bounding box center [120, 68] width 8 height 8
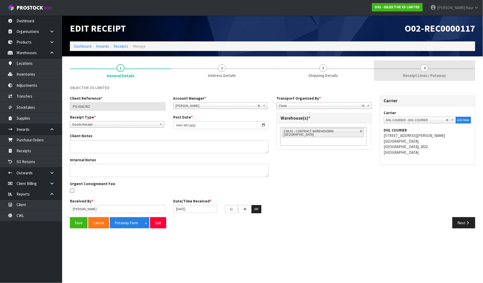
click at [438, 74] on span "Receipt Lines / Putaway" at bounding box center [424, 75] width 43 height 5
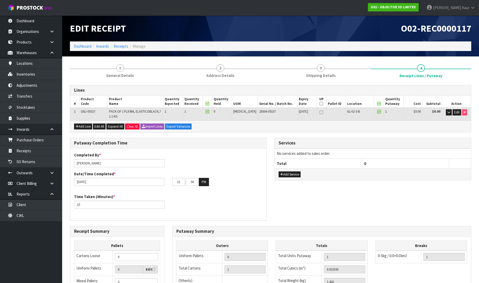
scroll to position [88, 0]
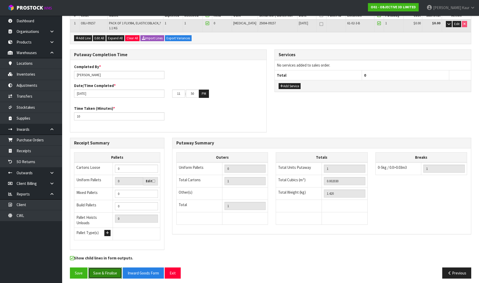
click at [107, 273] on button "Save & Finalise" at bounding box center [105, 272] width 34 height 11
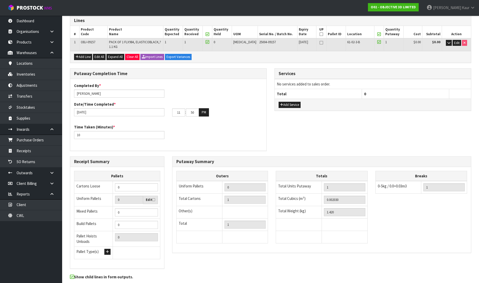
scroll to position [0, 0]
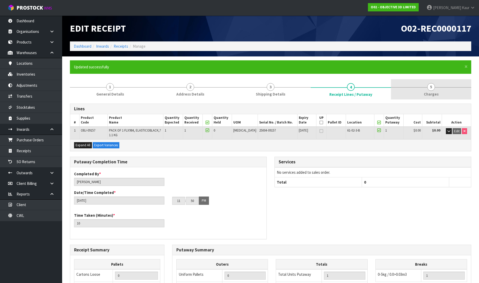
click at [430, 95] on span "Charges" at bounding box center [431, 93] width 15 height 5
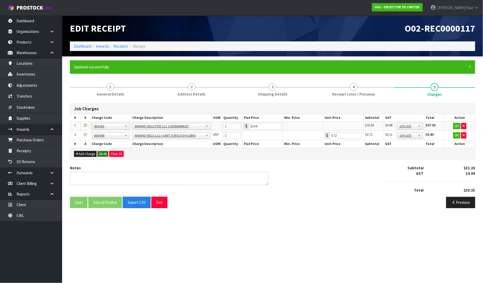
click at [105, 154] on button "Ok All" at bounding box center [102, 154] width 11 height 6
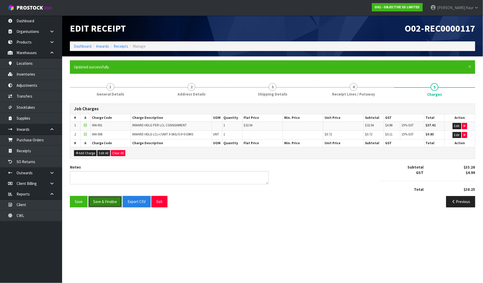
click at [102, 201] on button "Save & Finalise" at bounding box center [105, 201] width 34 height 11
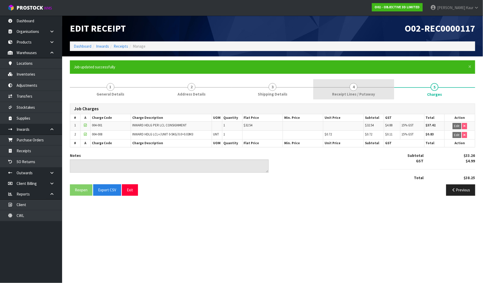
click at [344, 95] on span "Receipt Lines / Putaway" at bounding box center [353, 93] width 43 height 5
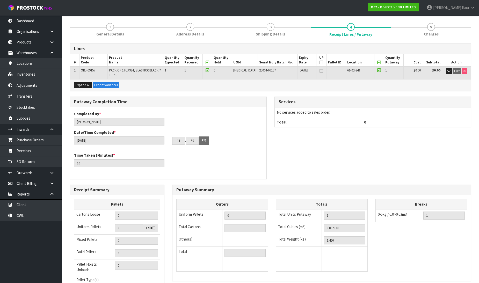
scroll to position [107, 0]
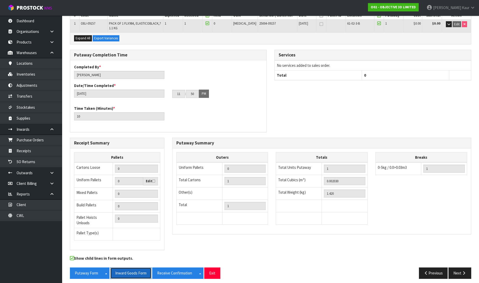
click at [128, 267] on button "Inward Goods Form" at bounding box center [130, 272] width 41 height 11
click at [38, 20] on link "Dashboard" at bounding box center [31, 21] width 62 height 11
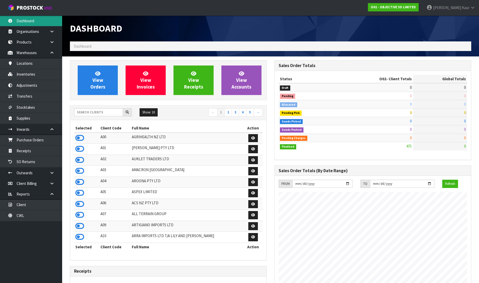
scroll to position [316, 204]
click at [94, 113] on input "text" at bounding box center [98, 112] width 49 height 8
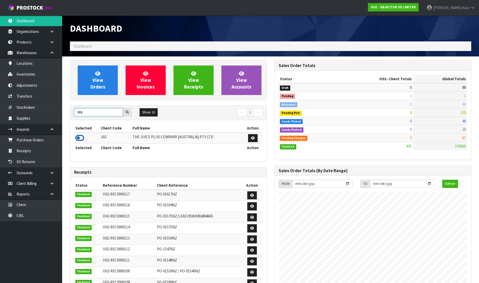
type input "J02"
click at [78, 136] on icon at bounding box center [79, 138] width 9 height 8
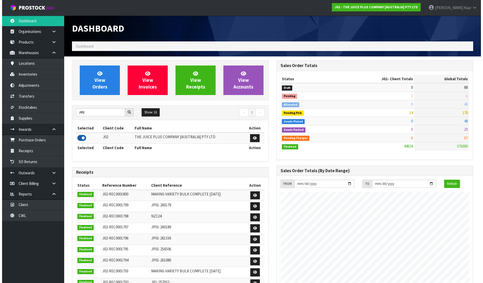
scroll to position [392, 204]
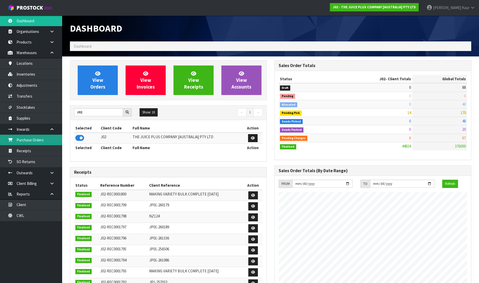
drag, startPoint x: 27, startPoint y: 143, endPoint x: 397, endPoint y: 129, distance: 370.5
click at [27, 143] on link "Purchase Orders" at bounding box center [31, 140] width 62 height 11
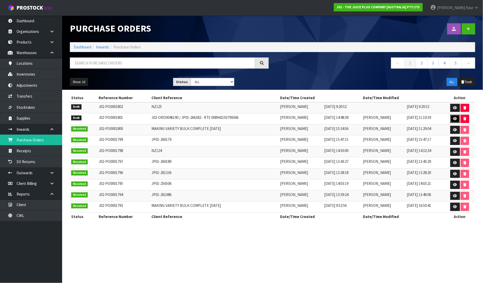
click at [453, 118] on link at bounding box center [455, 119] width 10 height 8
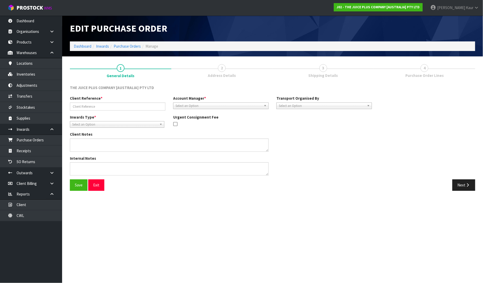
type input "J02-ORD0046190 / JP01-266382 - RTS 008942103799366"
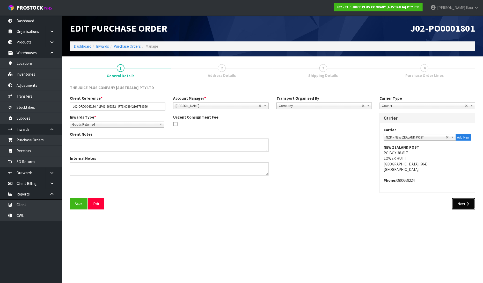
click at [457, 201] on button "Next" at bounding box center [463, 203] width 23 height 11
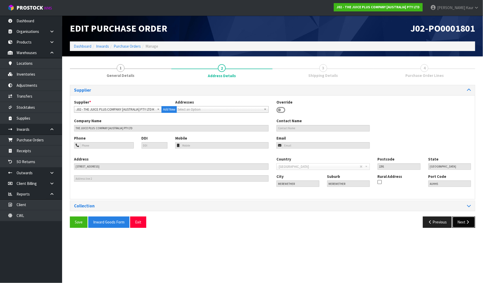
click at [458, 221] on button "Next" at bounding box center [463, 221] width 23 height 11
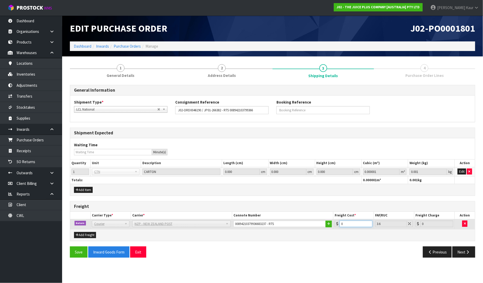
click at [347, 225] on input "0" at bounding box center [355, 223] width 33 height 6
type input "01"
type input "1.04"
type input "01"
click at [463, 252] on button "Next" at bounding box center [463, 251] width 23 height 11
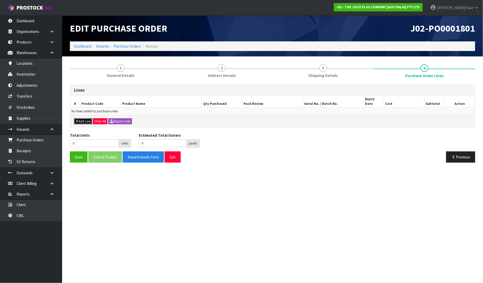
click at [80, 118] on button "Add Line" at bounding box center [83, 121] width 18 height 6
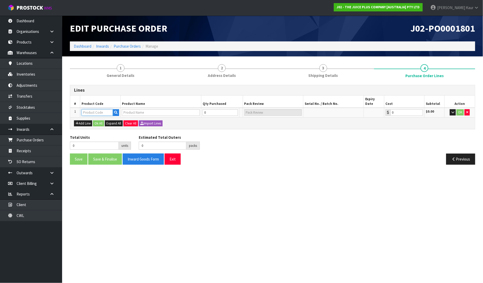
click at [84, 109] on input "text" at bounding box center [97, 112] width 31 height 6
type input "2386"
click at [94, 117] on strong "2386" at bounding box center [91, 116] width 8 height 5
type input "2386NZBS1"
type input "VARIETY BULK COMPLETE"
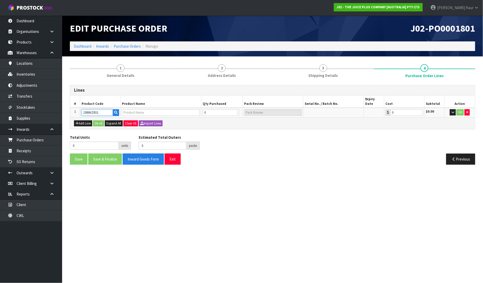
type input "0.00"
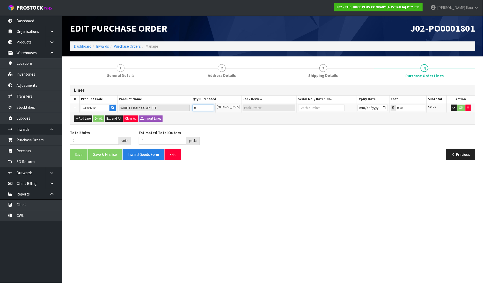
click at [201, 107] on input "0" at bounding box center [202, 108] width 21 height 6
type input "1"
type input "1 CTN"
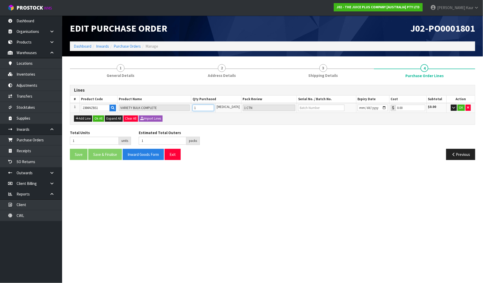
type input "1"
click at [315, 107] on input "text" at bounding box center [321, 108] width 46 height 6
click at [99, 117] on button "Ok All" at bounding box center [98, 118] width 11 height 6
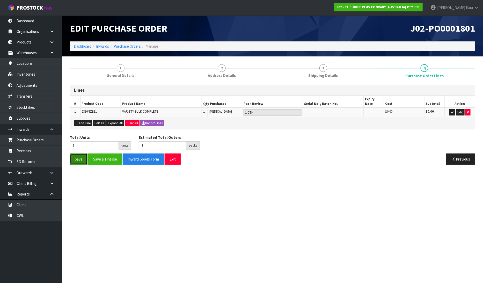
click at [78, 154] on button "Save" at bounding box center [79, 158] width 18 height 11
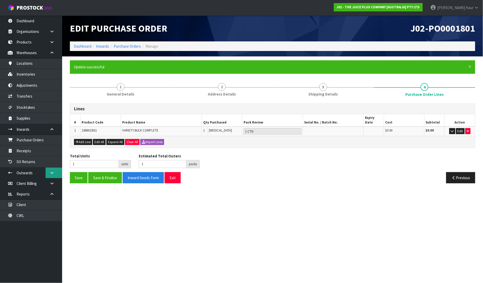
click at [53, 174] on icon at bounding box center [51, 173] width 5 height 4
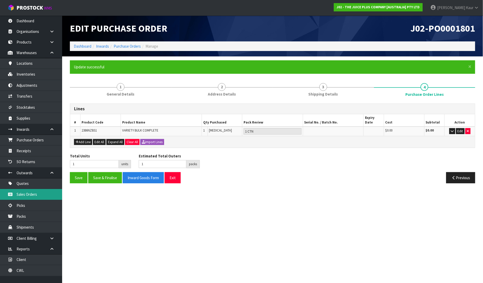
drag, startPoint x: 24, startPoint y: 198, endPoint x: 42, endPoint y: 185, distance: 22.0
click at [24, 198] on link "Sales Orders" at bounding box center [31, 194] width 62 height 11
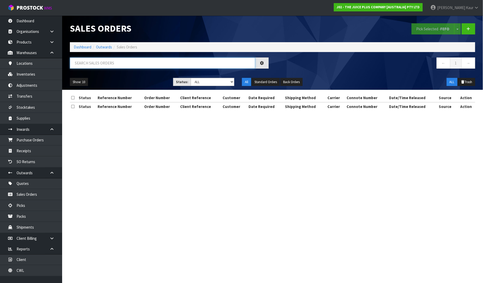
click at [100, 64] on input "text" at bounding box center [162, 62] width 185 height 11
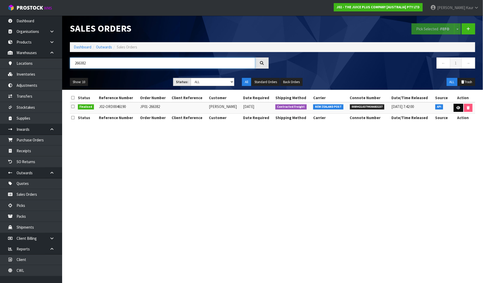
type input "266382"
click at [458, 109] on icon at bounding box center [458, 107] width 4 height 3
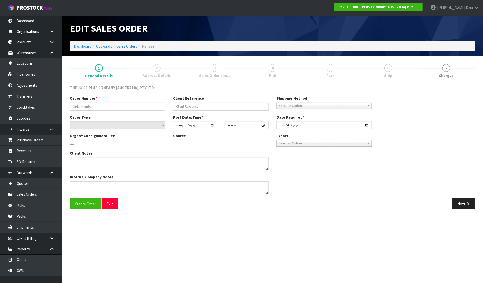
type input "JP01-266382"
select select "number:0"
type input "[DATE]"
type input "03:01:48.000"
type input "[DATE]"
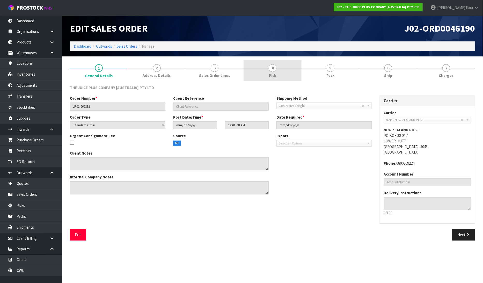
click at [276, 71] on link "4 Pick" at bounding box center [272, 70] width 58 height 20
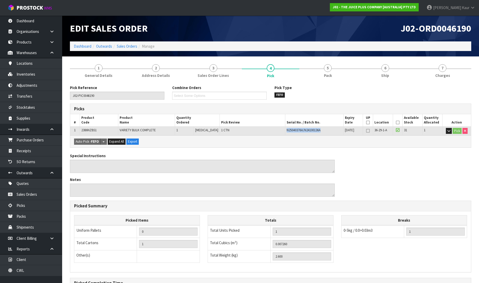
drag, startPoint x: 317, startPoint y: 129, endPoint x: 280, endPoint y: 130, distance: 37.5
click at [280, 130] on tr "1 2386NZBS1 VARIETY BULK COMPLETE 1 [MEDICAL_DATA] 1 CTN N25040376A/N24100136A …" at bounding box center [270, 130] width 401 height 9
copy tr "N25040376A/N24100136A"
click at [36, 137] on link "Purchase Orders" at bounding box center [31, 140] width 62 height 11
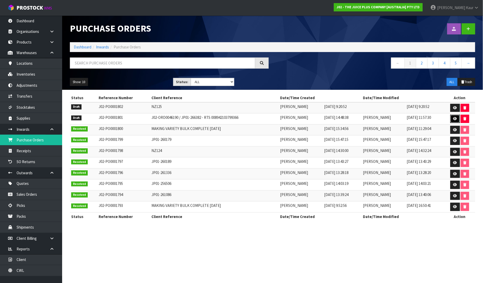
click at [454, 117] on icon at bounding box center [455, 118] width 4 height 3
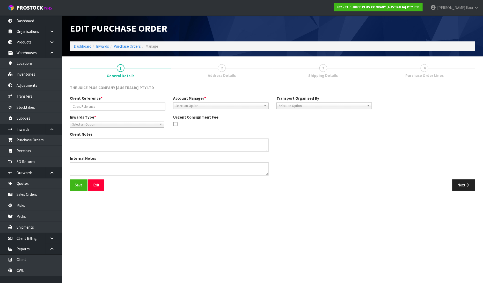
type input "J02-ORD0046190 / JP01-266382 - RTS 008942103799366"
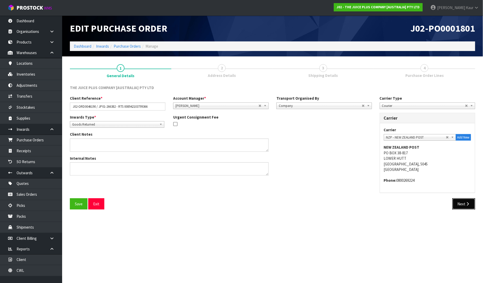
click at [458, 205] on button "Next" at bounding box center [463, 203] width 23 height 11
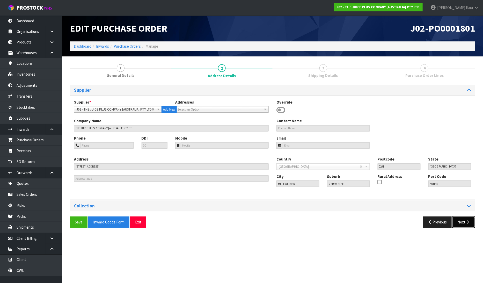
drag, startPoint x: 460, startPoint y: 217, endPoint x: 461, endPoint y: 214, distance: 2.9
click at [460, 218] on button "Next" at bounding box center [463, 221] width 23 height 11
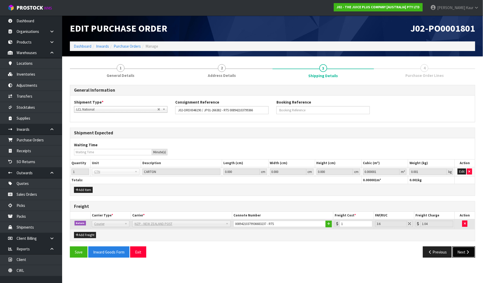
drag, startPoint x: 467, startPoint y: 255, endPoint x: 456, endPoint y: 224, distance: 32.7
click at [466, 255] on button "Next" at bounding box center [463, 251] width 23 height 11
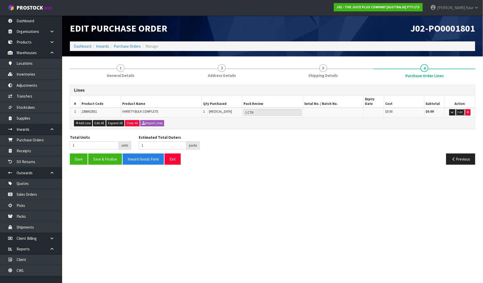
click at [460, 109] on button "Edit" at bounding box center [460, 112] width 9 height 6
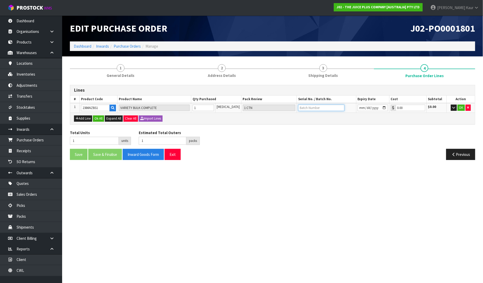
click at [312, 109] on input "text" at bounding box center [321, 108] width 46 height 6
paste input "N25040376A/N24100136A"
type input "N25040376A/N24100136A"
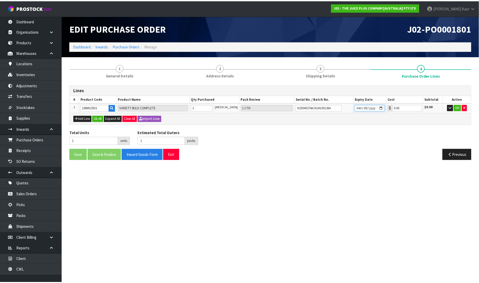
scroll to position [0, 0]
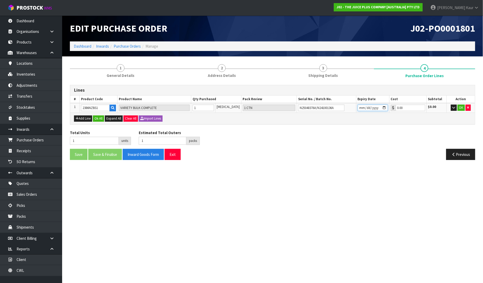
click at [358, 108] on input "date" at bounding box center [373, 108] width 30 height 6
type input "[DATE]"
click at [461, 107] on button "OK" at bounding box center [460, 108] width 7 height 6
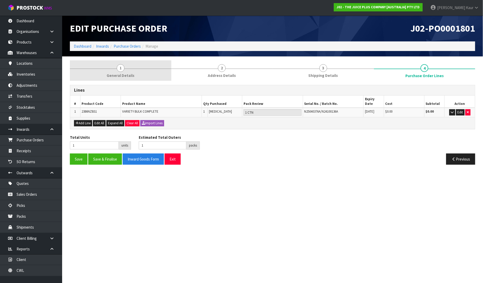
click at [121, 74] on span "General Details" at bounding box center [121, 75] width 28 height 5
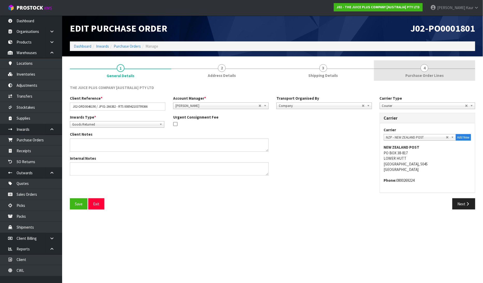
click at [421, 69] on span "4" at bounding box center [424, 68] width 8 height 8
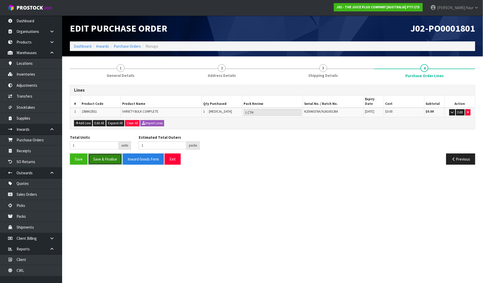
click at [97, 154] on button "Save & Finalise" at bounding box center [105, 158] width 34 height 11
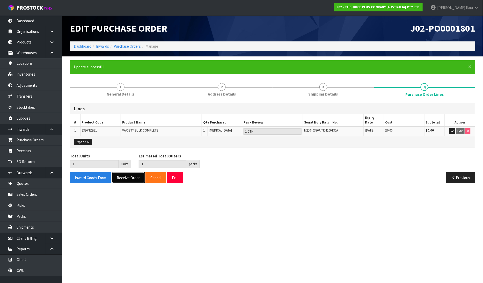
click at [122, 174] on button "Receive Order" at bounding box center [128, 177] width 33 height 11
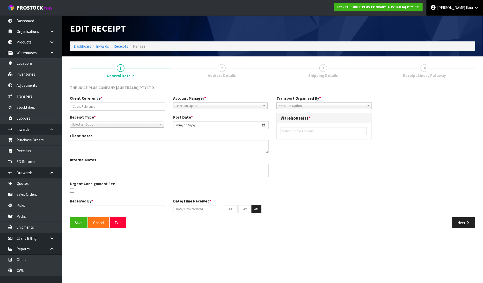
type input "J02-ORD0046190 / JP01-266382 - RTS 008942103799366"
type input "[DATE]"
type input "[PERSON_NAME]"
type input "[DATE]"
type input "11"
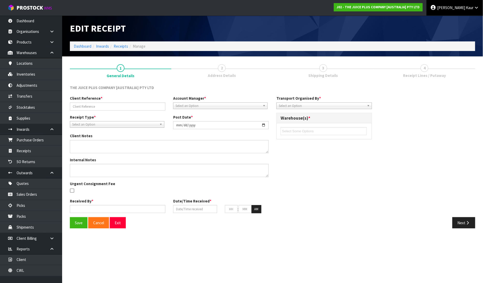
type input "58"
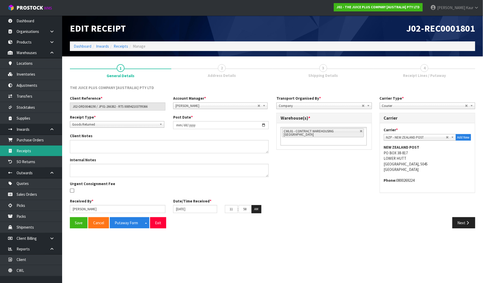
drag, startPoint x: 35, startPoint y: 148, endPoint x: 46, endPoint y: 148, distance: 10.9
click at [35, 148] on link "Receipts" at bounding box center [31, 150] width 62 height 11
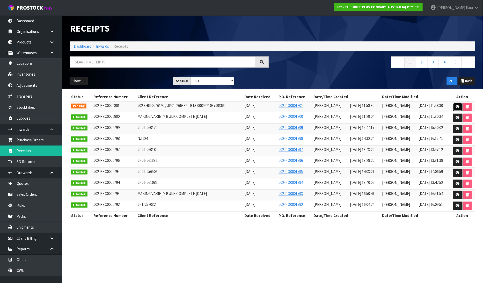
click at [457, 106] on icon at bounding box center [458, 106] width 4 height 3
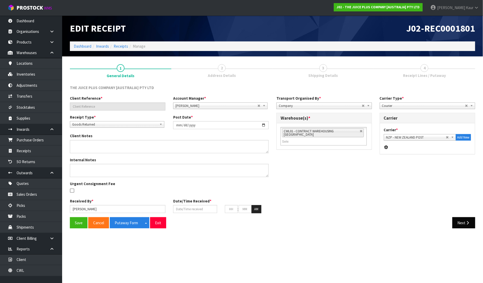
type input "J02-ORD0046190 / JP01-266382 - RTS 008942103799366"
type input "[DATE]"
type input "[PERSON_NAME]"
type input "[DATE]"
type input "11"
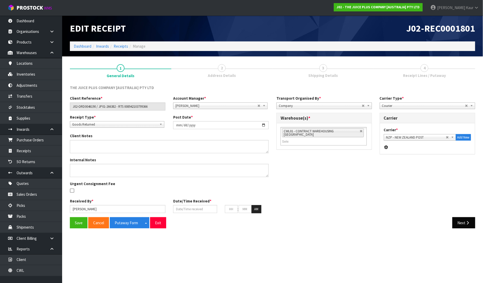
type input "58"
click at [467, 221] on icon "button" at bounding box center [467, 223] width 5 height 4
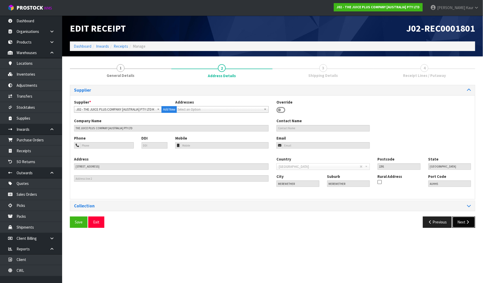
click at [468, 227] on button "Next" at bounding box center [463, 221] width 23 height 11
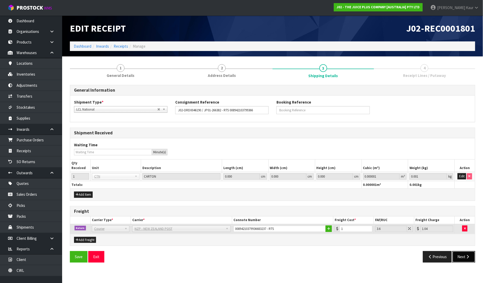
click at [462, 255] on button "Next" at bounding box center [463, 256] width 23 height 11
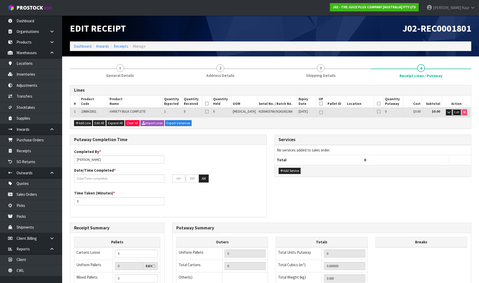
click at [455, 114] on button "Edit" at bounding box center [456, 112] width 9 height 6
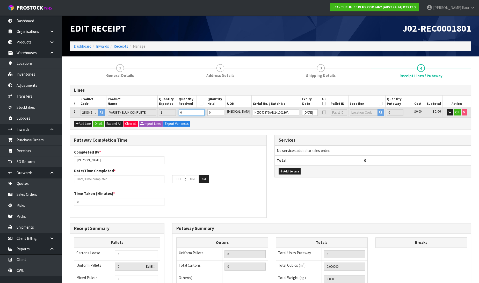
click at [196, 111] on input "0" at bounding box center [192, 112] width 26 height 6
type input "1"
type input "0.00726"
type input "2.6"
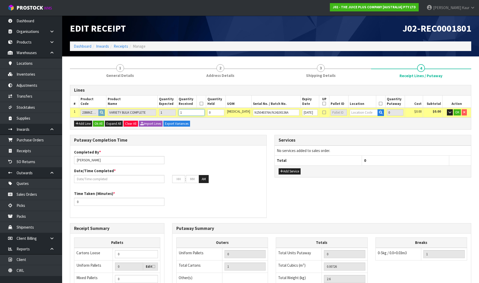
type input "1"
click at [353, 111] on input "text" at bounding box center [364, 112] width 28 height 6
type input "36-27-2"
drag, startPoint x: 358, startPoint y: 127, endPoint x: 413, endPoint y: 125, distance: 55.1
click at [358, 128] on strong "36-27-2" at bounding box center [355, 127] width 13 height 5
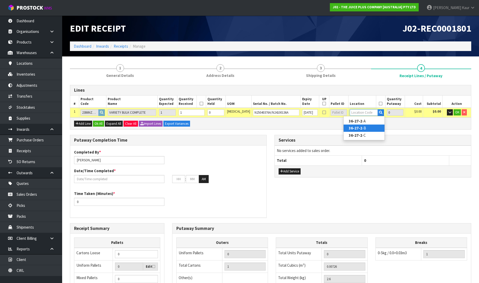
type input "1"
type input "36-27-2-B"
type input "1"
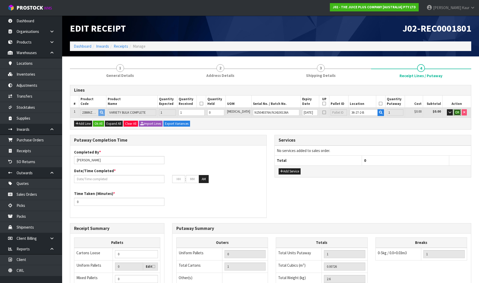
click at [456, 112] on span "OK" at bounding box center [457, 112] width 4 height 4
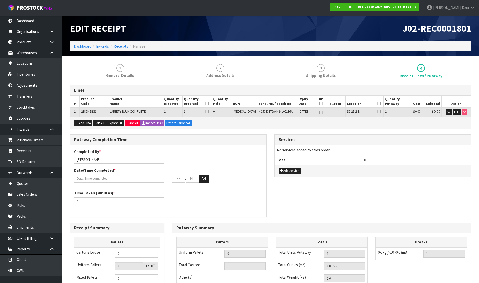
click at [209, 103] on icon at bounding box center [207, 103] width 4 height 0
click at [374, 100] on th at bounding box center [379, 101] width 10 height 12
click at [90, 176] on input "text" at bounding box center [119, 178] width 90 height 8
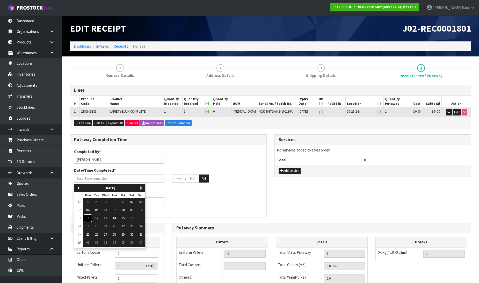
drag, startPoint x: 84, startPoint y: 218, endPoint x: 87, endPoint y: 218, distance: 2.9
click at [84, 218] on button "11" at bounding box center [87, 218] width 9 height 8
type input "[DATE]"
type input "12"
type input "00"
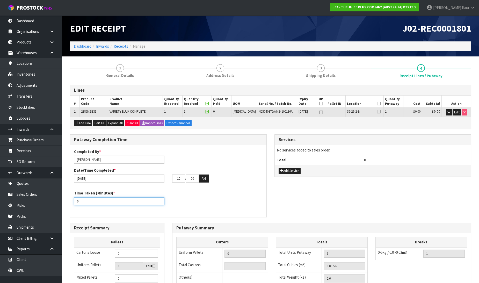
drag, startPoint x: 75, startPoint y: 203, endPoint x: 69, endPoint y: 203, distance: 6.5
click at [69, 203] on div "Putaway Completion Time Completed By * [PERSON_NAME] Date/Time Completed * [DAT…" at bounding box center [168, 178] width 204 height 88
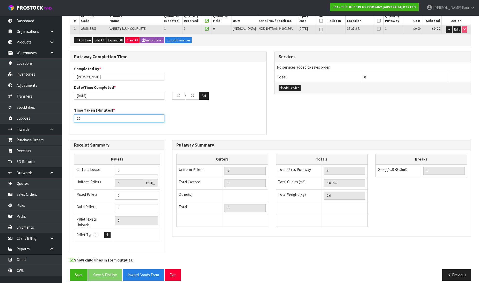
scroll to position [85, 0]
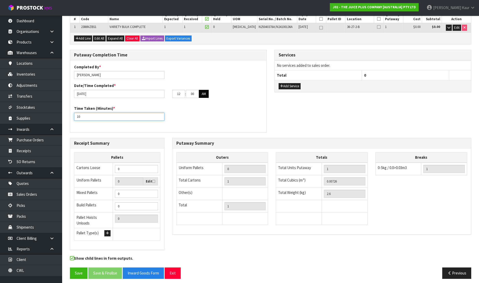
type input "10"
drag, startPoint x: 206, startPoint y: 96, endPoint x: 189, endPoint y: 116, distance: 26.1
click at [205, 96] on button "AM" at bounding box center [204, 94] width 10 height 8
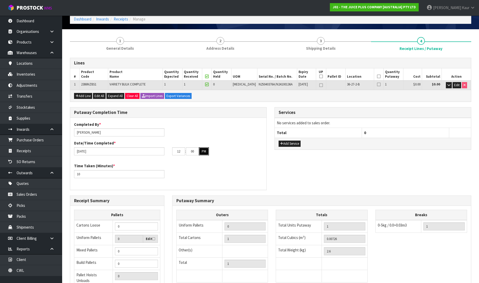
scroll to position [0, 0]
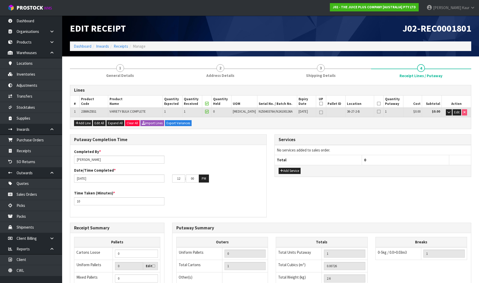
click at [377, 104] on icon at bounding box center [379, 103] width 4 height 0
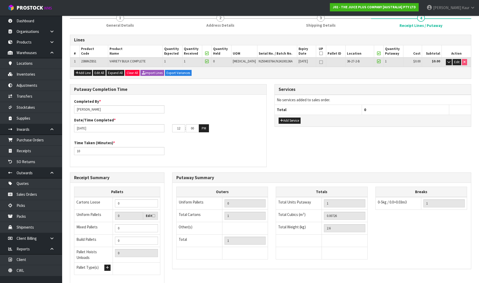
scroll to position [85, 0]
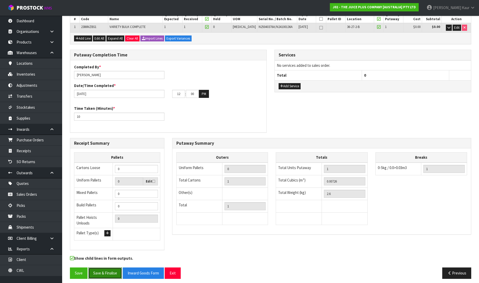
click at [106, 269] on button "Save & Finalise" at bounding box center [105, 272] width 34 height 11
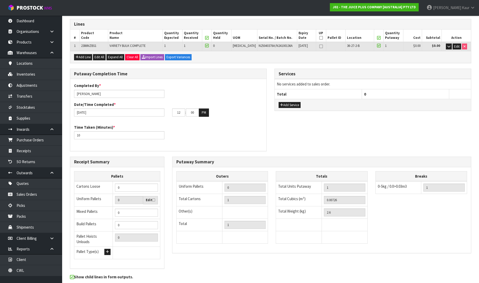
scroll to position [0, 0]
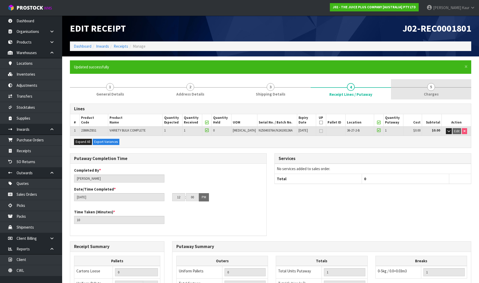
click at [427, 92] on span "Charges" at bounding box center [431, 93] width 15 height 5
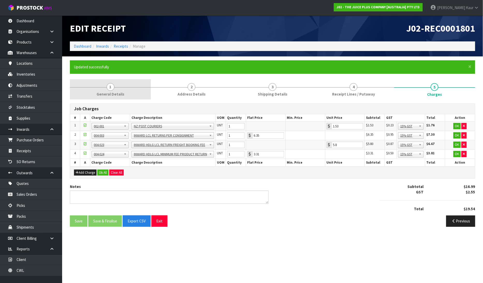
click at [116, 87] on div at bounding box center [110, 87] width 81 height 0
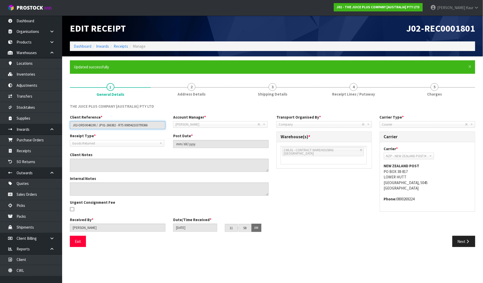
drag, startPoint x: 71, startPoint y: 126, endPoint x: 158, endPoint y: 126, distance: 87.2
click at [158, 126] on input "J02-ORD0046190 / JP01-266382 - RTS 008942103799366" at bounding box center [117, 125] width 95 height 8
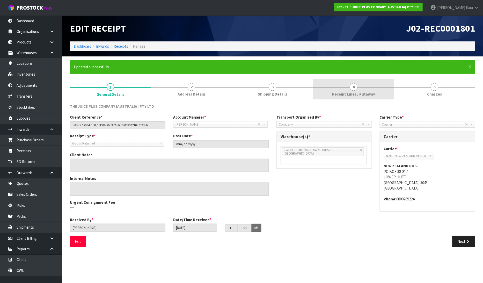
drag, startPoint x: 328, startPoint y: 92, endPoint x: 330, endPoint y: 99, distance: 7.5
click at [329, 92] on link "4 Receipt Lines / Putaway" at bounding box center [353, 89] width 81 height 20
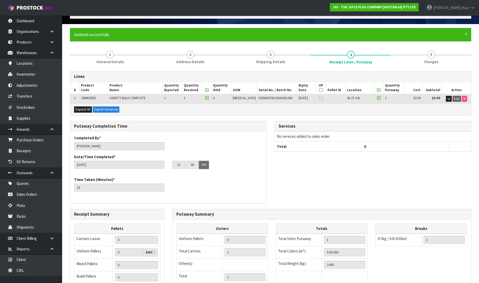
scroll to position [103, 0]
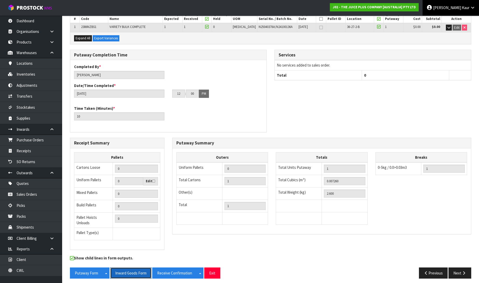
drag, startPoint x: 130, startPoint y: 272, endPoint x: 435, endPoint y: 1, distance: 408.3
click at [132, 270] on button "Inward Goods Form" at bounding box center [130, 272] width 41 height 11
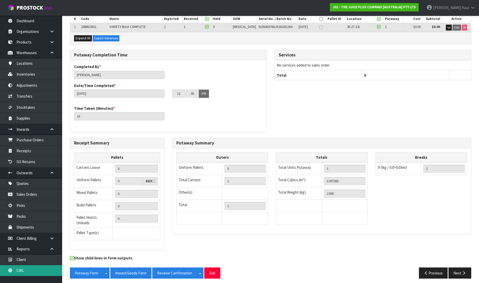
click at [18, 267] on link "CWL" at bounding box center [31, 270] width 62 height 11
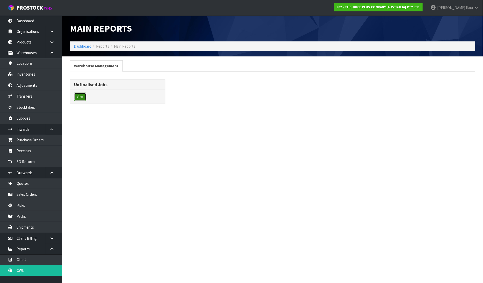
click at [84, 95] on button "View" at bounding box center [80, 97] width 12 height 8
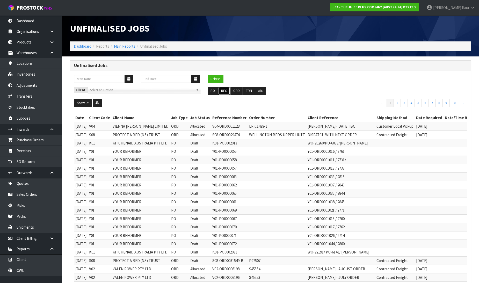
click at [222, 91] on button "REC" at bounding box center [224, 91] width 12 height 8
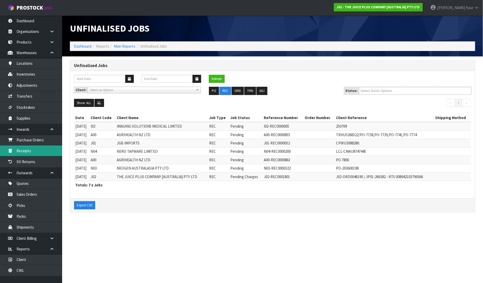
click at [32, 153] on link "Receipts" at bounding box center [31, 150] width 62 height 11
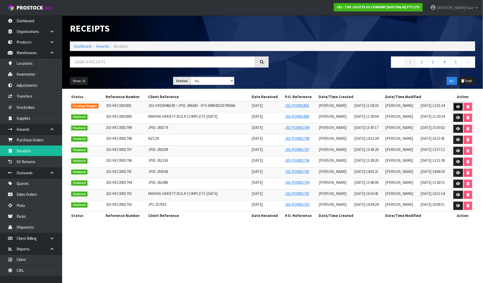
click at [457, 105] on link at bounding box center [458, 107] width 10 height 8
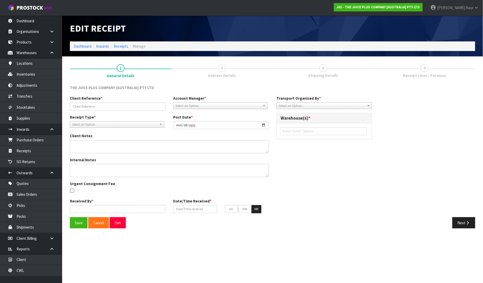
type input "J02-ORD0046190 / JP01-266382 - RTS 008942103799366"
type input "[DATE]"
type input "[PERSON_NAME]"
type input "[DATE]"
type input "11"
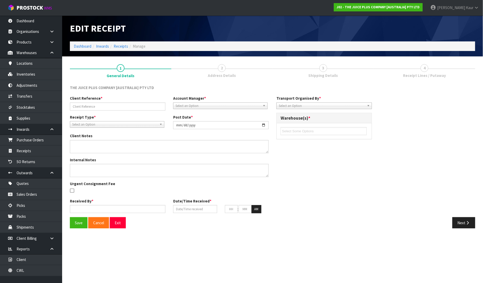
type input "58"
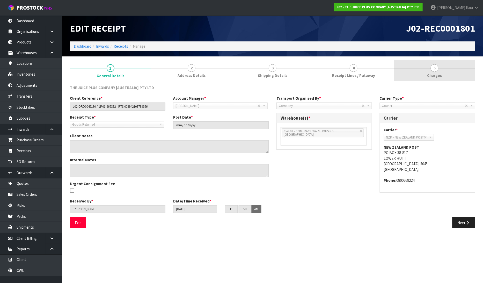
click at [436, 70] on span "5" at bounding box center [435, 68] width 8 height 8
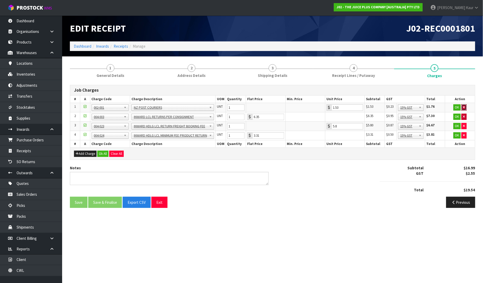
click at [464, 107] on icon "button" at bounding box center [464, 107] width 2 height 3
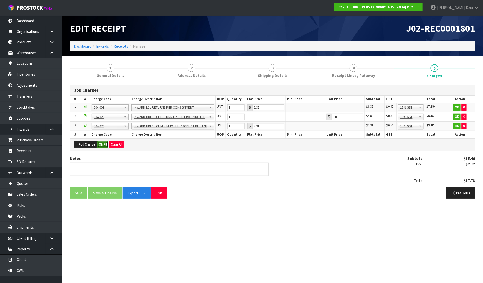
click at [105, 144] on button "Ok All" at bounding box center [102, 144] width 11 height 6
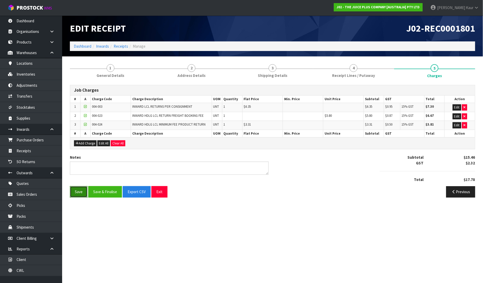
click at [79, 187] on button "Save" at bounding box center [79, 191] width 18 height 11
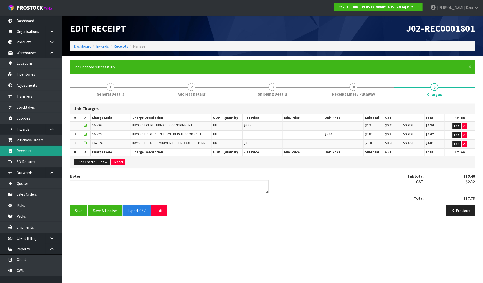
click at [42, 151] on link "Receipts" at bounding box center [31, 150] width 62 height 11
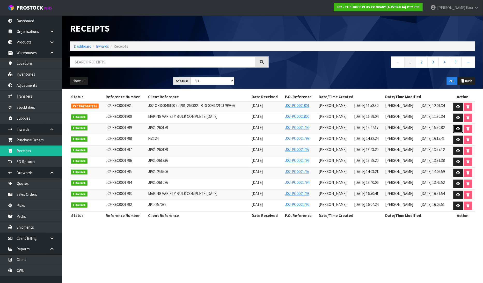
click at [458, 125] on link at bounding box center [458, 129] width 10 height 8
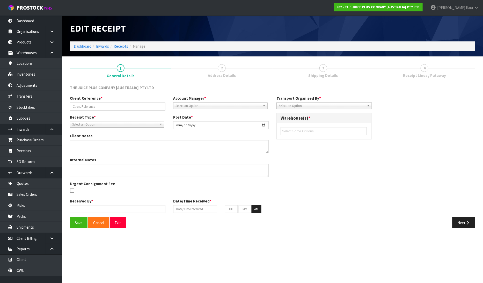
type input "JP01-260179"
type input "[DATE]"
type input "[PERSON_NAME]"
type input "[DATE]"
type input "03"
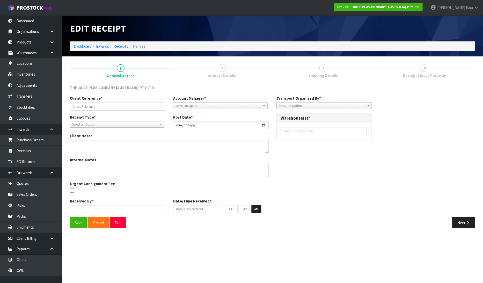
type input "47"
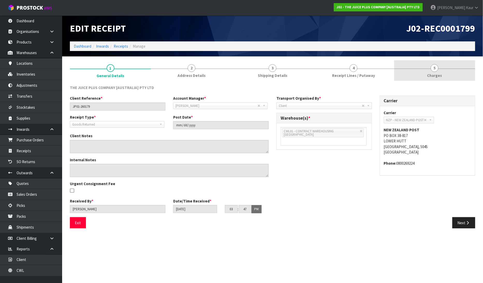
click at [431, 73] on span "Charges" at bounding box center [434, 75] width 15 height 5
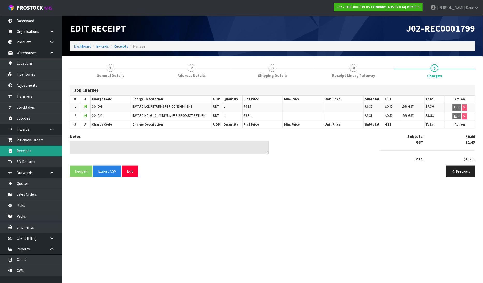
click at [46, 149] on link "Receipts" at bounding box center [31, 150] width 62 height 11
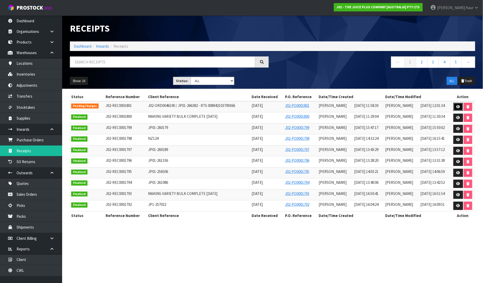
click at [461, 106] on link at bounding box center [458, 107] width 10 height 8
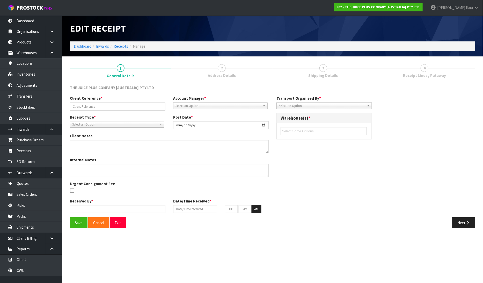
type input "J02-ORD0046190 / JP01-266382 - RTS 008942103799366"
type input "[DATE]"
type input "[PERSON_NAME]"
type input "[DATE]"
type input "11"
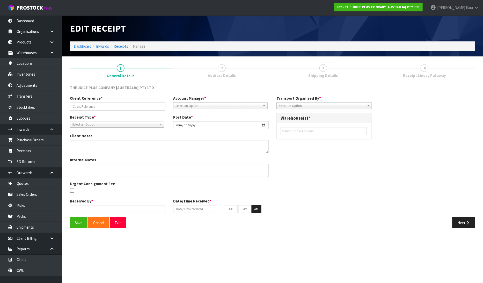
type input "58"
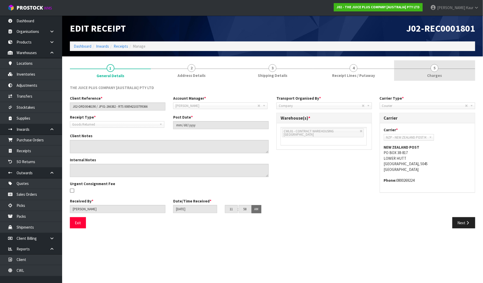
click at [428, 74] on span "Charges" at bounding box center [434, 75] width 15 height 5
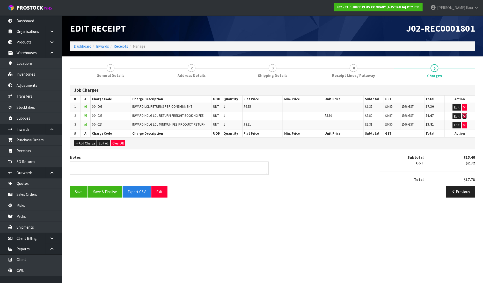
click at [464, 115] on icon "button" at bounding box center [464, 116] width 2 height 3
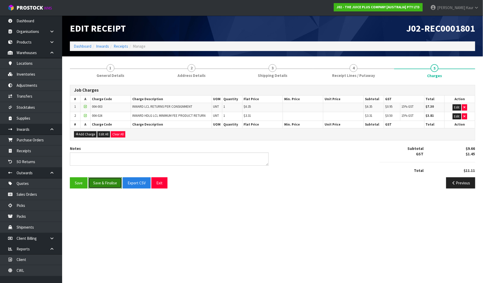
click at [99, 184] on button "Save & Finalise" at bounding box center [105, 182] width 34 height 11
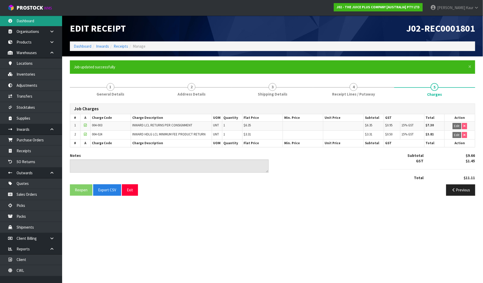
click at [18, 20] on link "Dashboard" at bounding box center [31, 21] width 62 height 11
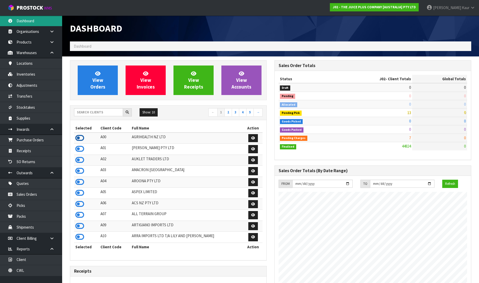
scroll to position [258338, 258526]
click at [79, 139] on icon at bounding box center [79, 138] width 9 height 8
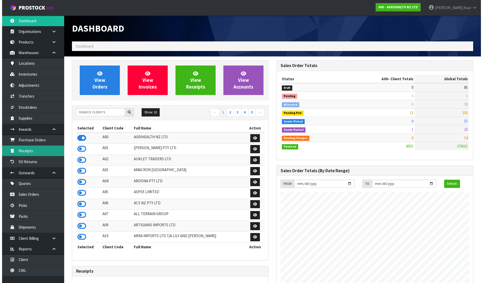
scroll to position [392, 204]
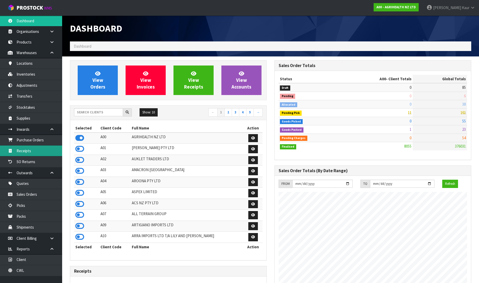
click at [44, 147] on link "Receipts" at bounding box center [31, 150] width 62 height 11
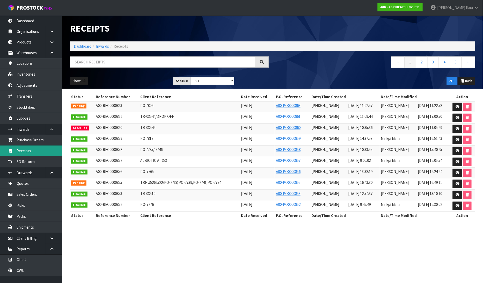
click at [30, 154] on link "Receipts" at bounding box center [31, 150] width 62 height 11
